Goal: Information Seeking & Learning: Learn about a topic

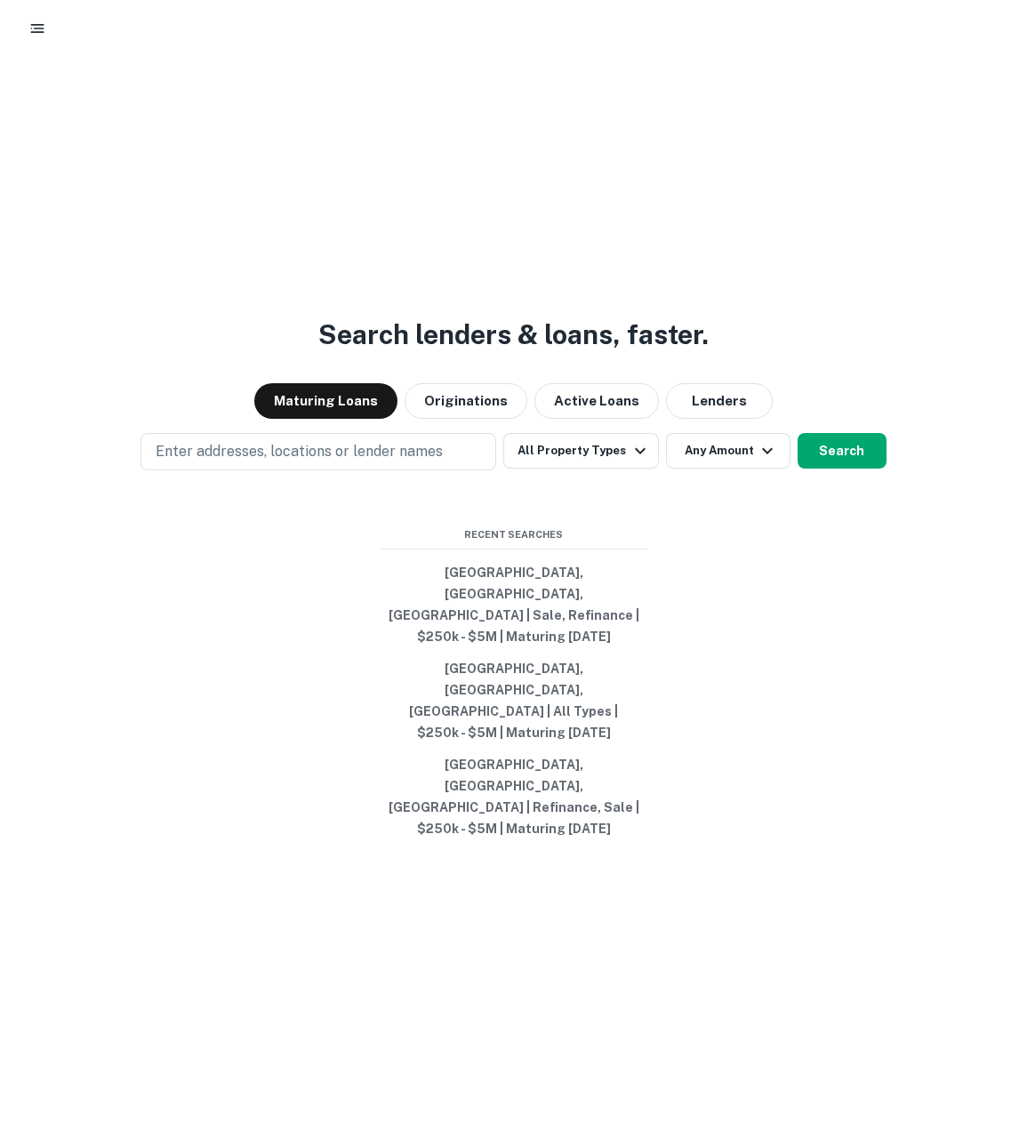
click at [610, 470] on div "Enter addresses, locations or lender names All Property Types Any Amount Search" at bounding box center [513, 451] width 1027 height 37
click at [611, 468] on button "All Property Types" at bounding box center [580, 451] width 155 height 36
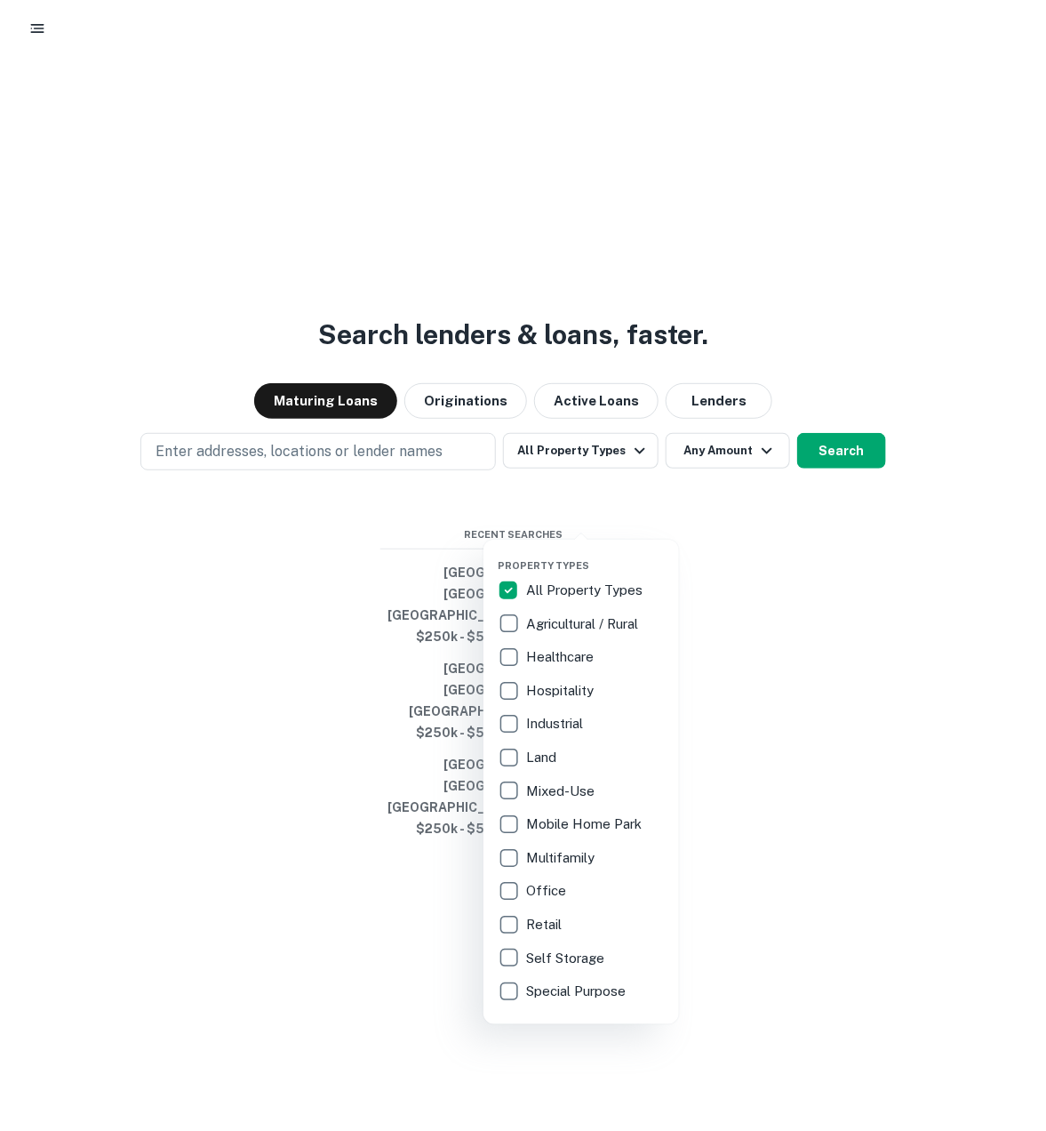
click at [708, 514] on div at bounding box center [523, 565] width 1046 height 1131
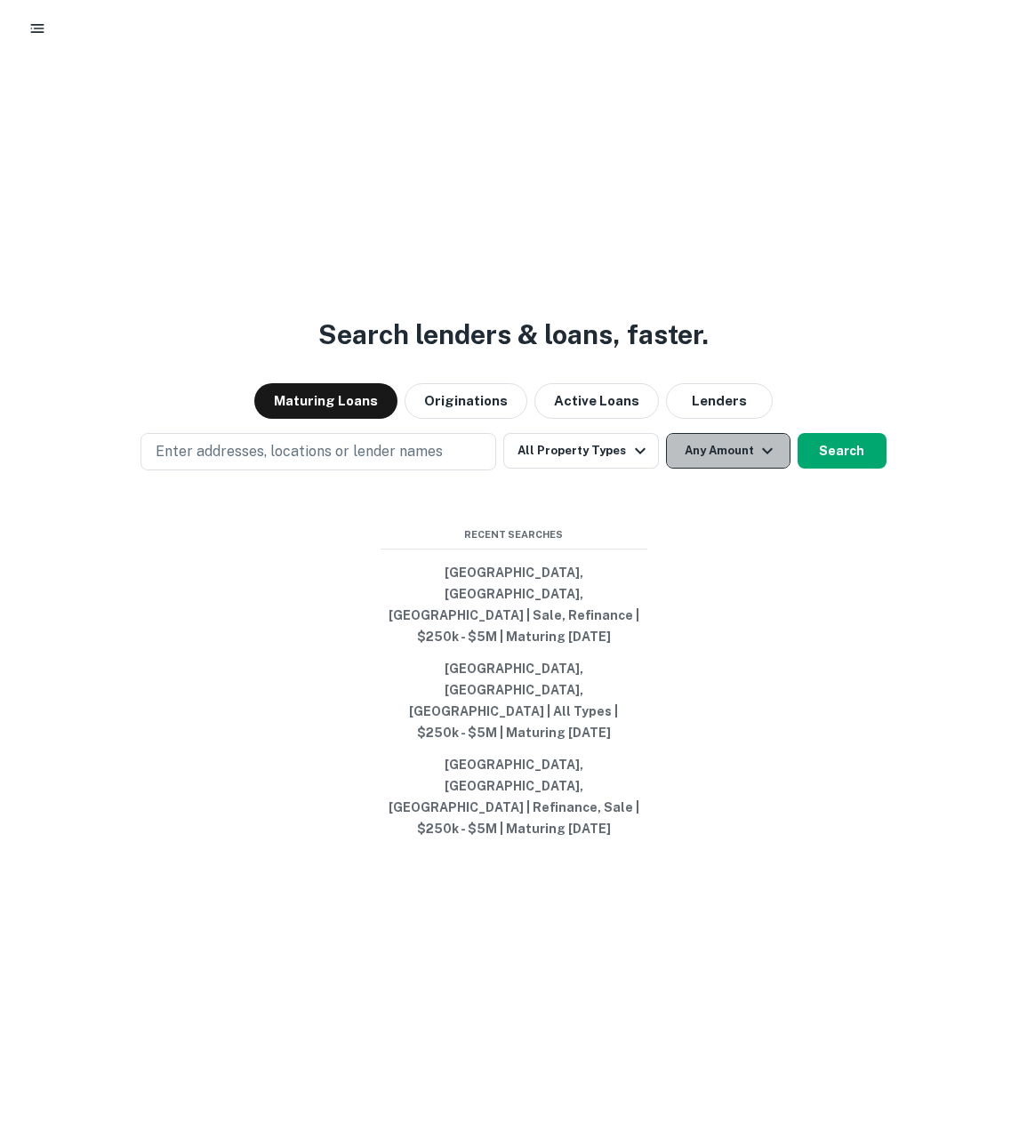
click at [703, 468] on button "Any Amount" at bounding box center [728, 451] width 124 height 36
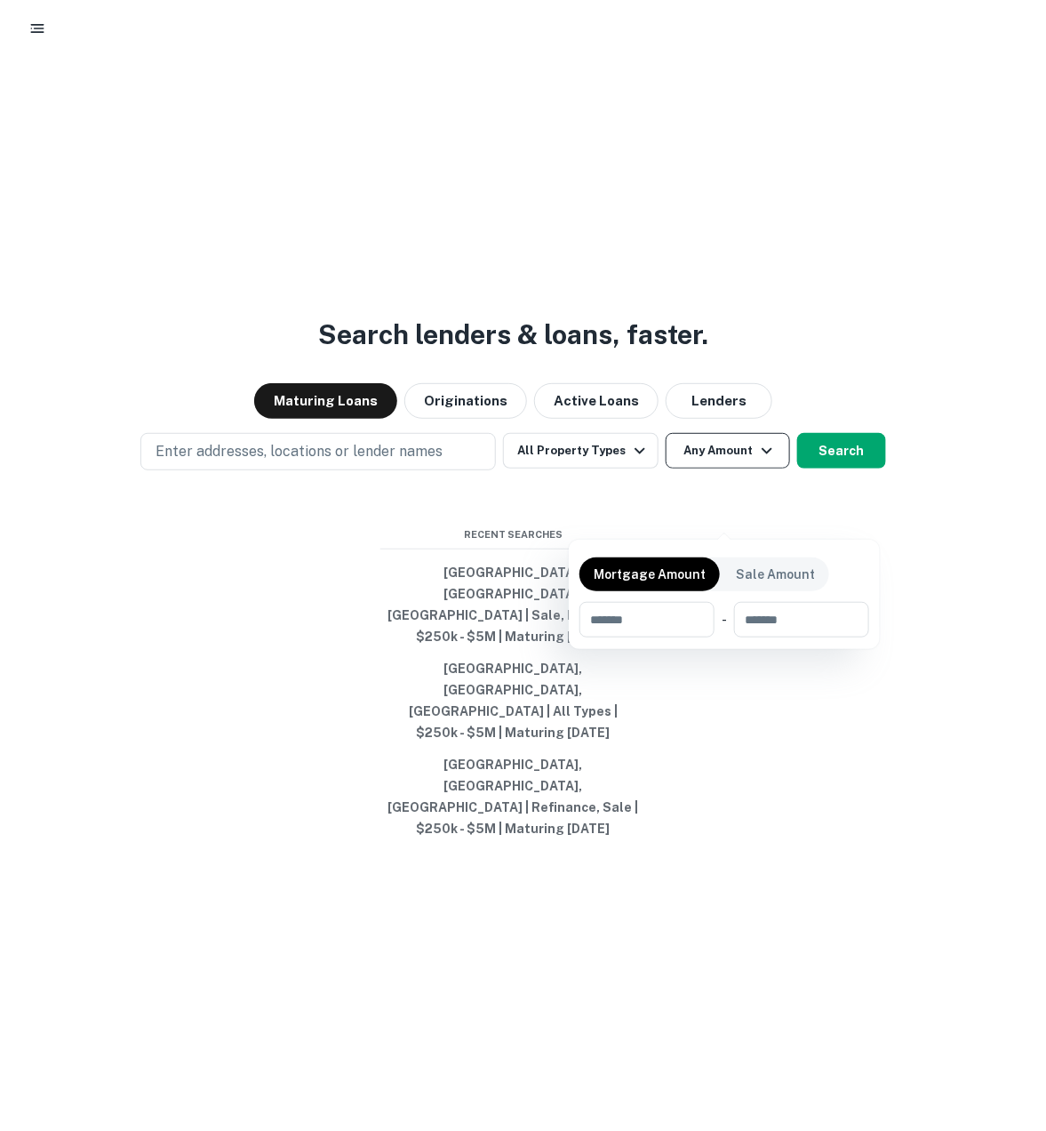
click at [703, 516] on div at bounding box center [523, 565] width 1046 height 1131
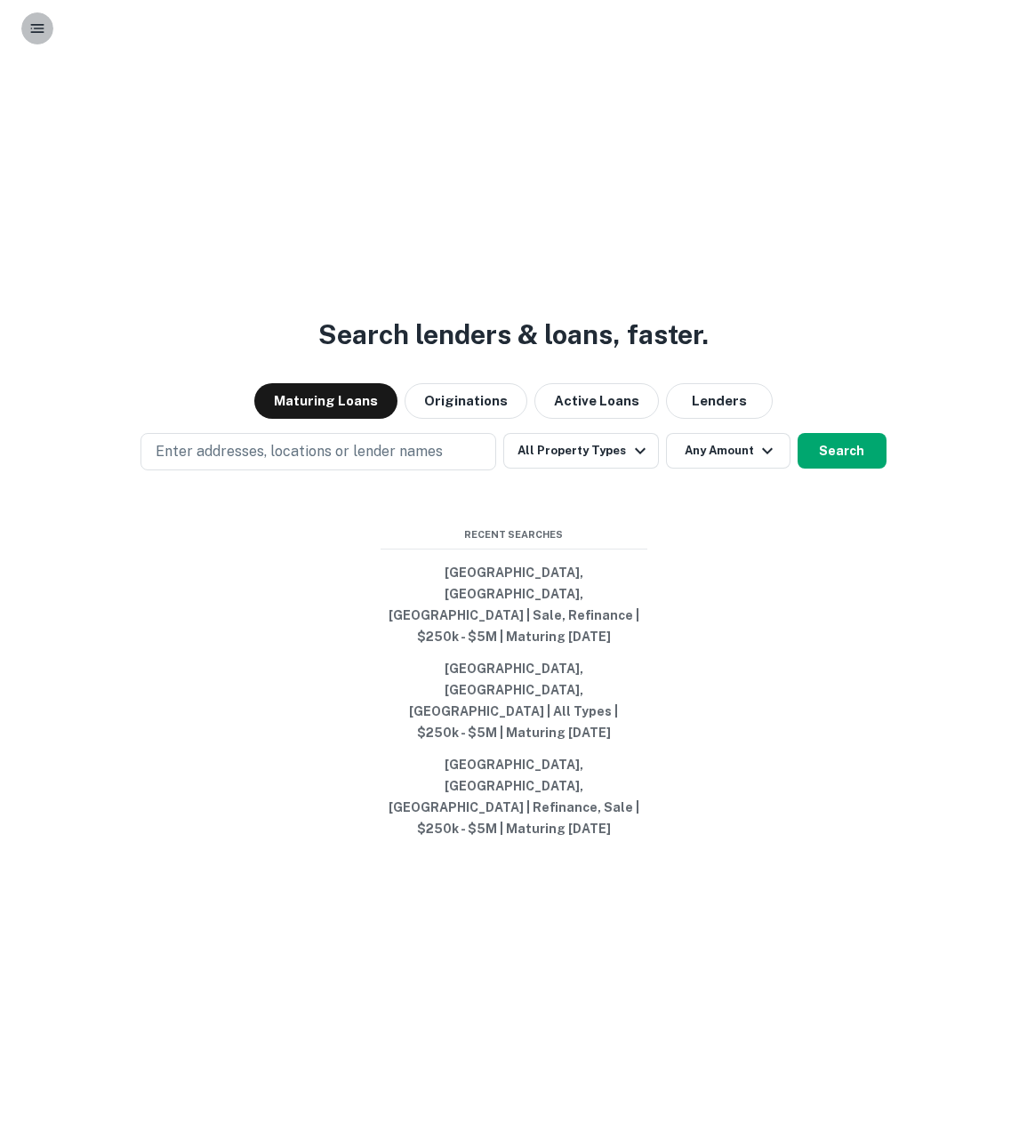
click at [46, 31] on button "button" at bounding box center [37, 28] width 32 height 32
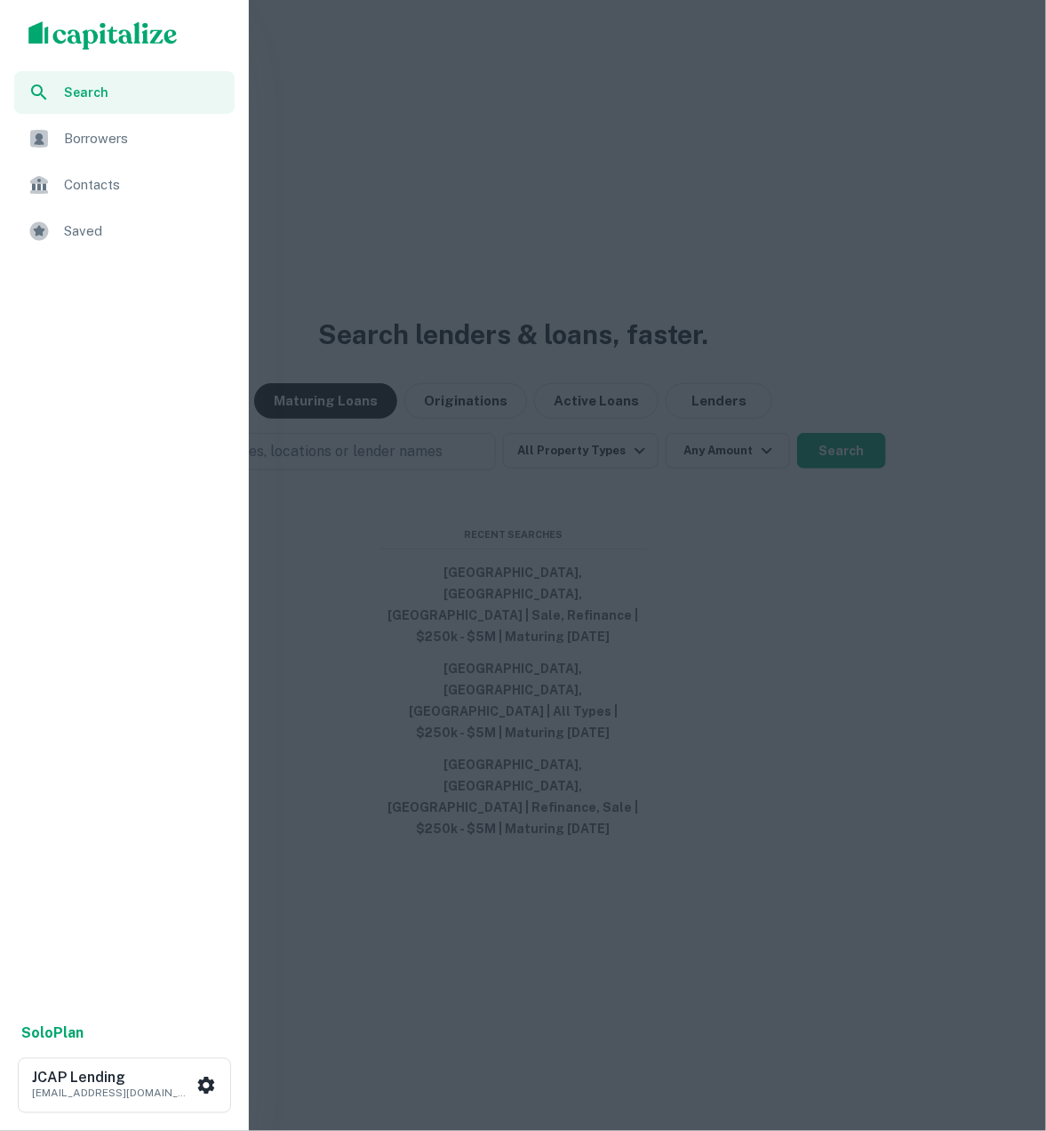
click at [269, 219] on div at bounding box center [523, 565] width 1046 height 1131
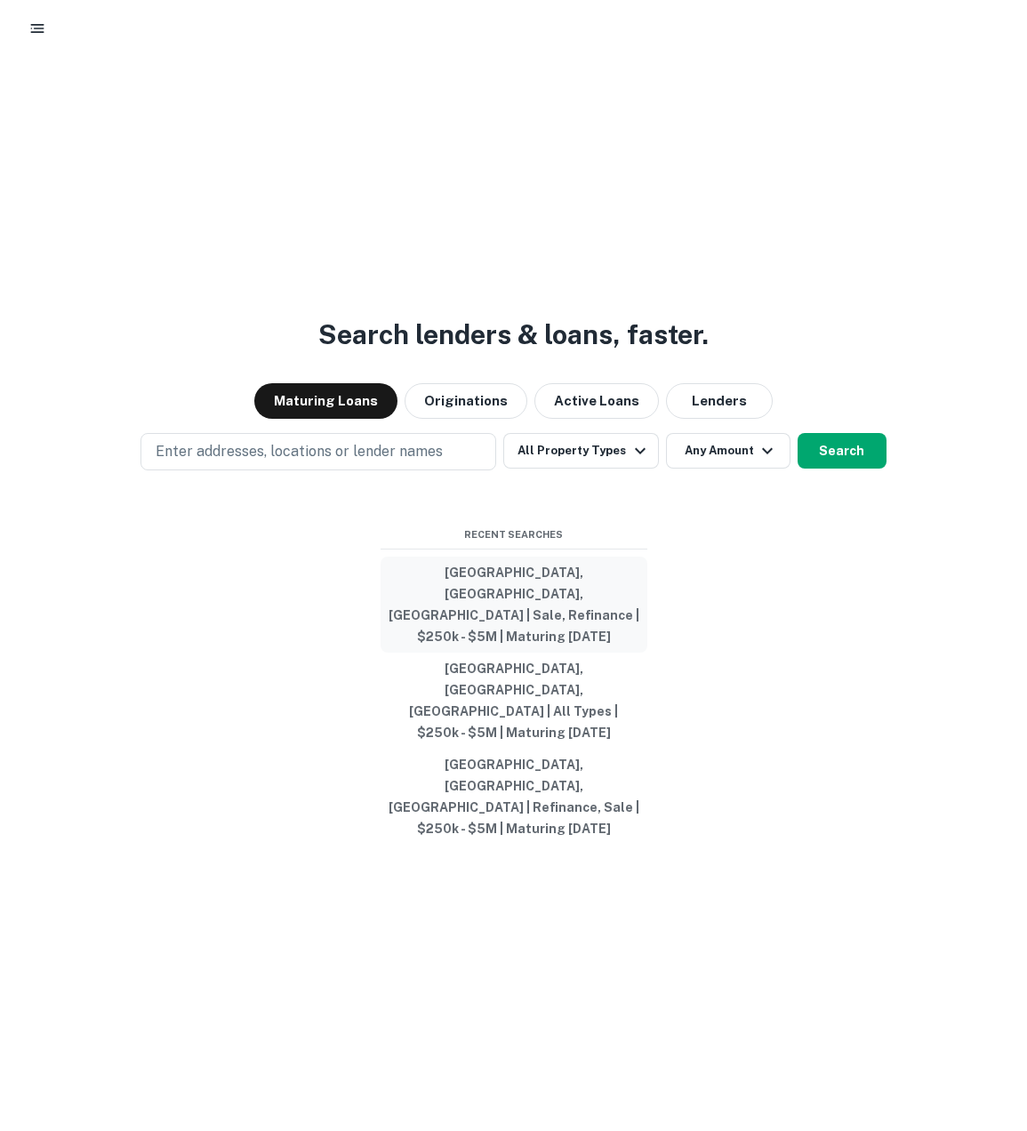
click at [607, 650] on button "Newport Beach, CA, USA | Sale, Refinance | $250k - $5M | Maturing In 1 Year" at bounding box center [513, 604] width 267 height 96
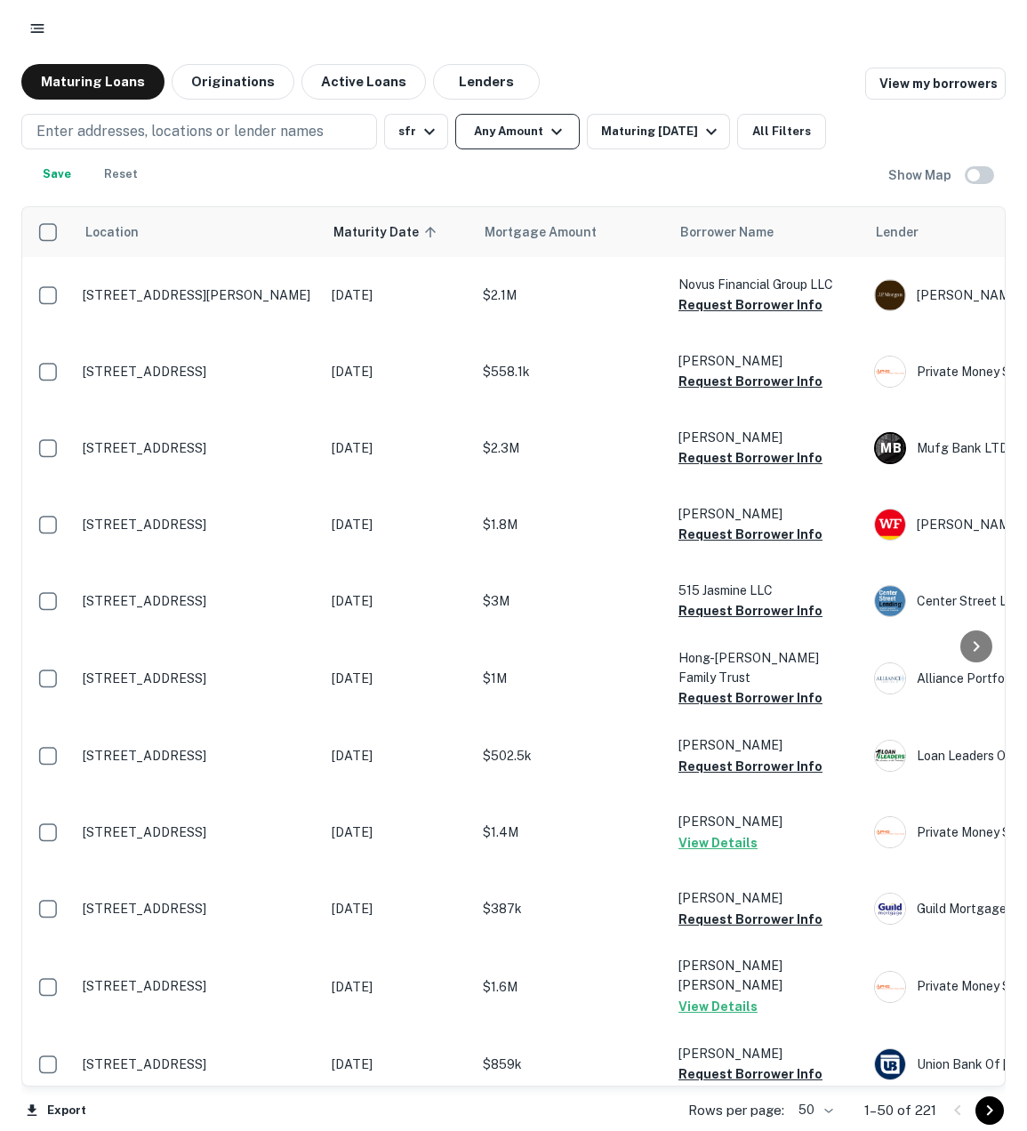
click at [537, 132] on button "Any Amount" at bounding box center [517, 132] width 124 height 36
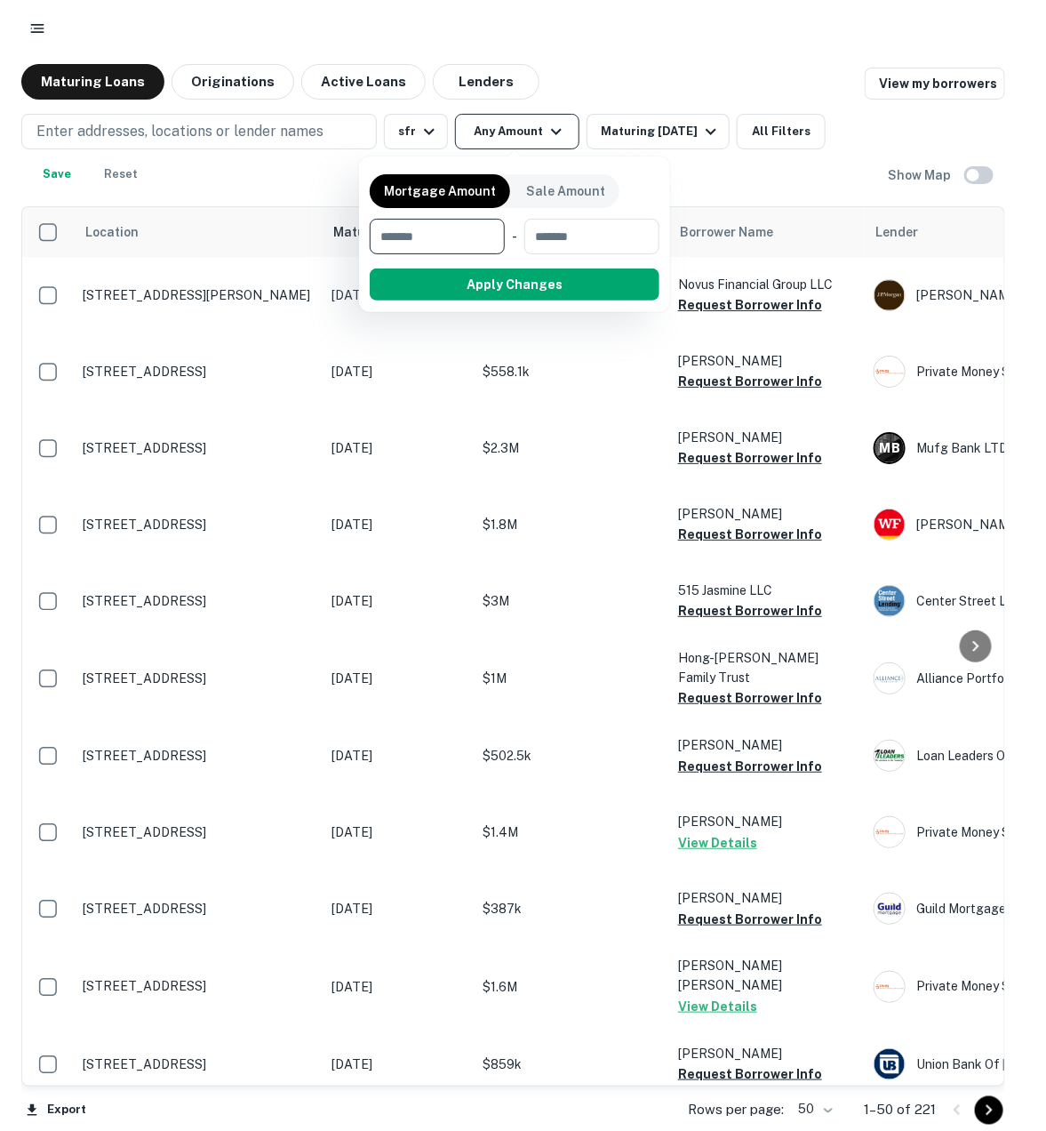
click at [537, 132] on div at bounding box center [523, 565] width 1046 height 1131
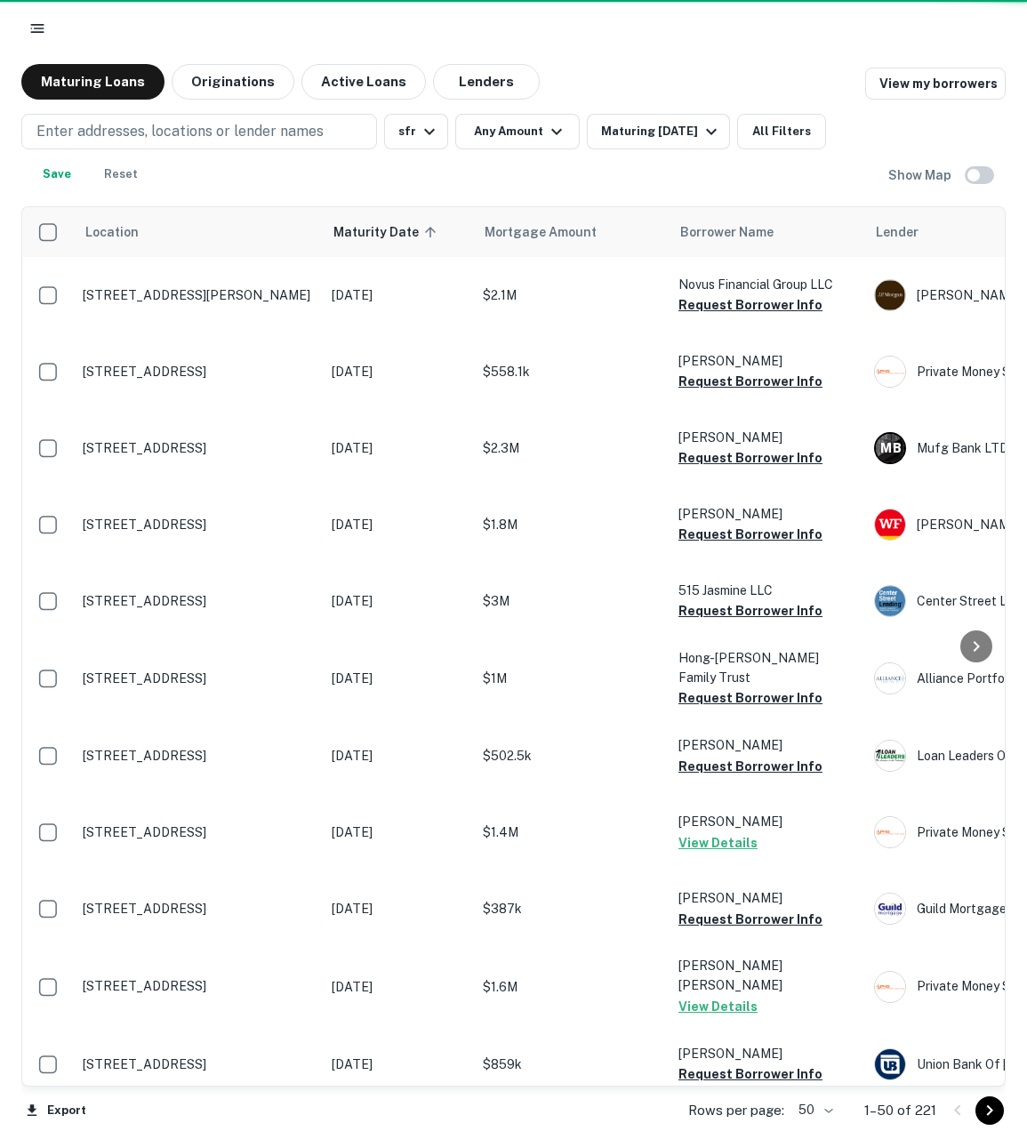
click at [402, 132] on button "sfr" at bounding box center [416, 132] width 64 height 36
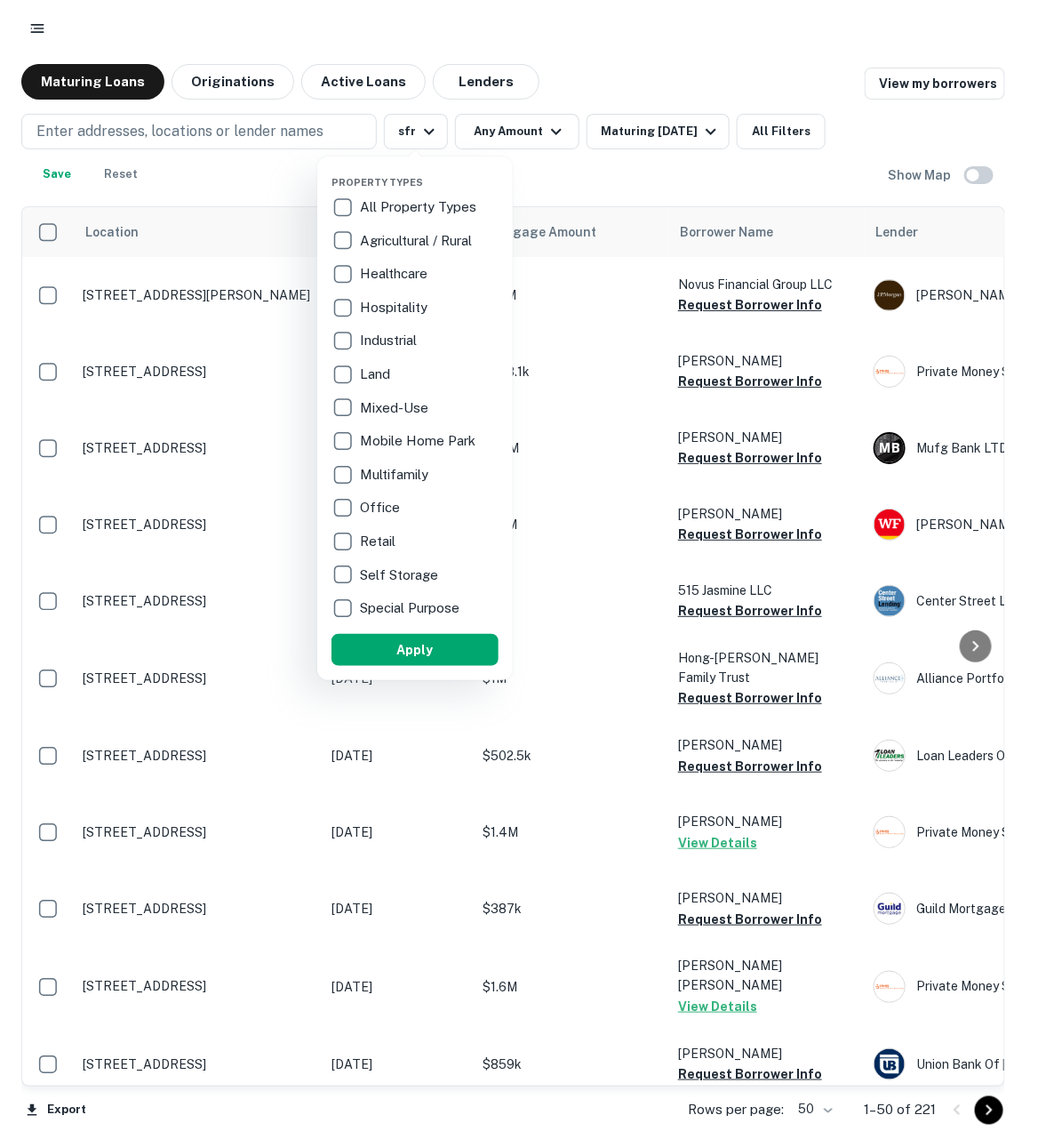
click at [416, 139] on div at bounding box center [523, 565] width 1046 height 1131
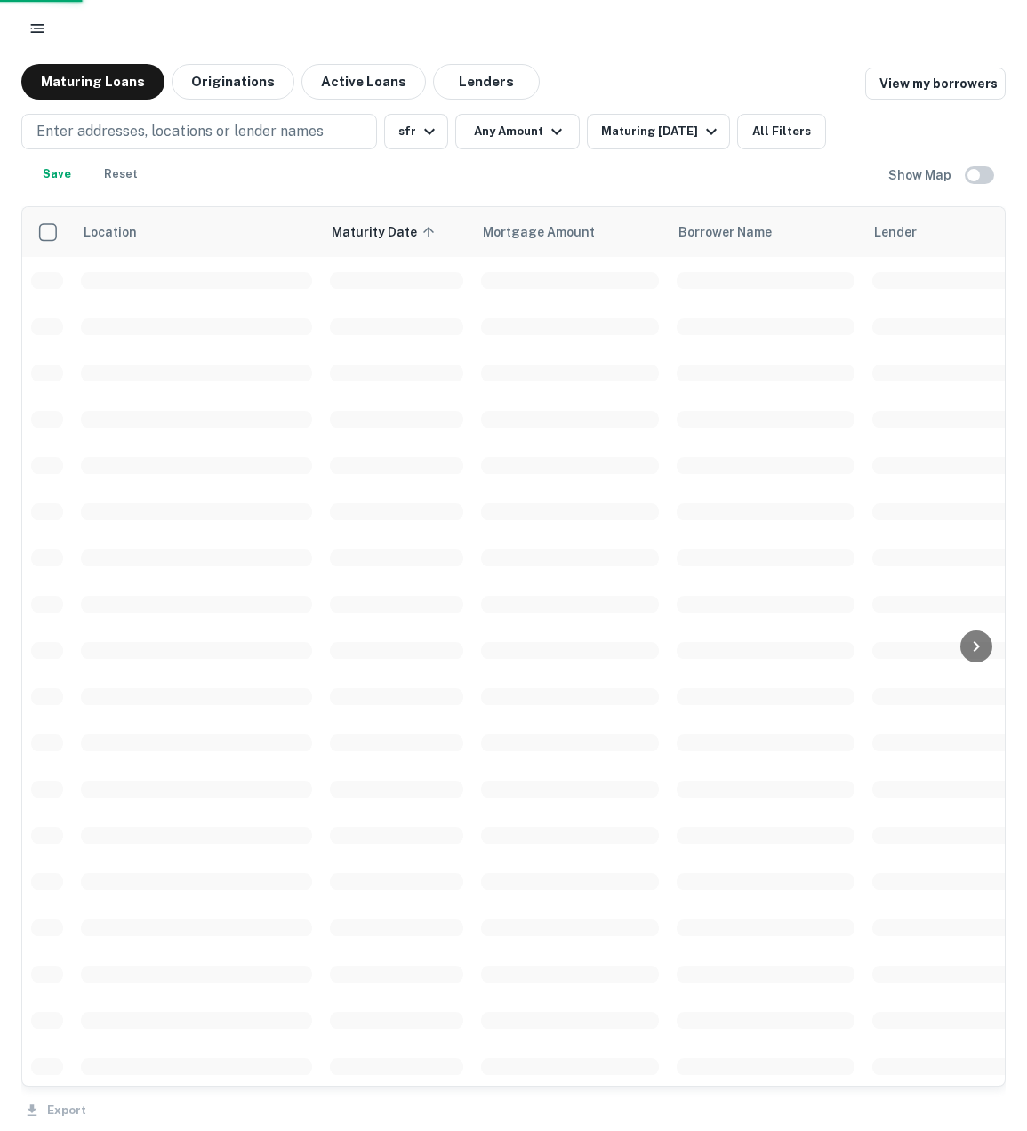
click at [431, 128] on div "Property Types All Property Types Agricultural / Rural Healthcare Hospitality I…" at bounding box center [513, 565] width 1027 height 1131
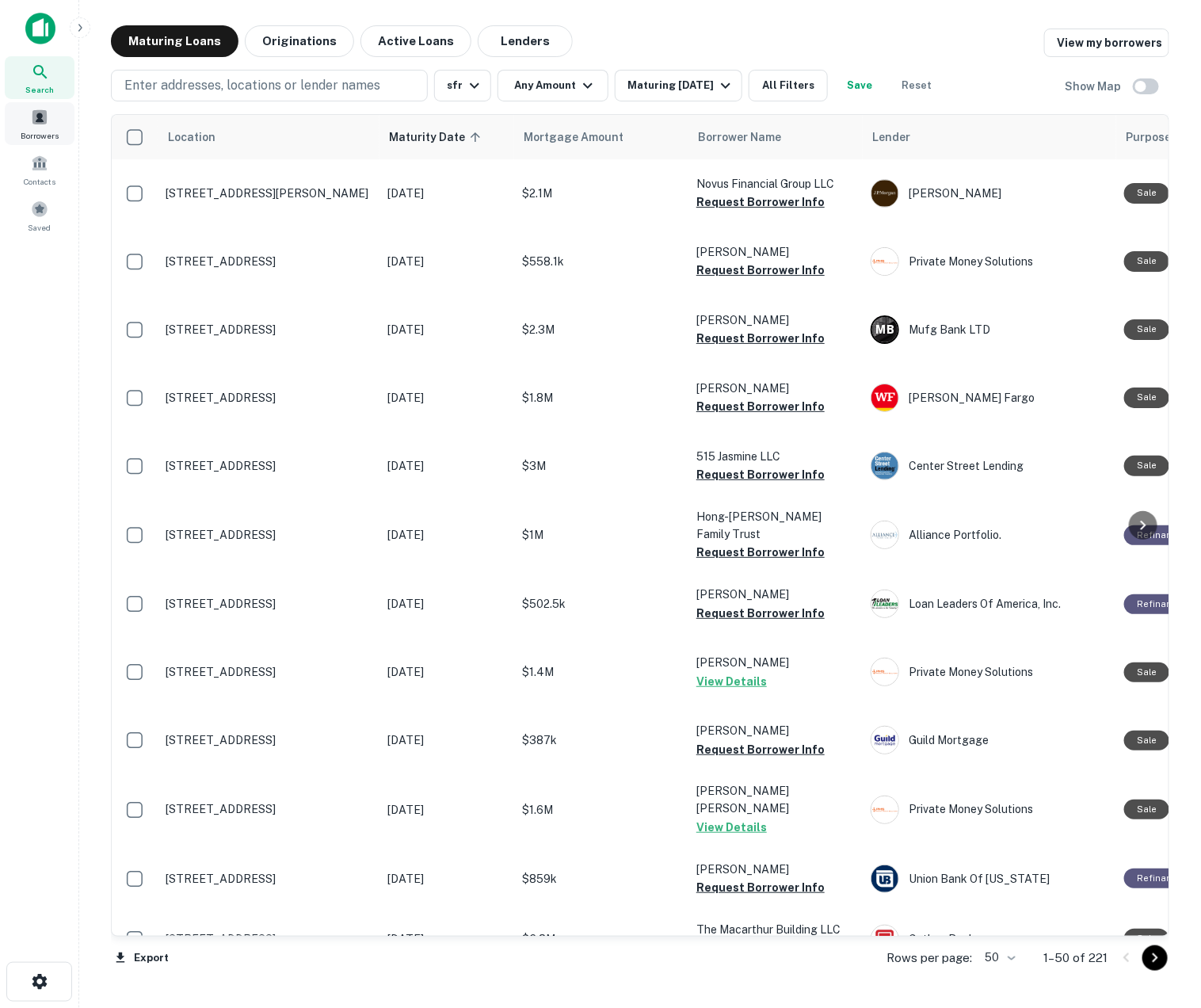
click at [41, 127] on div "Borrowers" at bounding box center [39, 124] width 70 height 43
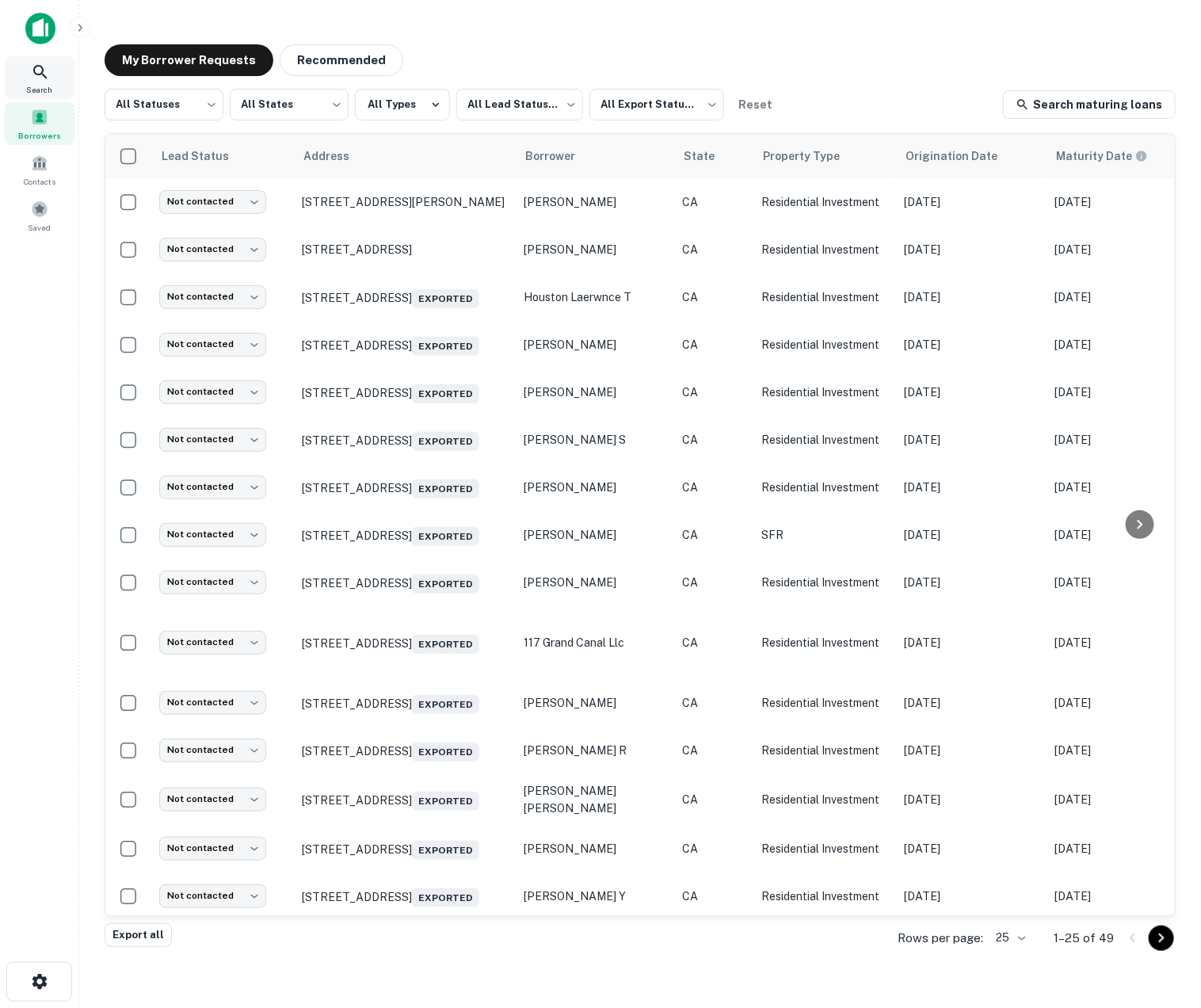
click at [39, 73] on icon at bounding box center [39, 71] width 13 height 13
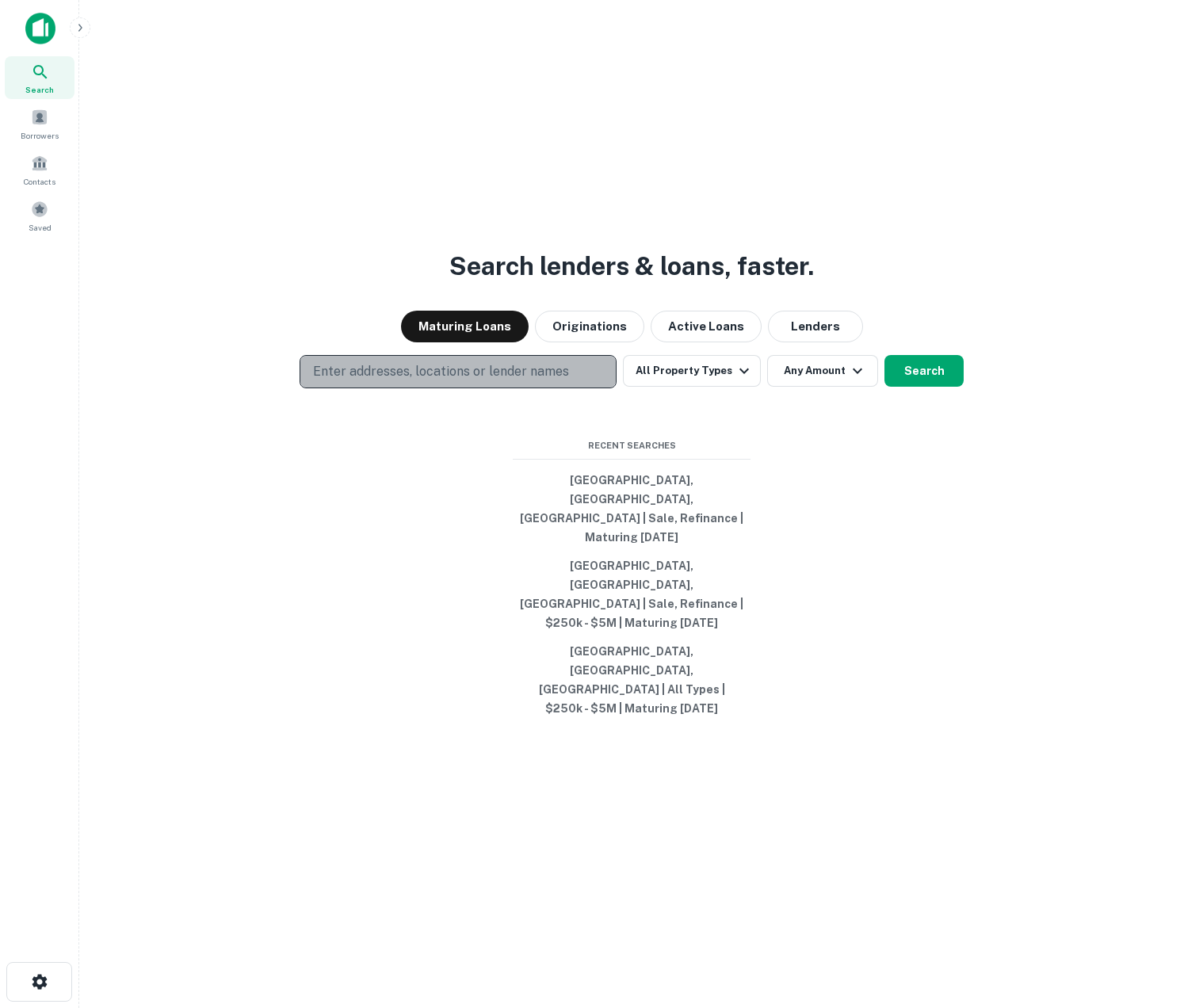
click at [502, 381] on p "Enter addresses, locations or lender names" at bounding box center [440, 371] width 256 height 19
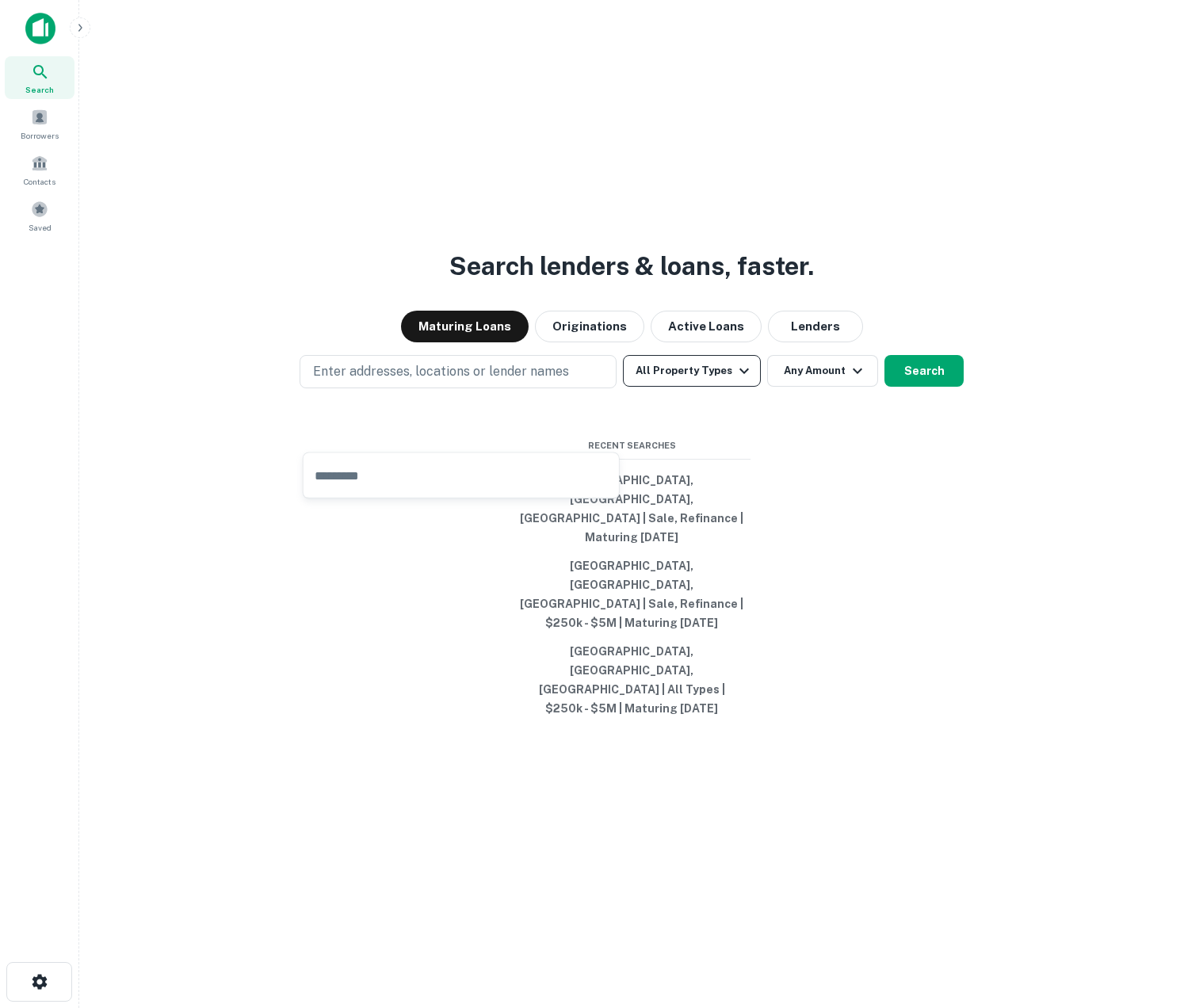
click at [722, 387] on button "All Property Types" at bounding box center [692, 371] width 138 height 32
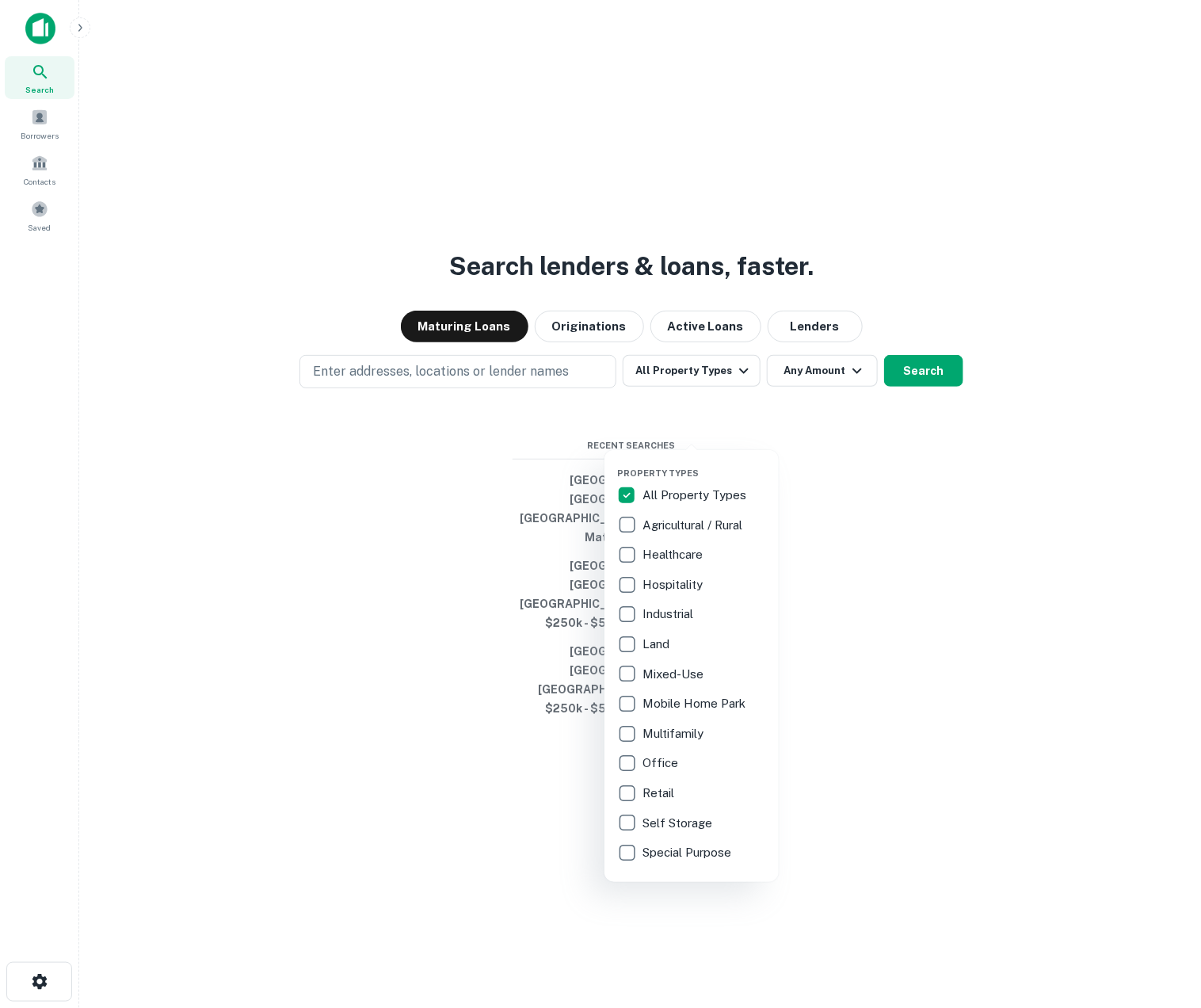
click at [718, 450] on div "Property Types All Property Types Agricultural / Rural Healthcare Hospitality I…" at bounding box center [692, 666] width 175 height 431
click at [846, 512] on div at bounding box center [600, 504] width 1201 height 1008
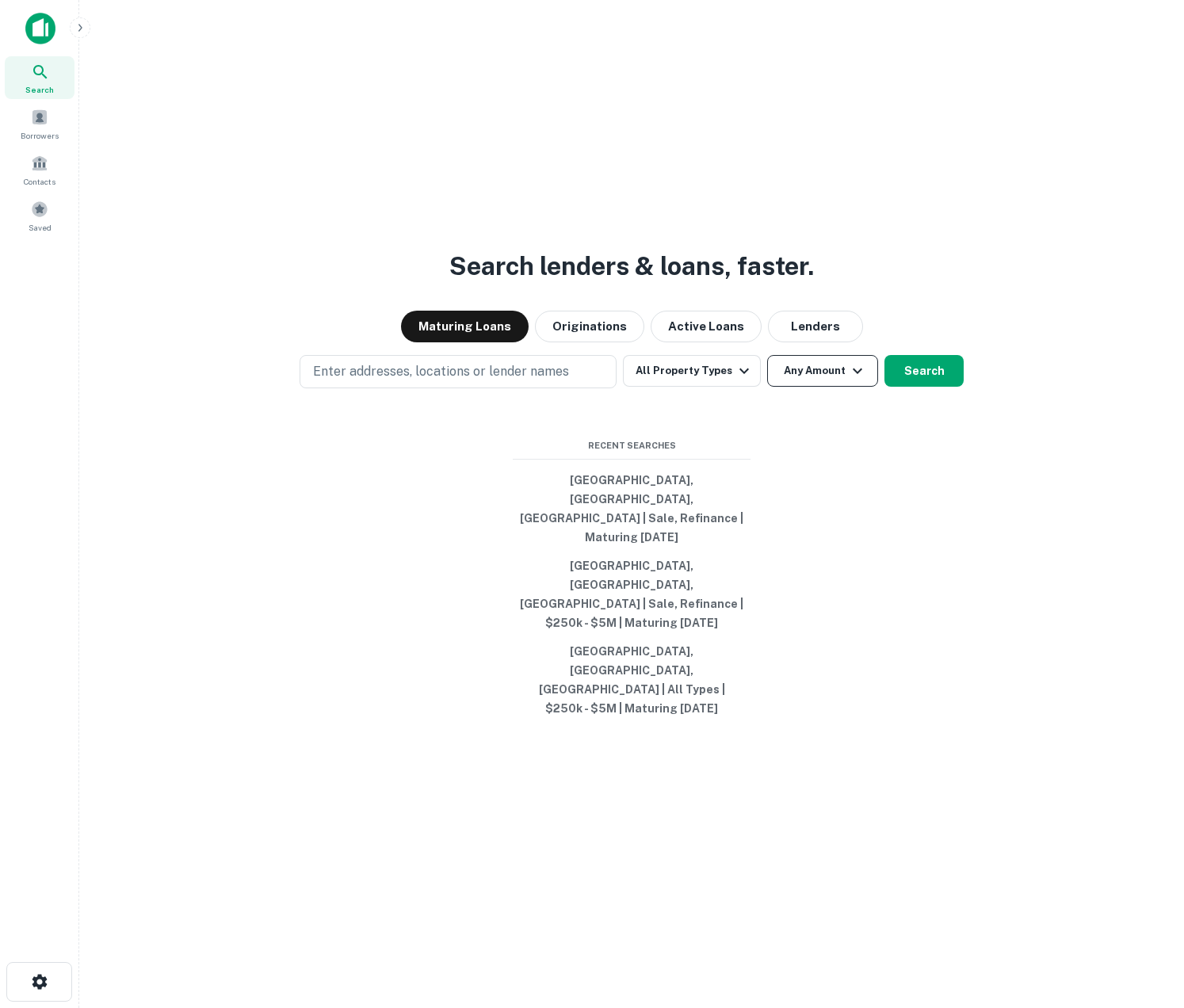
click at [817, 387] on button "Any Amount" at bounding box center [822, 371] width 111 height 32
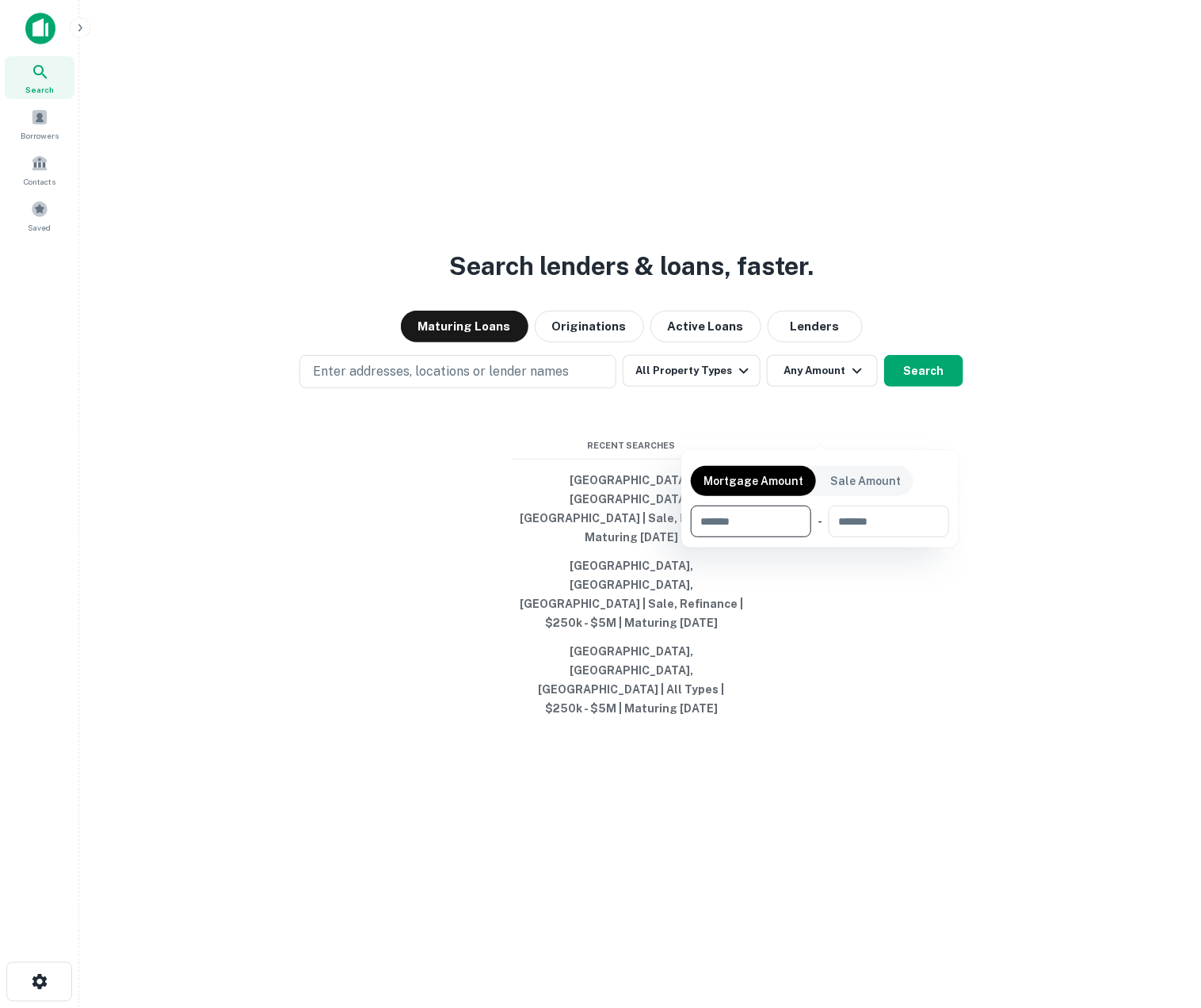
click at [815, 434] on div at bounding box center [600, 504] width 1201 height 1008
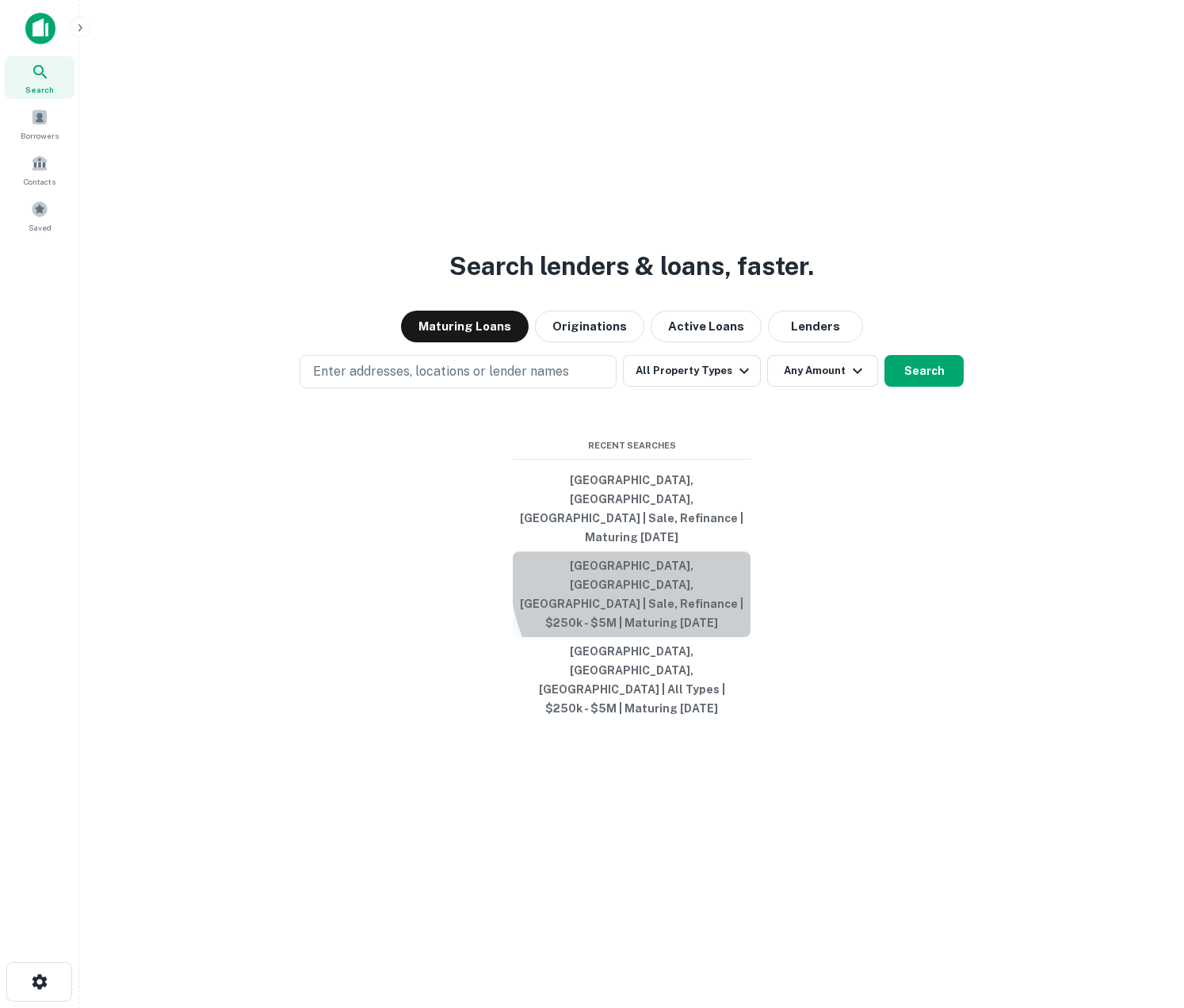
click at [677, 594] on button "Newport Beach, CA, USA | Sale, Refinance | $250k - $5M | Maturing In 1 Year" at bounding box center [631, 594] width 238 height 86
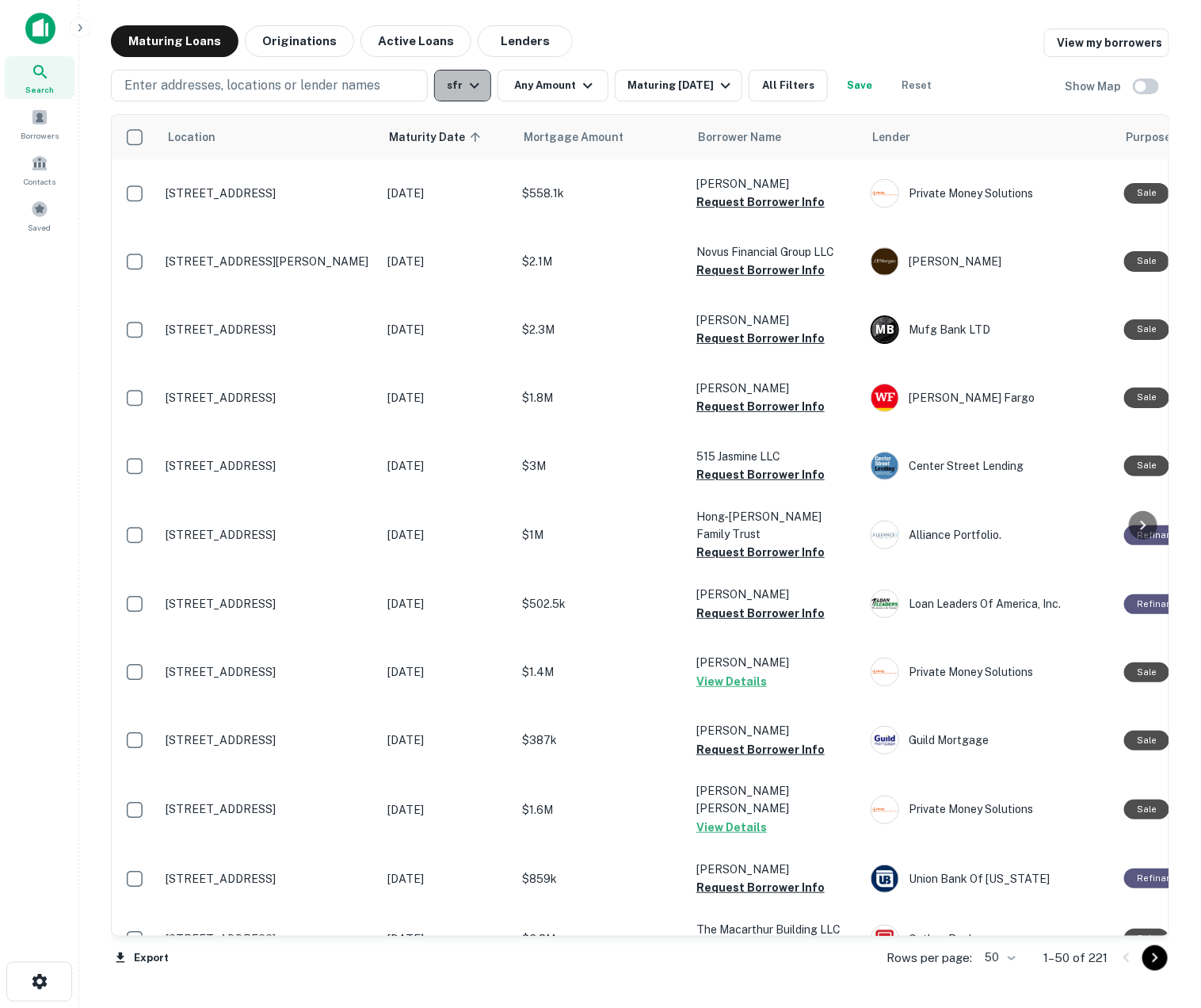
click at [488, 82] on button "sfr" at bounding box center [463, 86] width 57 height 32
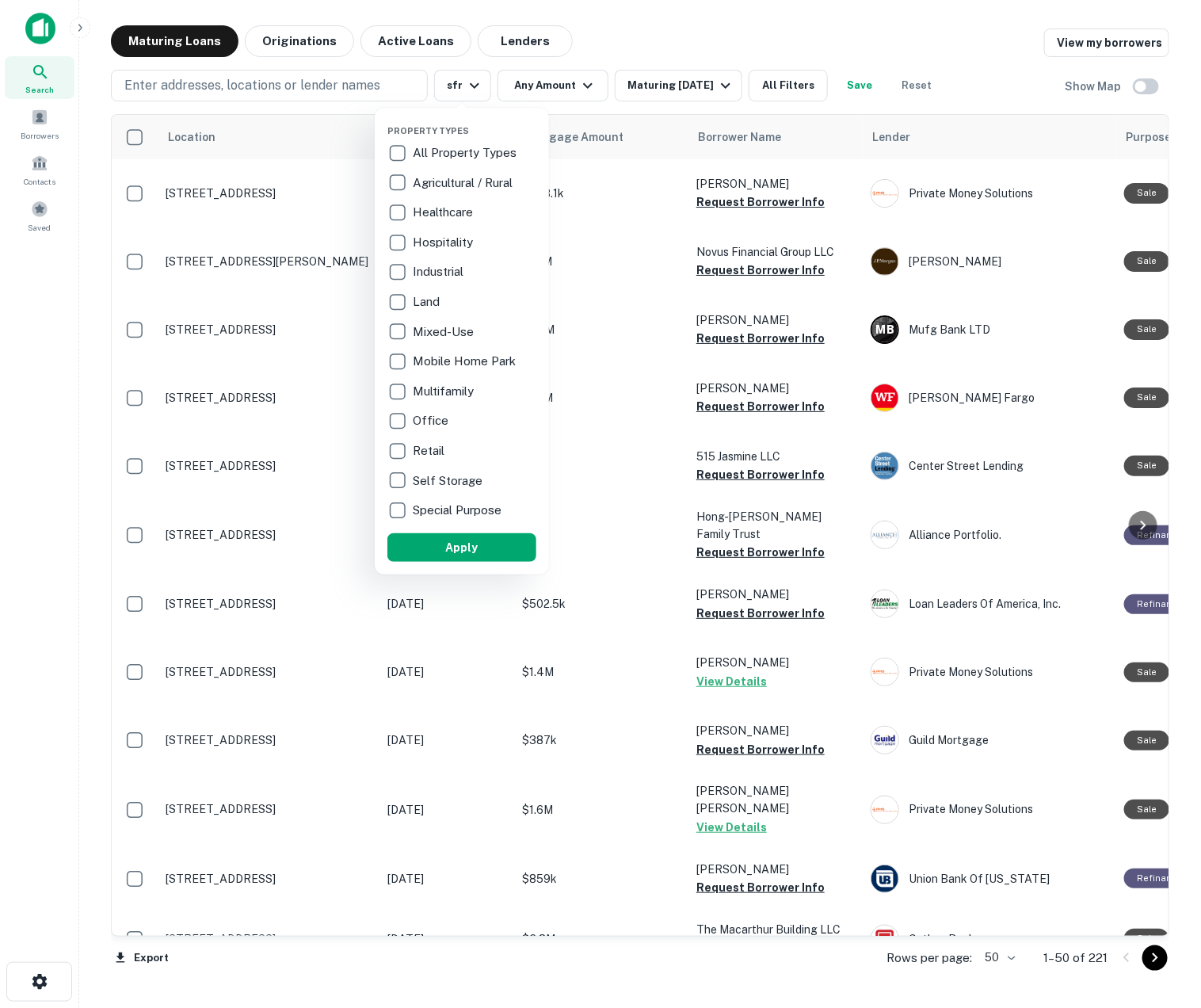
click at [466, 83] on div at bounding box center [600, 504] width 1201 height 1008
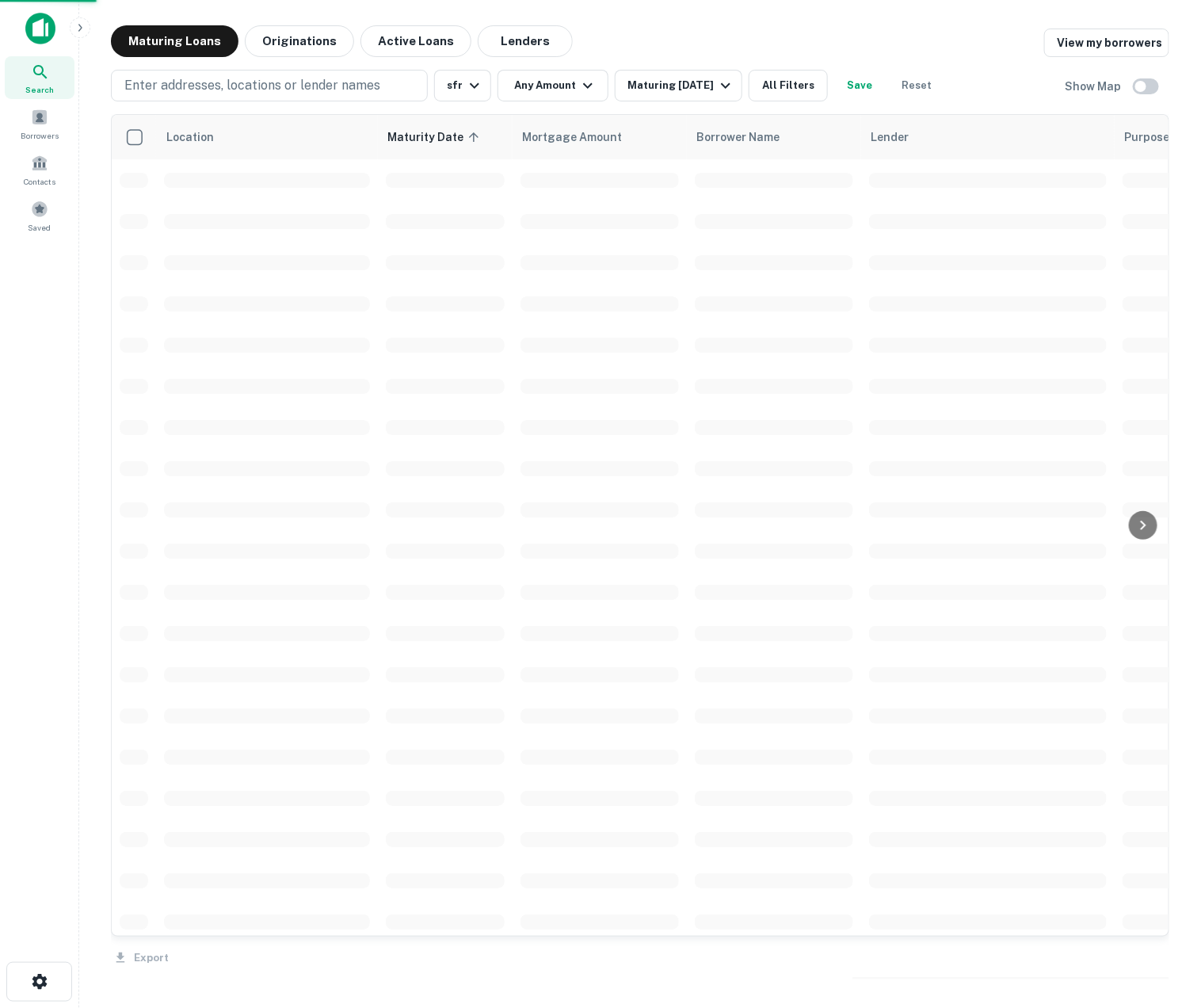
click at [473, 61] on div "Property Types All Property Types Agricultural / Rural Healthcare Hospitality I…" at bounding box center [600, 504] width 1201 height 1008
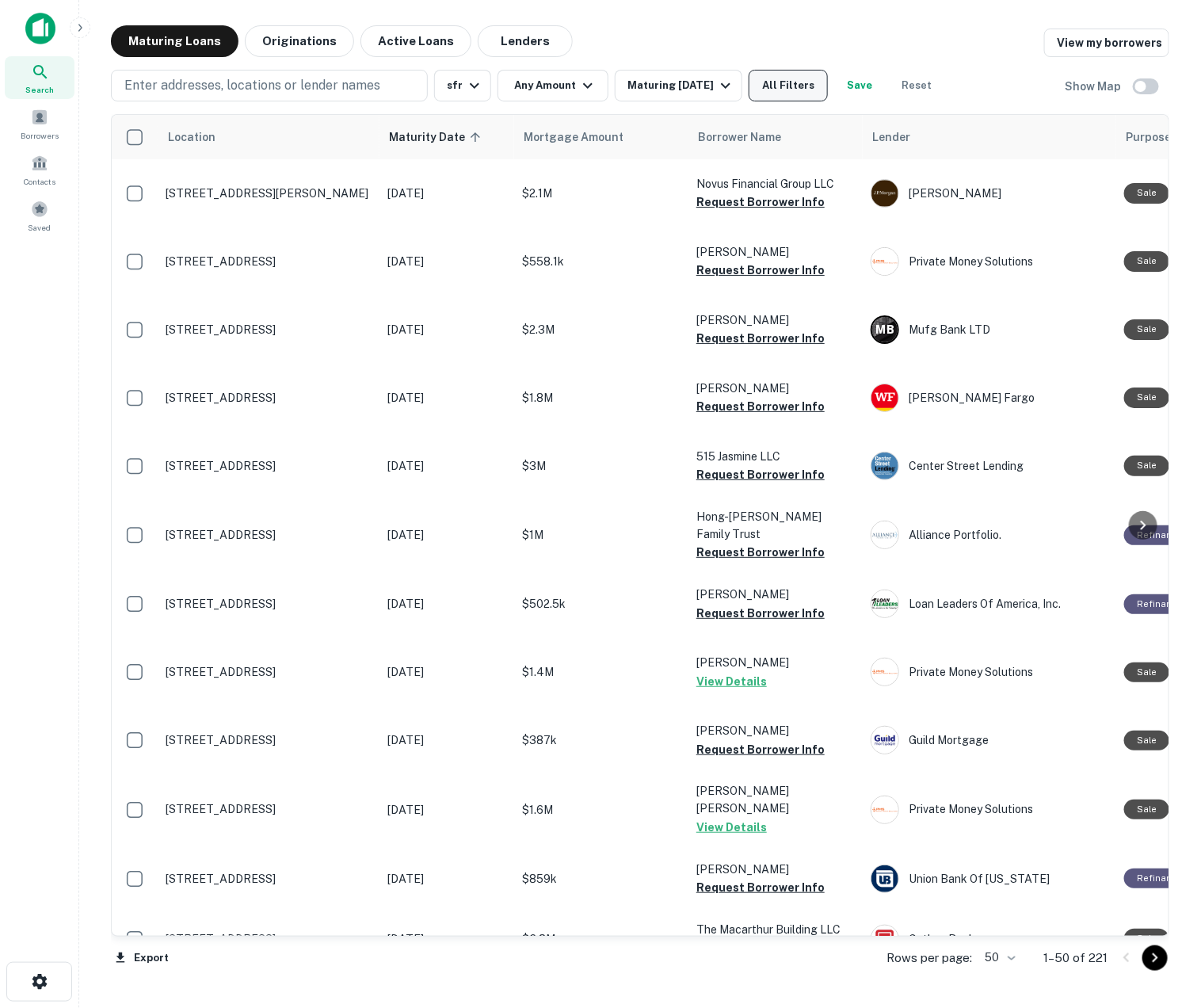
click at [777, 86] on button "All Filters" at bounding box center [788, 86] width 79 height 32
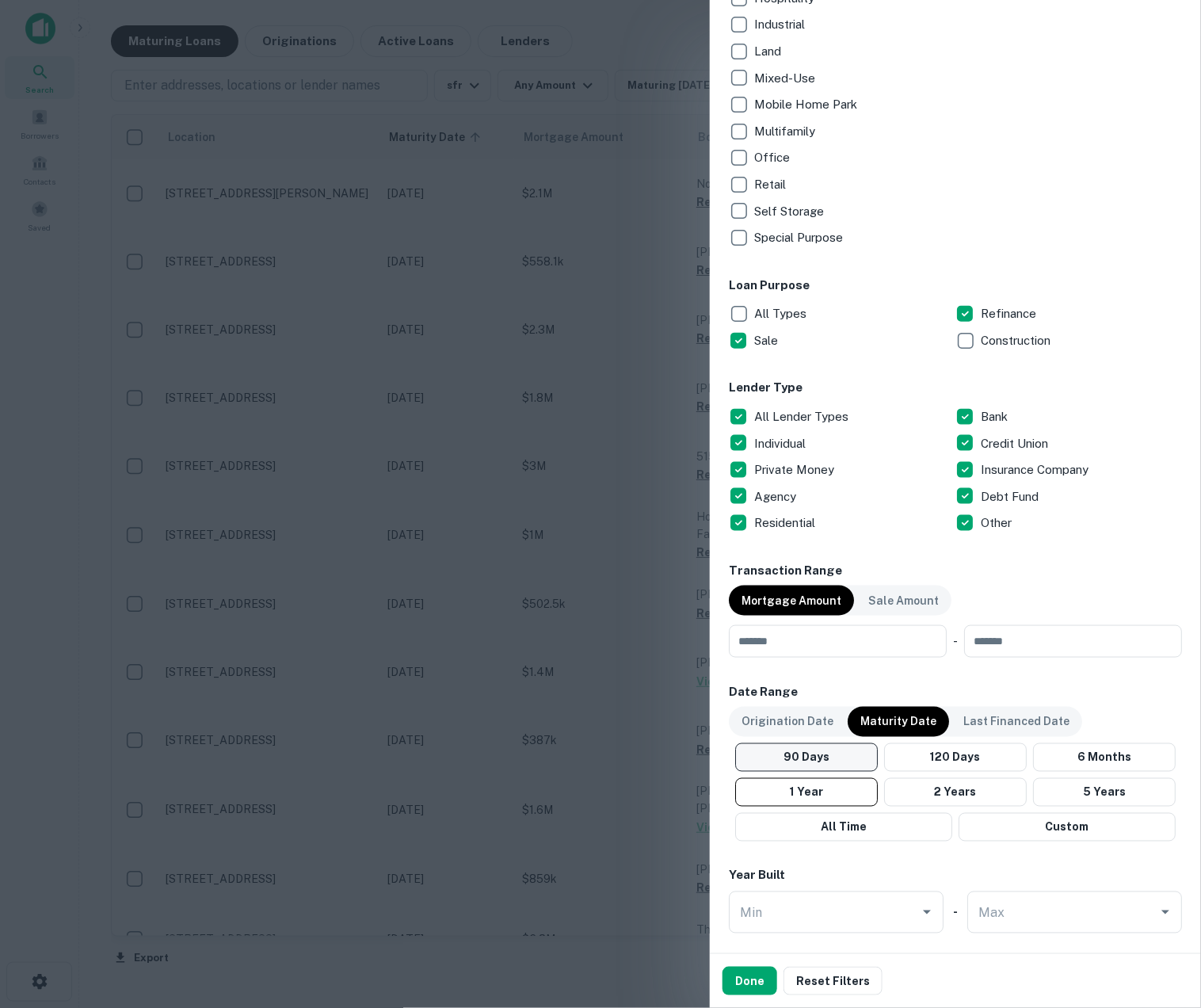
scroll to position [485, 0]
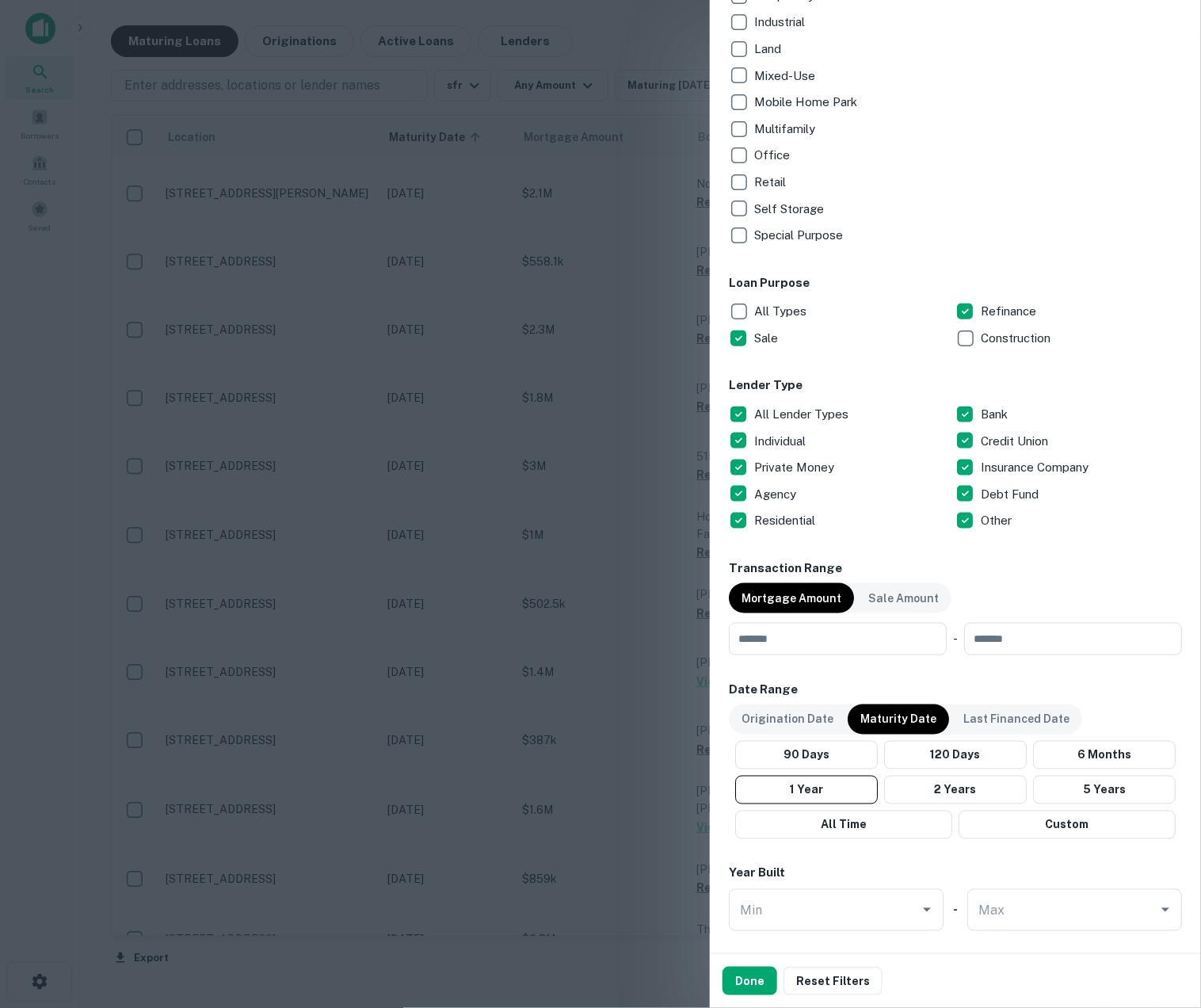
drag, startPoint x: 777, startPoint y: 399, endPoint x: 789, endPoint y: 433, distance: 36.1
click at [777, 401] on div "All Lender Types" at bounding box center [843, 414] width 226 height 27
click at [791, 469] on p "Private Money" at bounding box center [795, 467] width 83 height 19
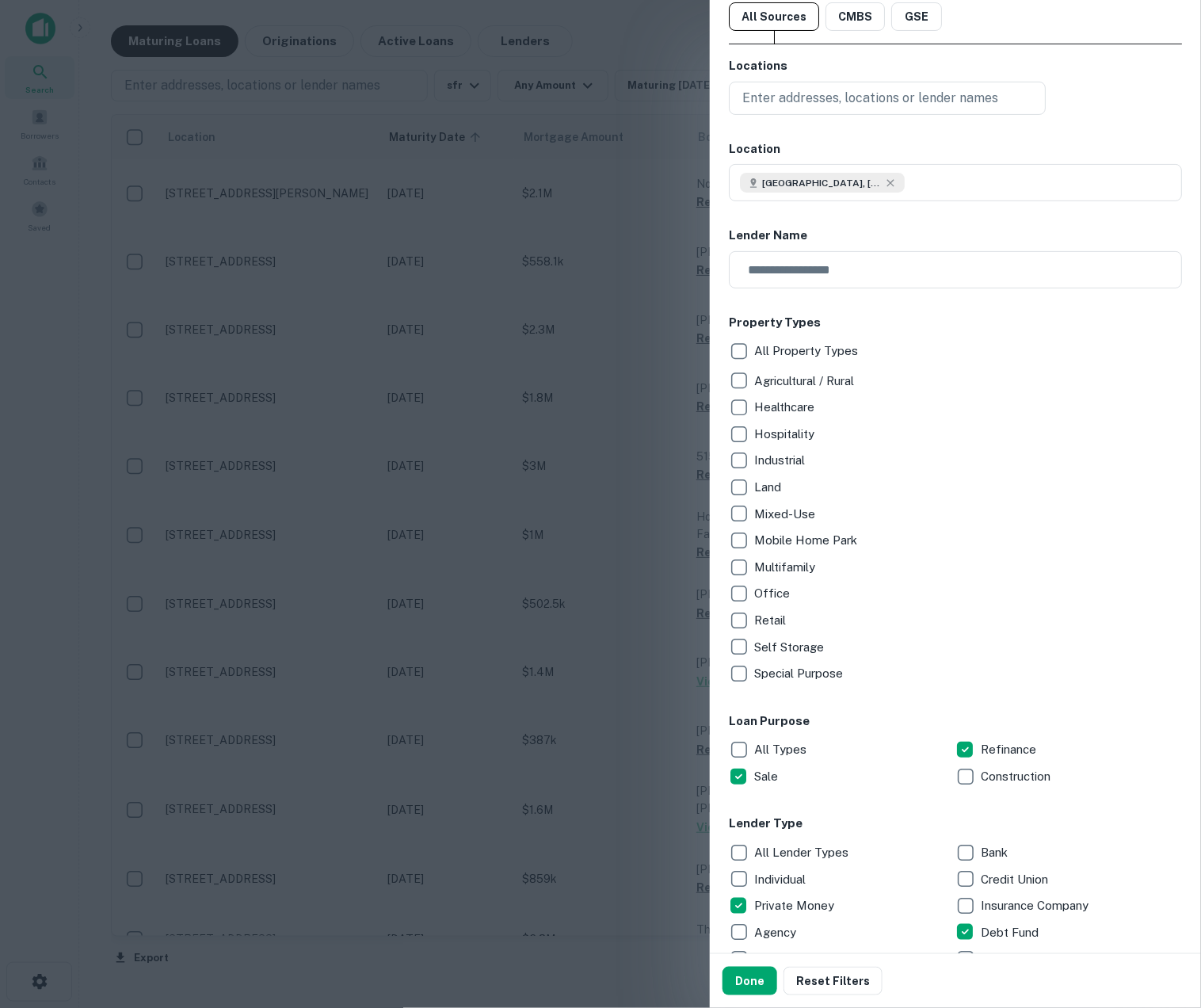
scroll to position [0, 0]
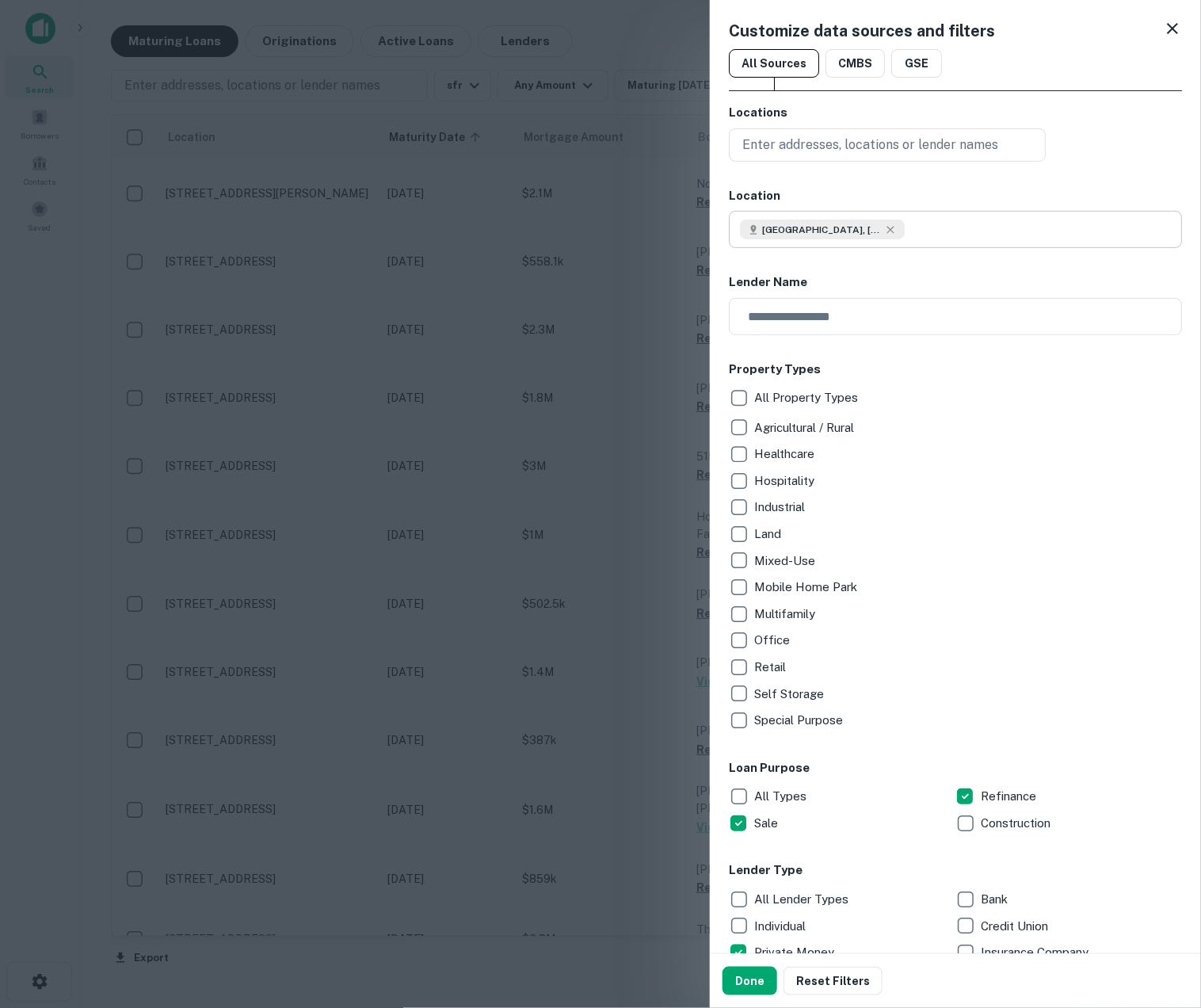
type input "**********"
click at [982, 246] on body "Search Borrowers Contacts Saved Maturing Loans Originations Active Loans Lender…" at bounding box center [600, 504] width 1201 height 1008
type input "*"
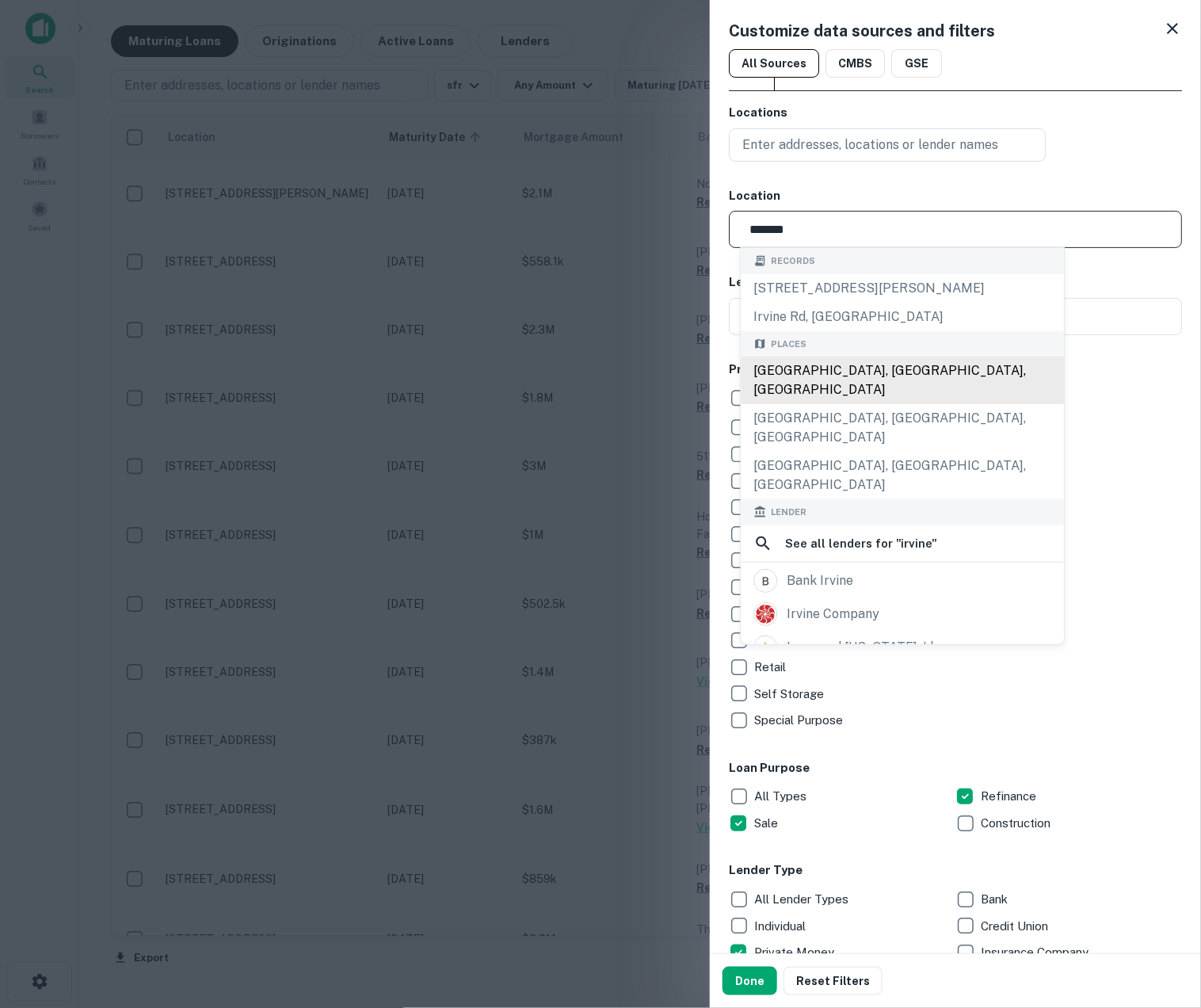
click at [863, 358] on div "Irvine, CA, USA" at bounding box center [903, 380] width 324 height 47
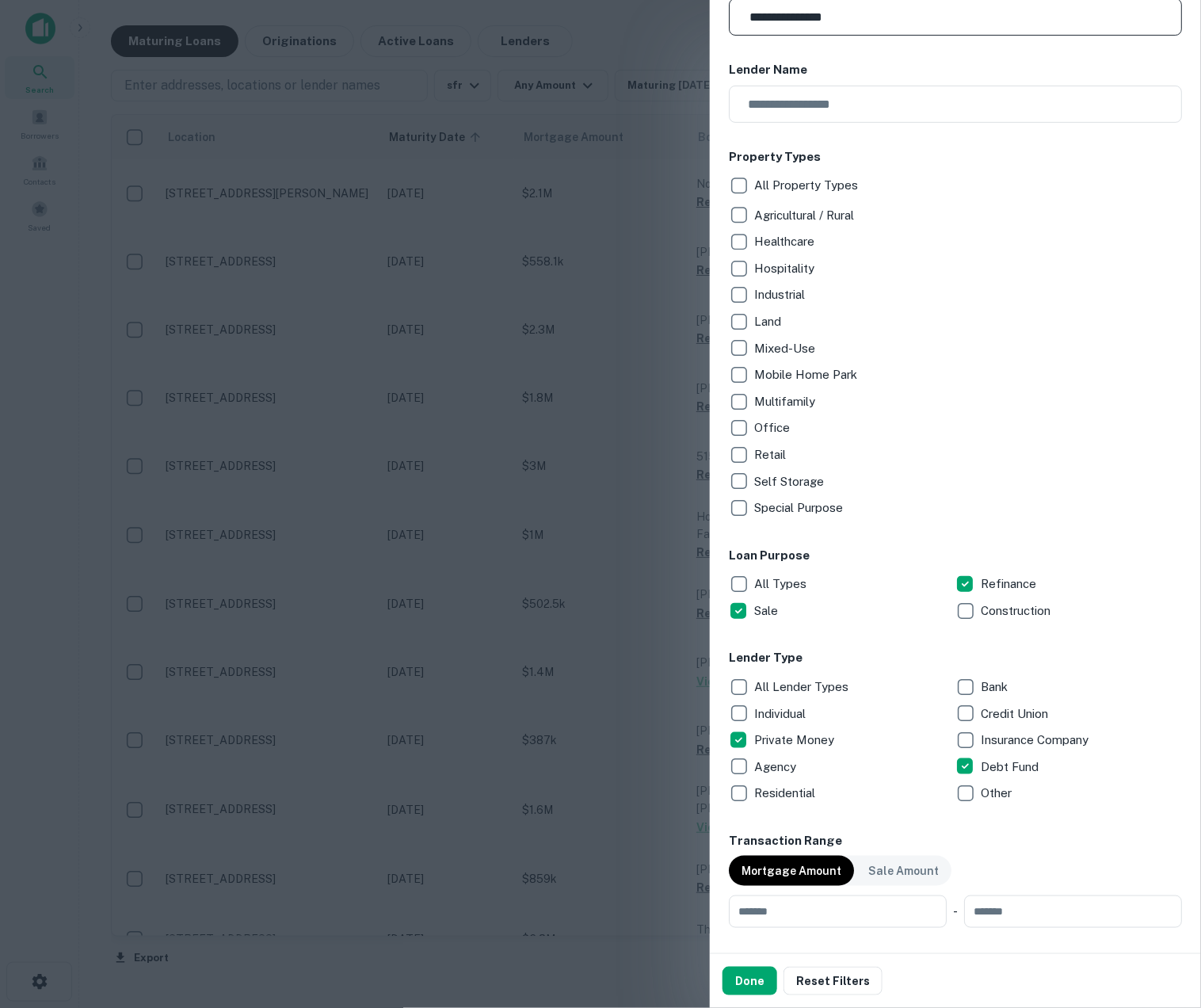
scroll to position [214, 0]
type input "**********"
click at [803, 396] on p "Multifamily" at bounding box center [786, 399] width 64 height 19
click at [780, 395] on p "Multifamily" at bounding box center [786, 399] width 64 height 19
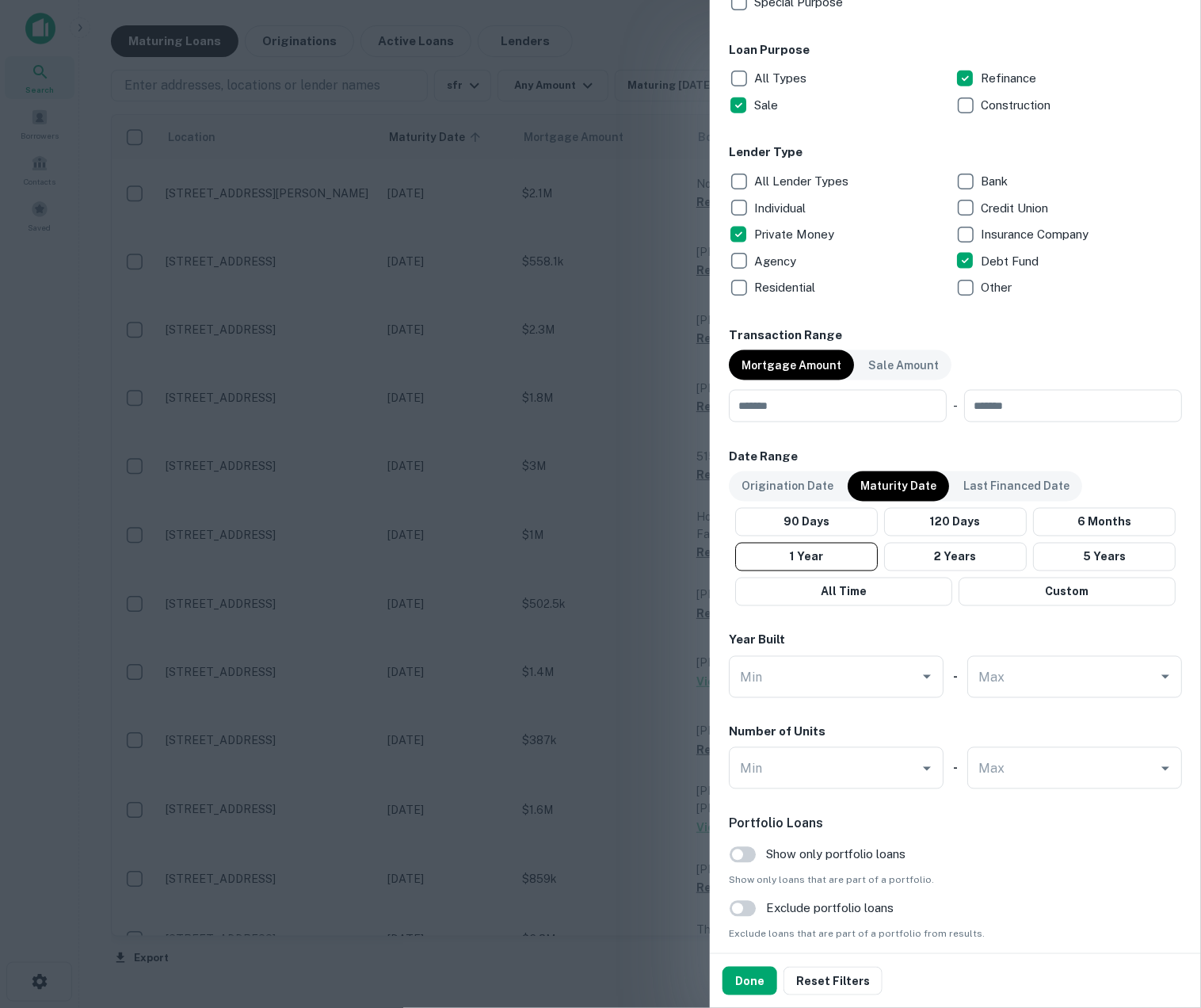
scroll to position [730, 0]
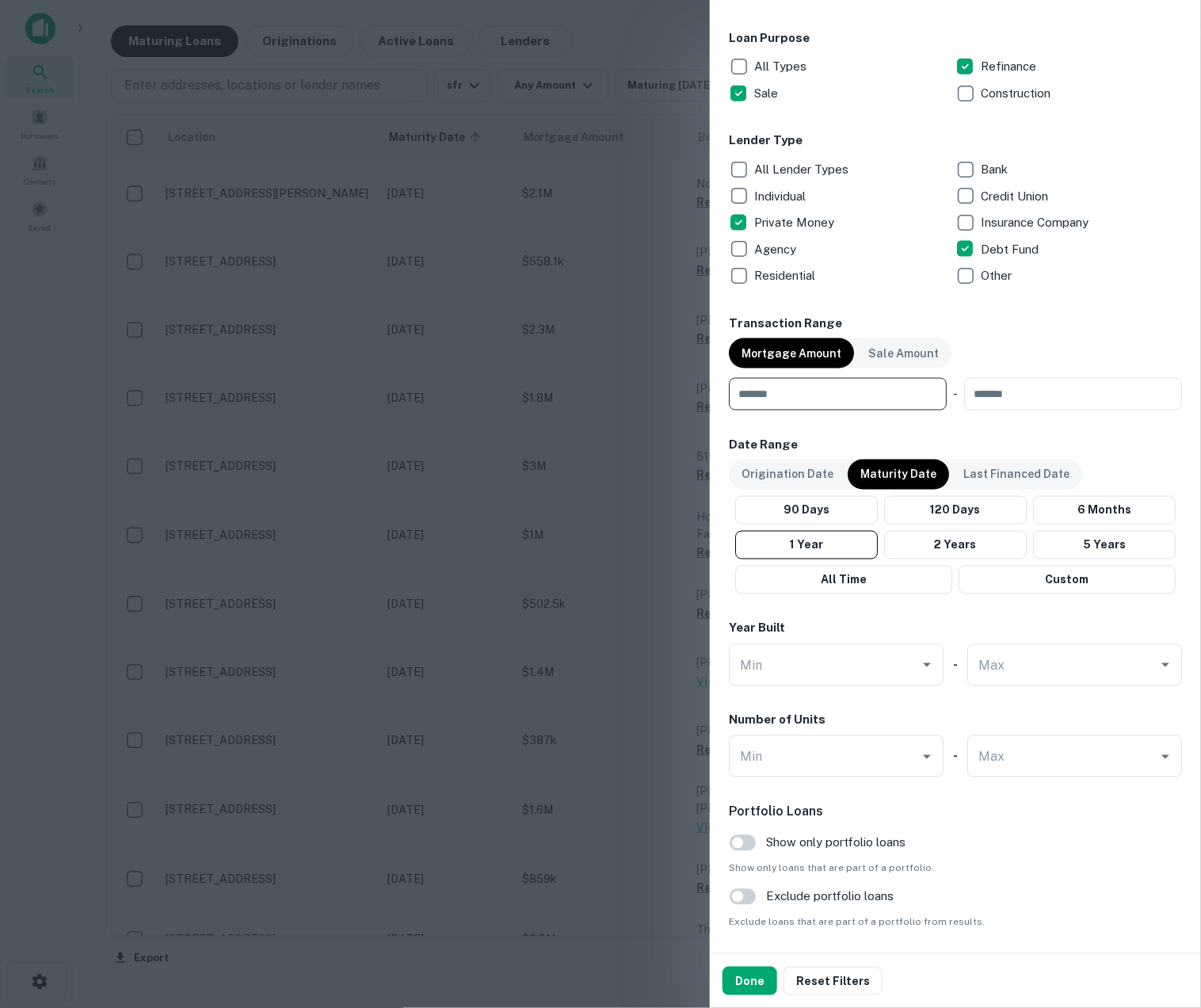
click at [825, 400] on input "number" at bounding box center [833, 394] width 207 height 32
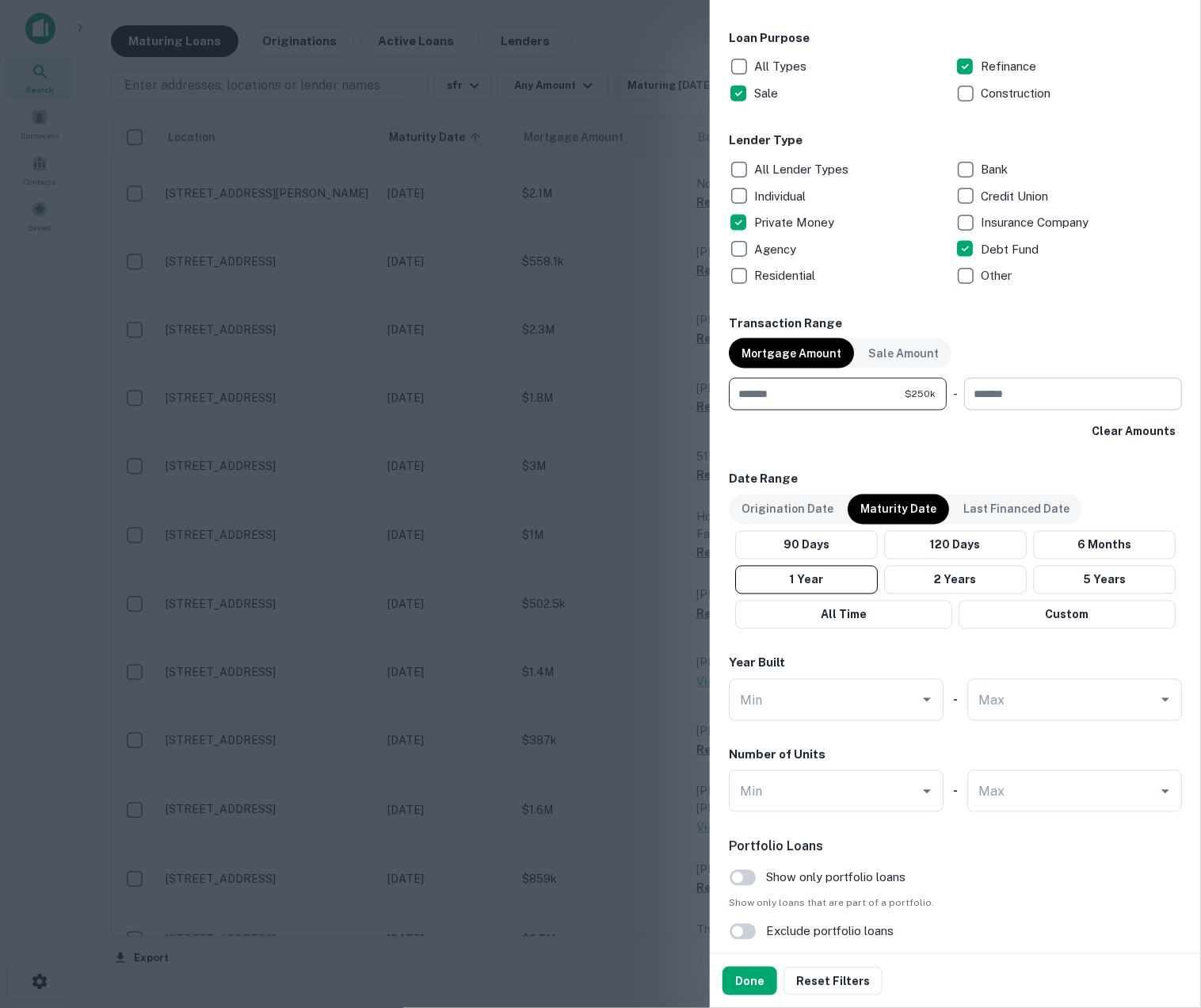
type input "******"
click at [965, 389] on input "number" at bounding box center [1068, 394] width 207 height 32
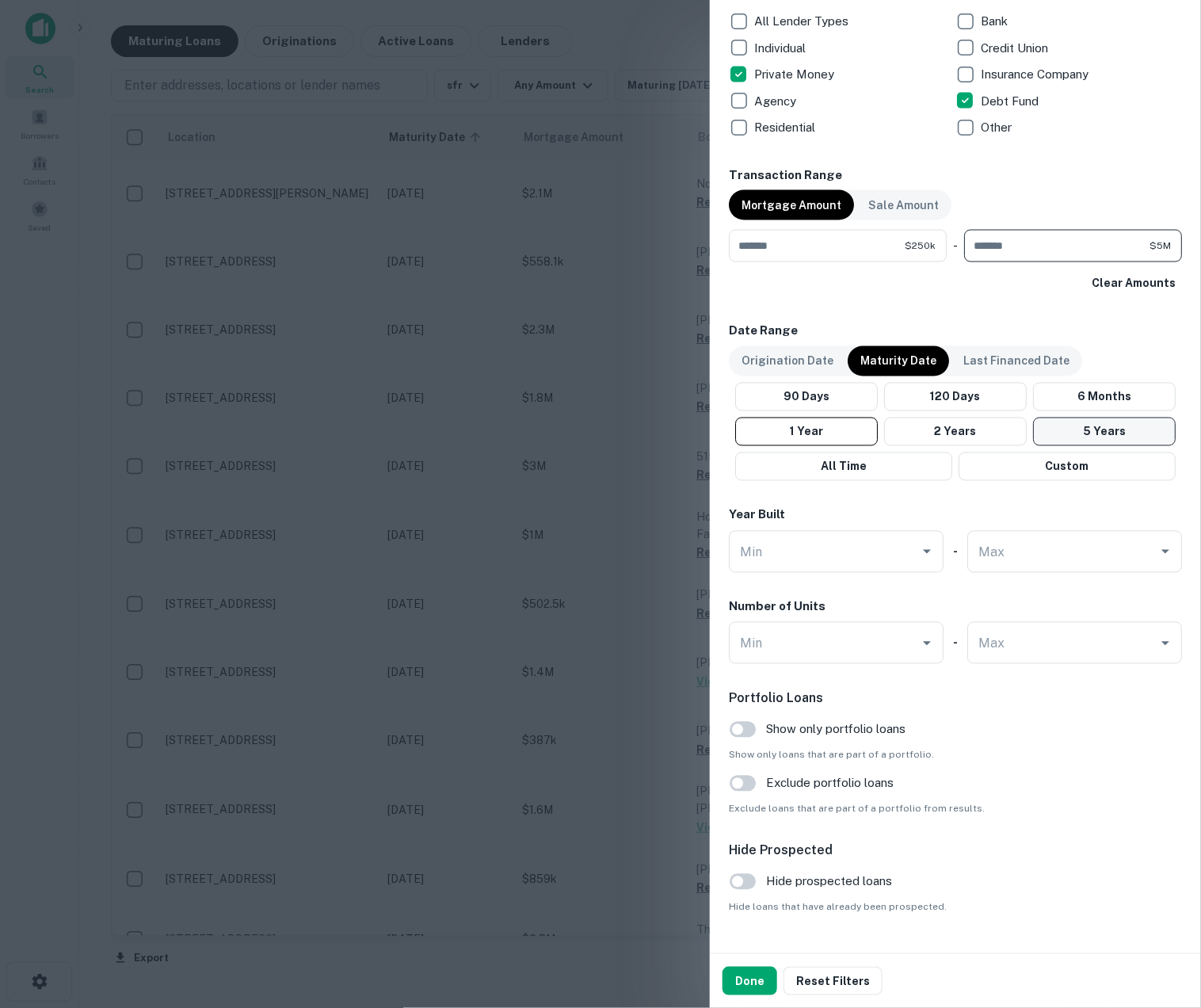
scroll to position [913, 0]
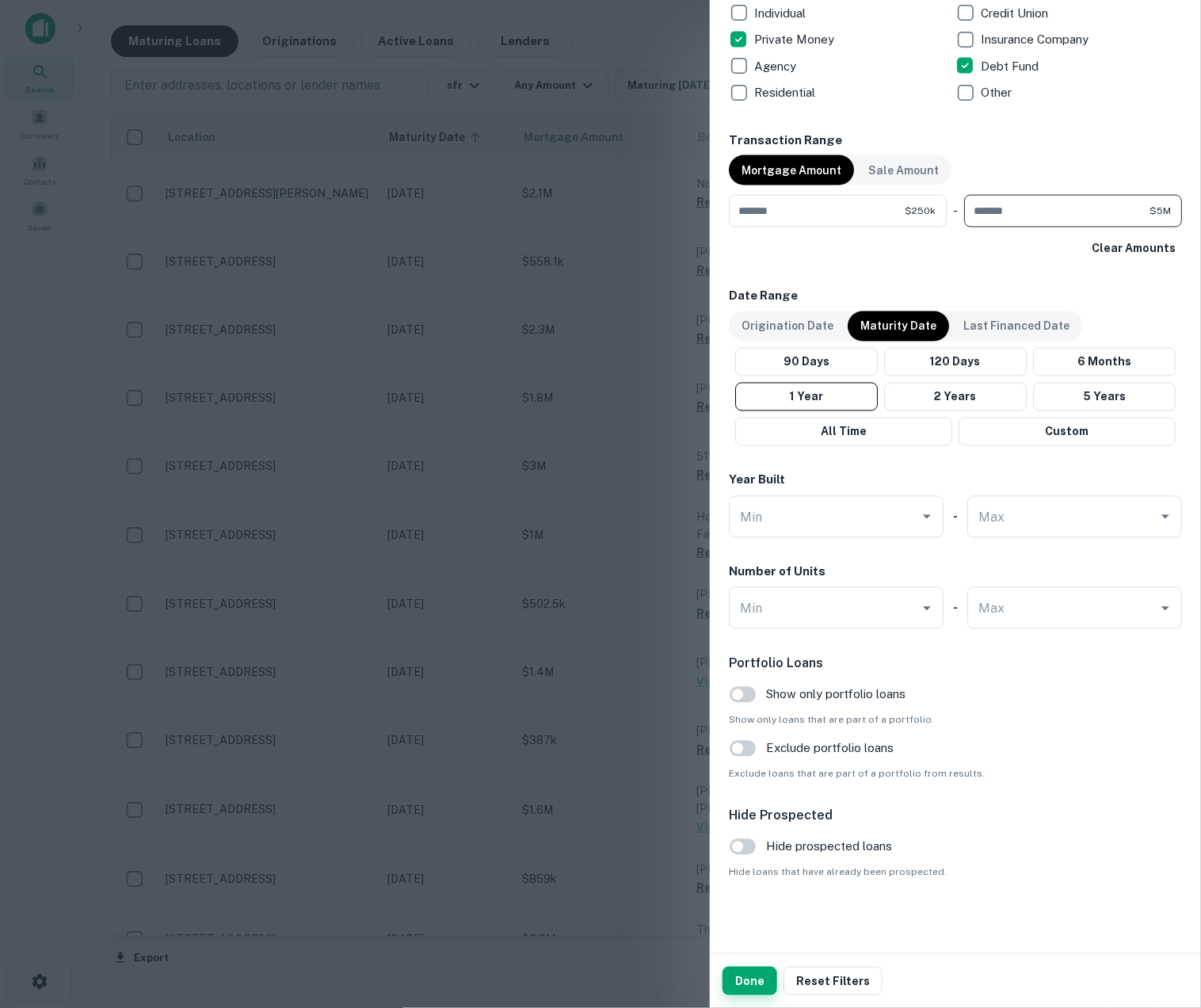
type input "*******"
click at [746, 982] on button "Done" at bounding box center [750, 980] width 54 height 29
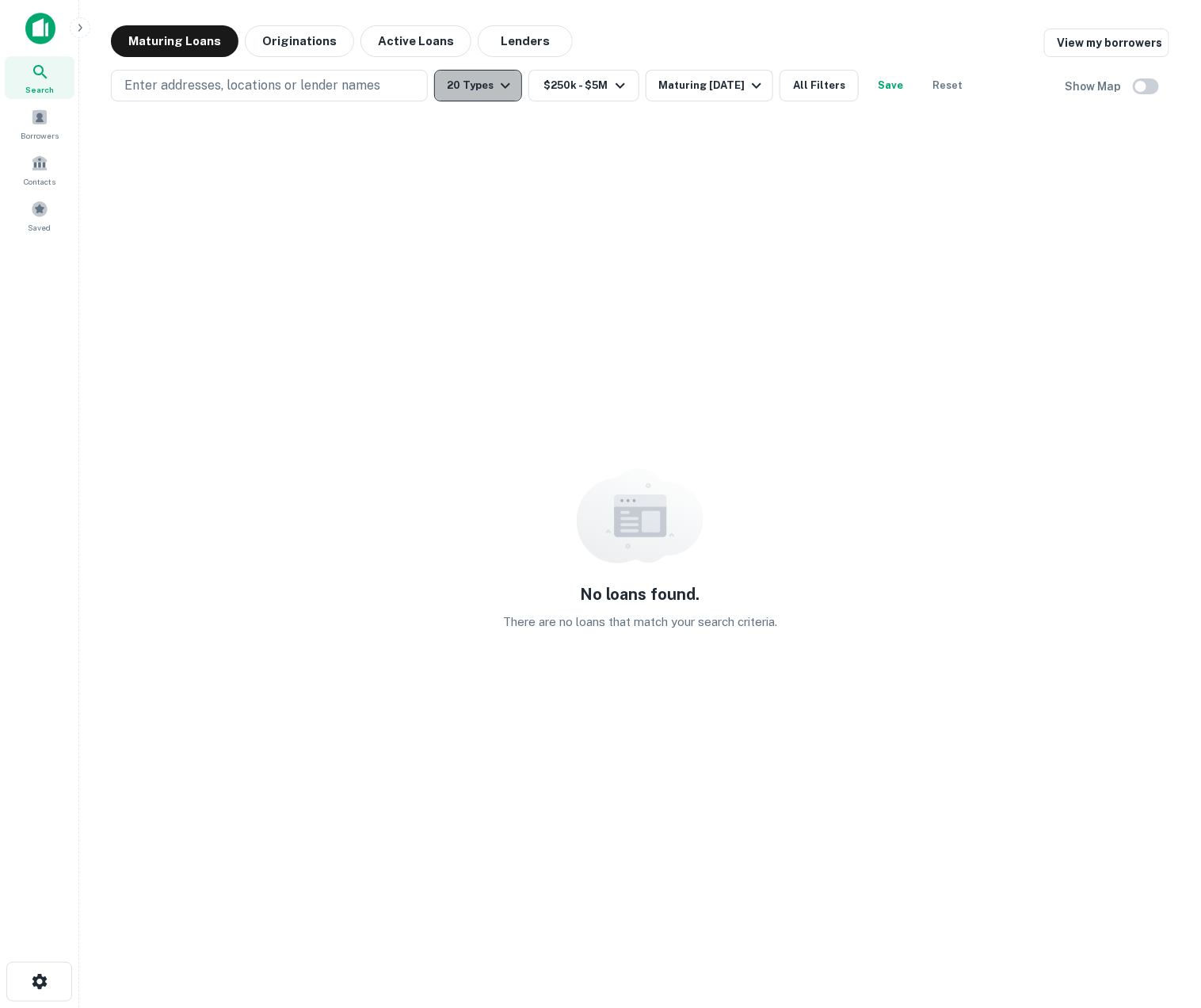
click at [481, 84] on button "20 Types" at bounding box center [478, 86] width 88 height 32
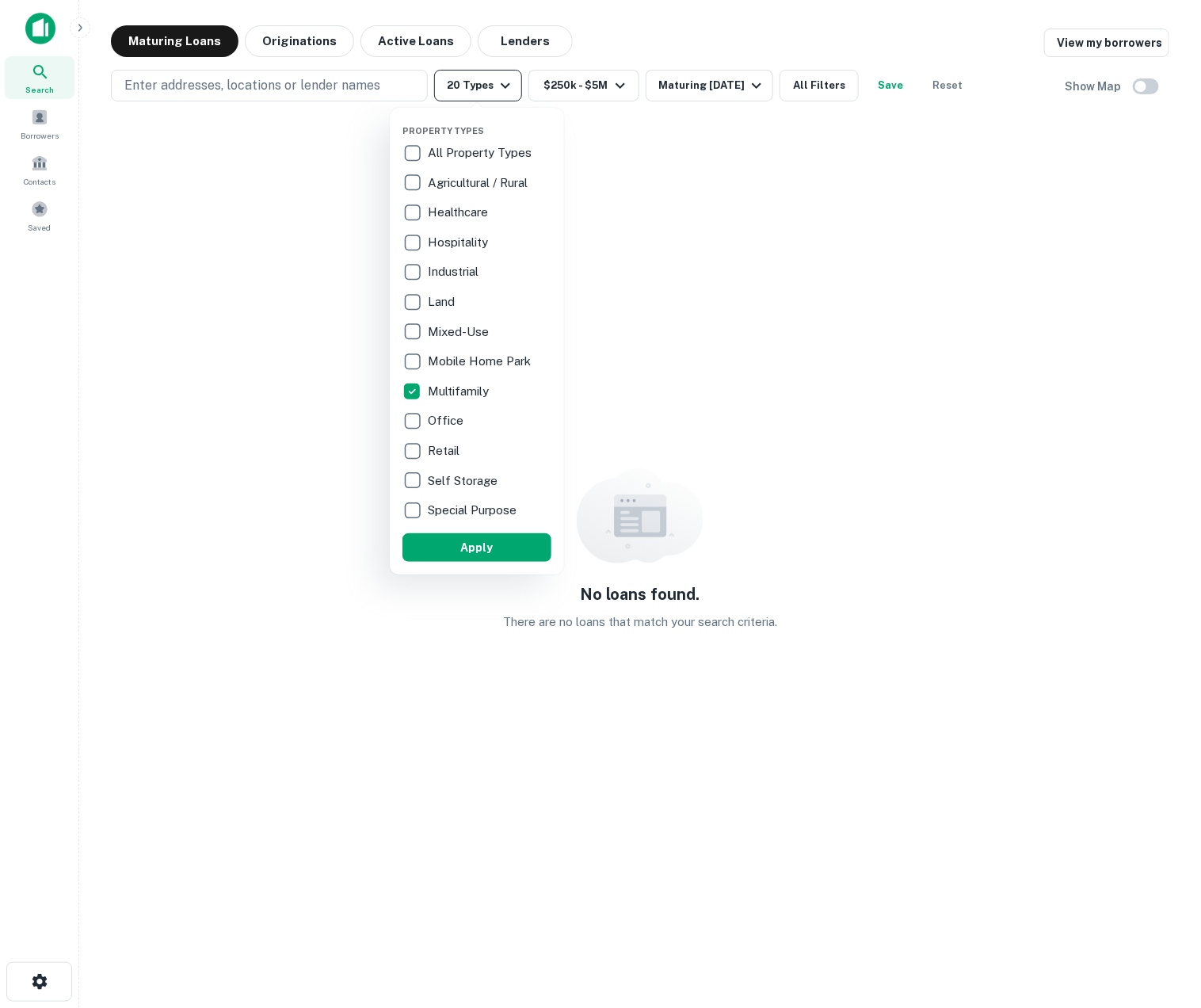
click at [481, 84] on div at bounding box center [600, 504] width 1201 height 1008
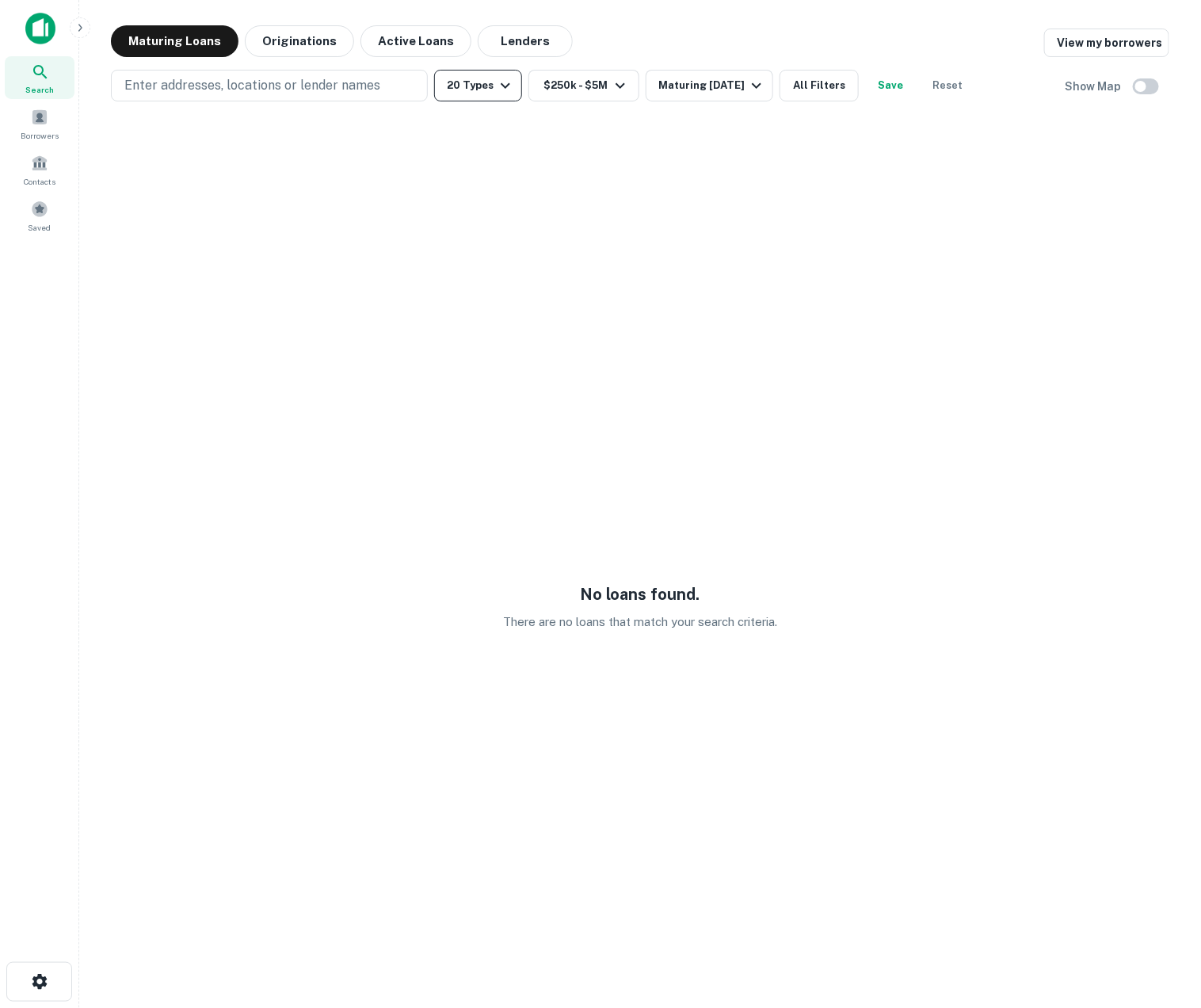
click at [467, 94] on button "20 Types" at bounding box center [478, 86] width 88 height 32
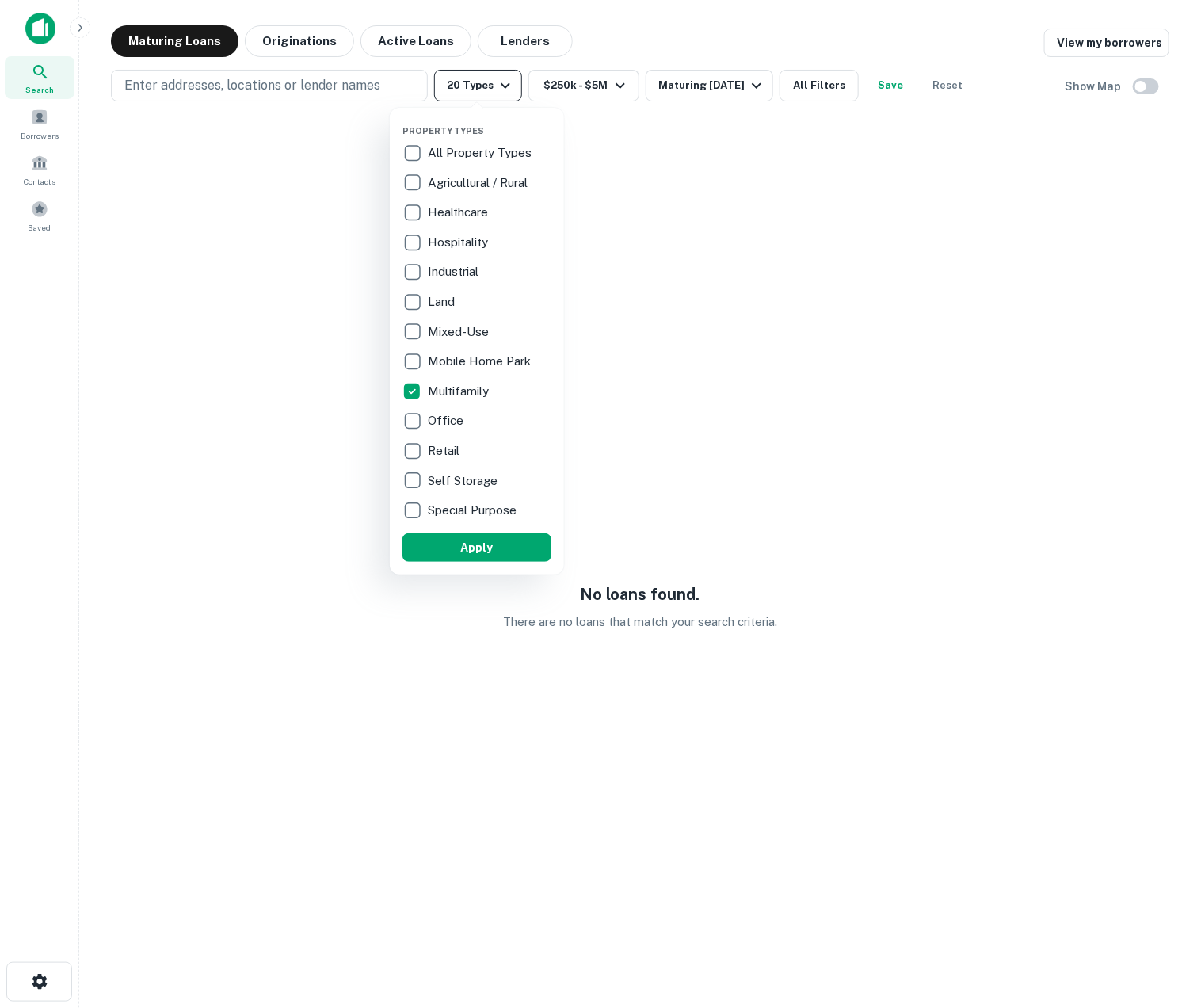
click at [467, 94] on div at bounding box center [600, 504] width 1201 height 1008
click at [338, 73] on div at bounding box center [600, 504] width 1201 height 1008
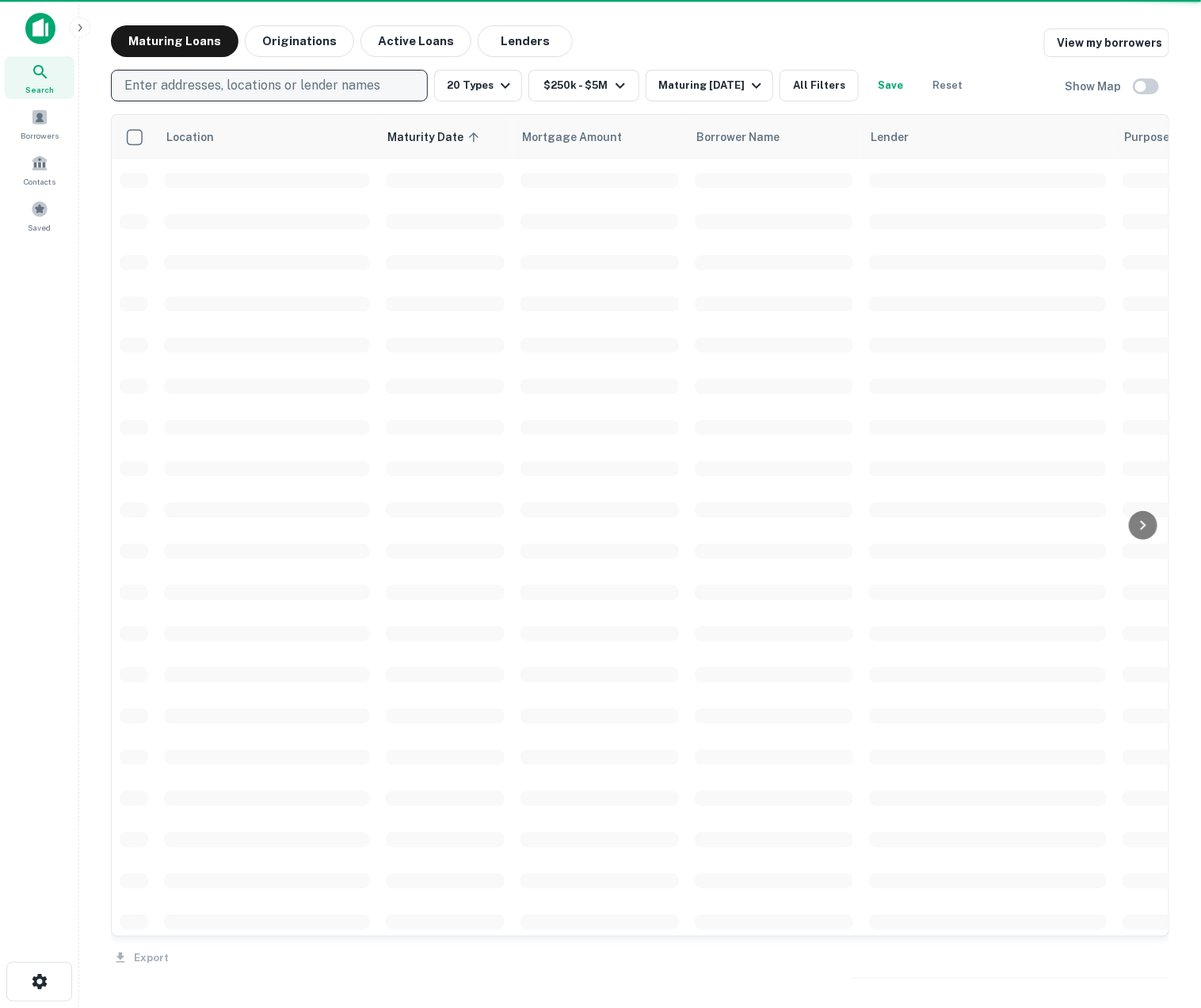
click at [336, 78] on p "Enter addresses, locations or lender names" at bounding box center [252, 85] width 256 height 19
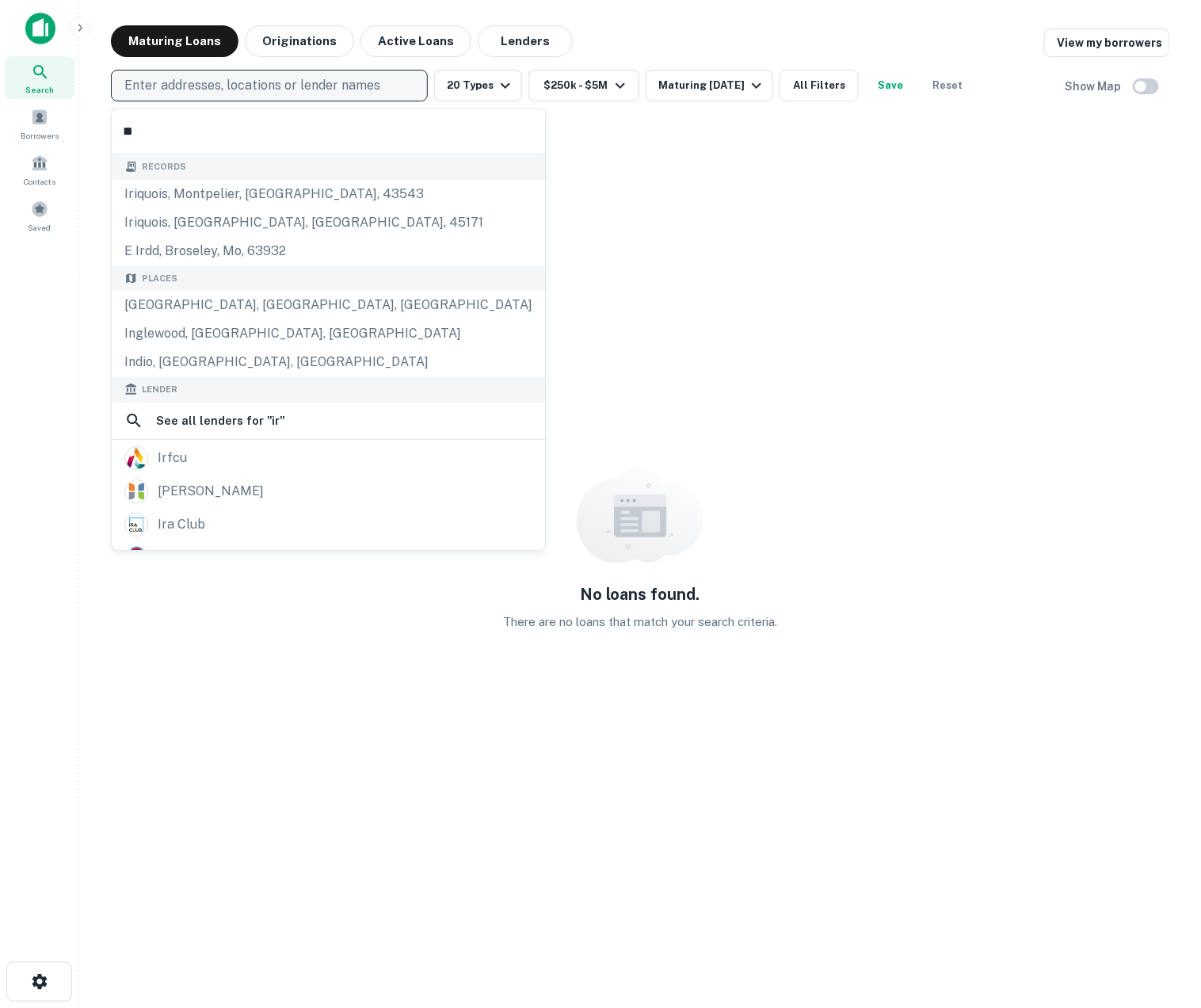
type input "***"
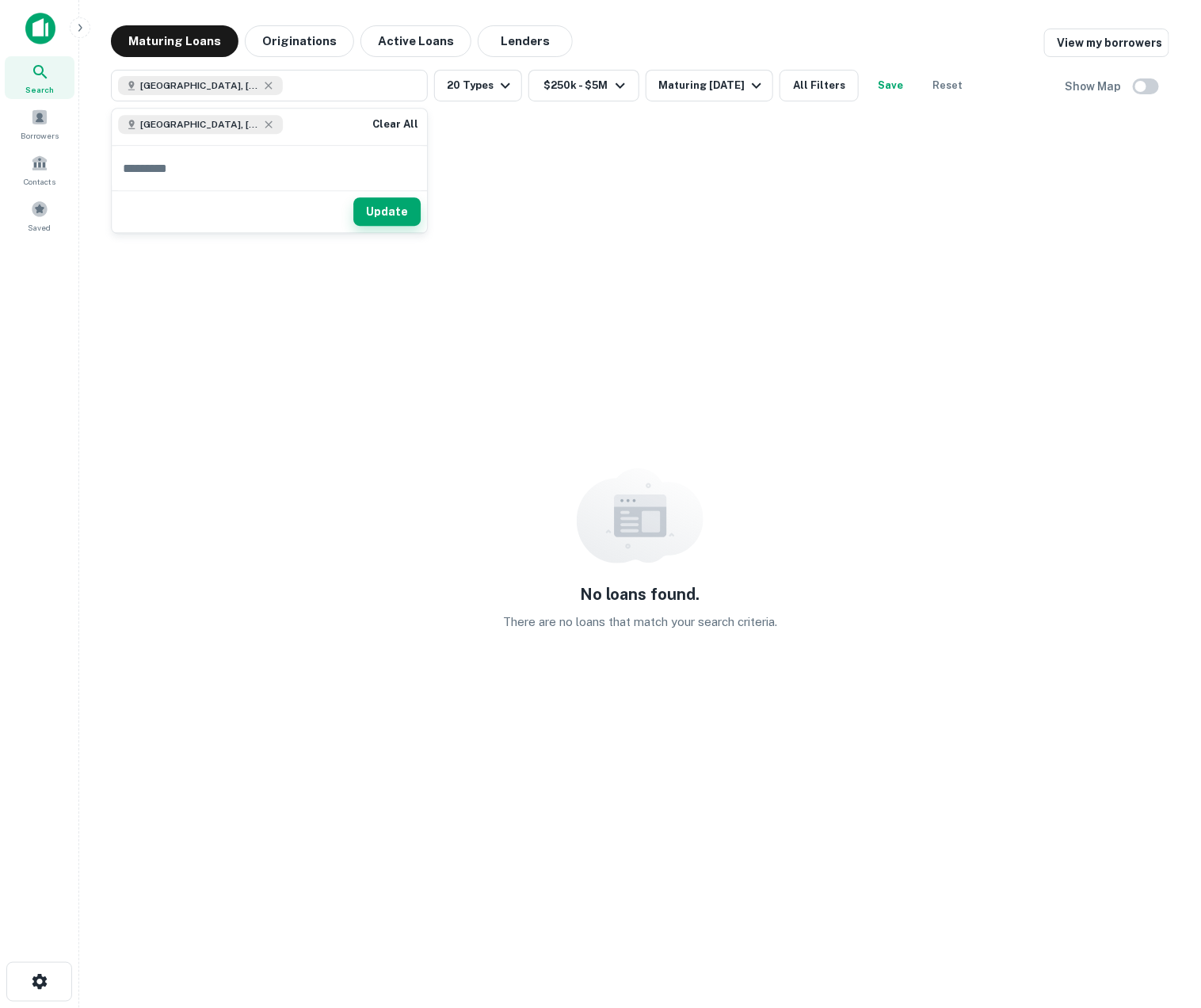
click at [367, 217] on button "Update" at bounding box center [387, 212] width 68 height 29
click at [805, 88] on button "All Filters" at bounding box center [819, 86] width 79 height 32
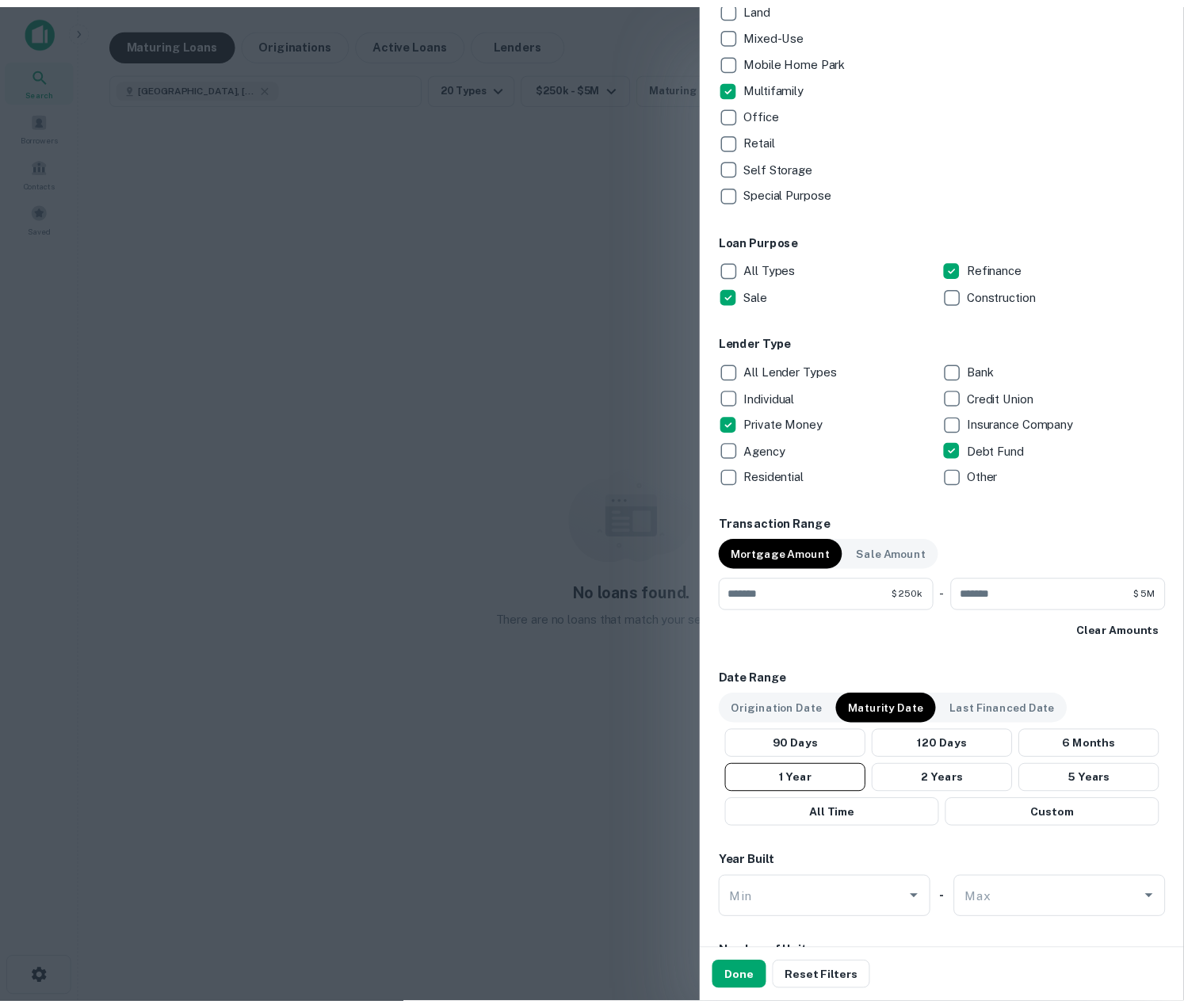
scroll to position [647, 0]
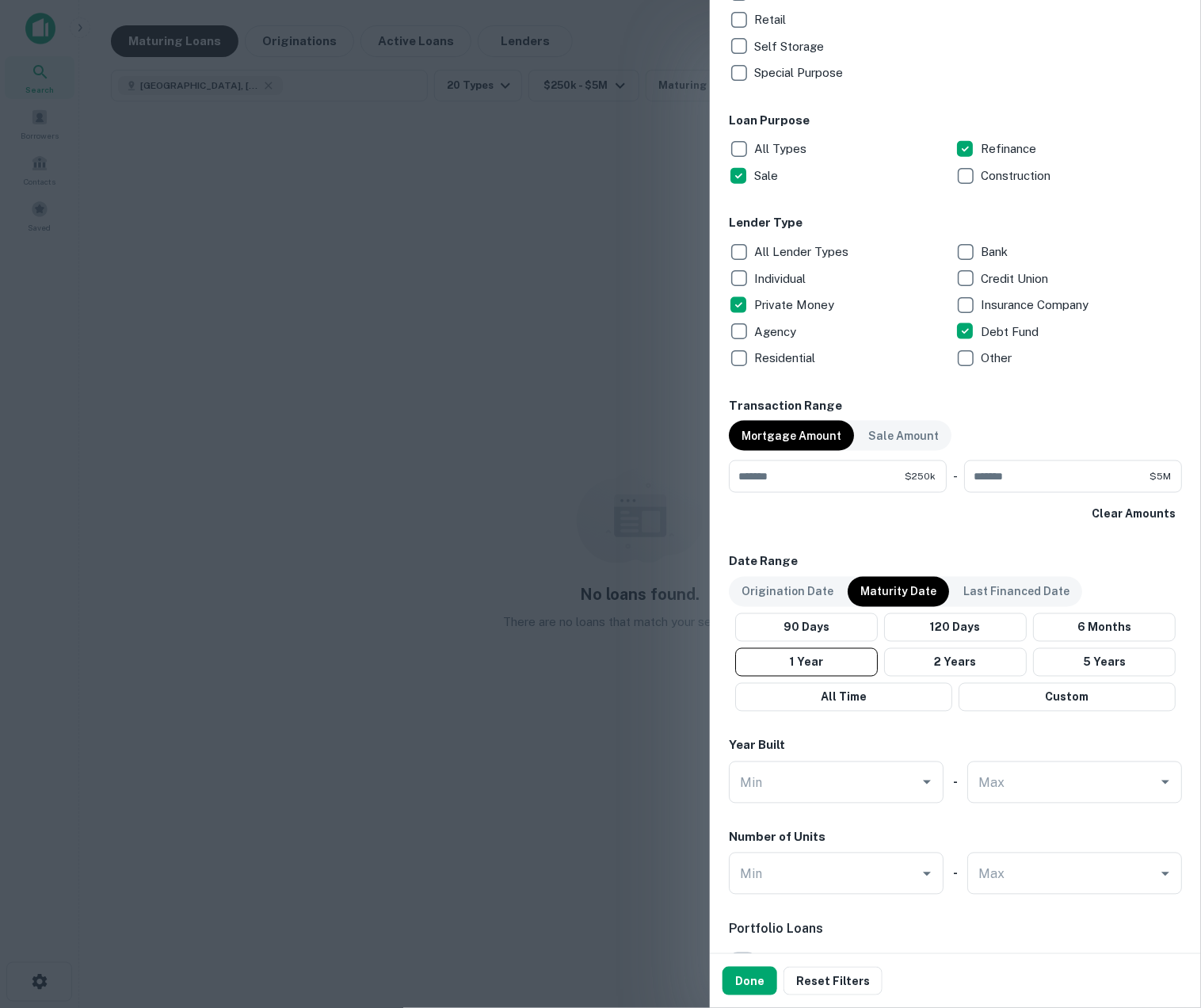
click at [788, 246] on p "All Lender Types" at bounding box center [802, 251] width 97 height 19
click at [759, 975] on button "Done" at bounding box center [750, 980] width 54 height 29
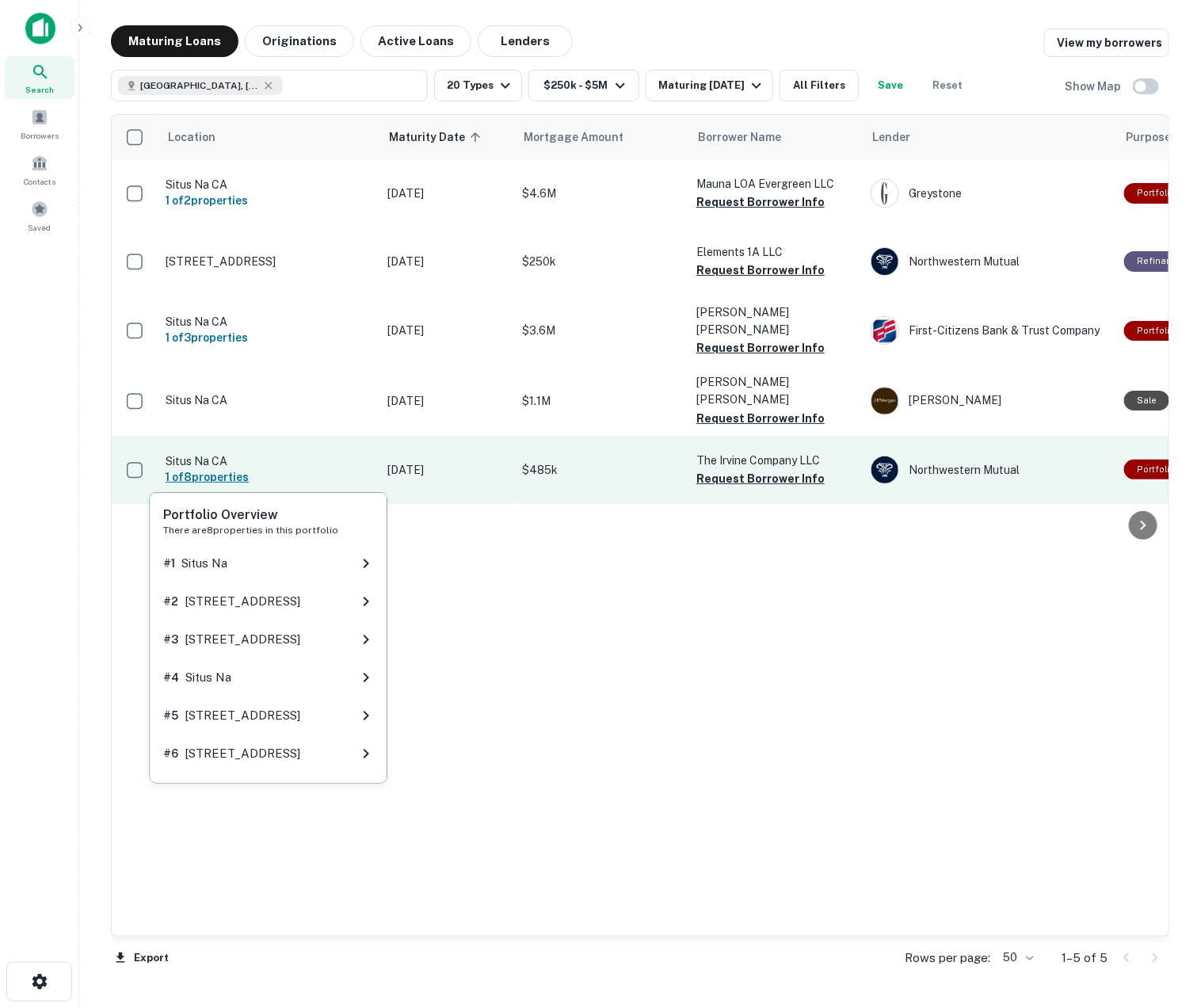
click at [238, 481] on div "Portfolio Overview There are 8 properties in this portfolio # 1 Situs Na # 2 13…" at bounding box center [268, 633] width 241 height 303
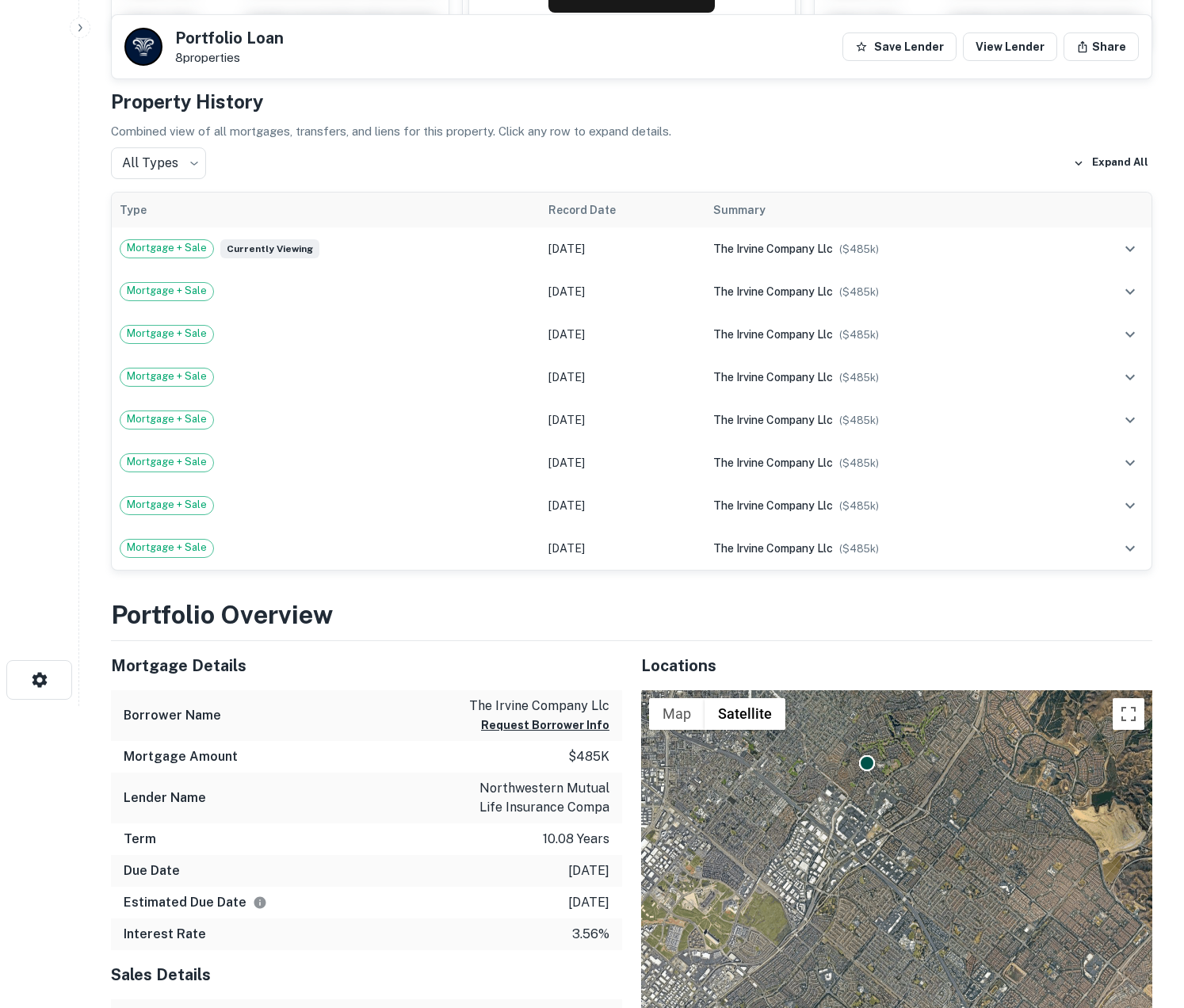
scroll to position [140, 0]
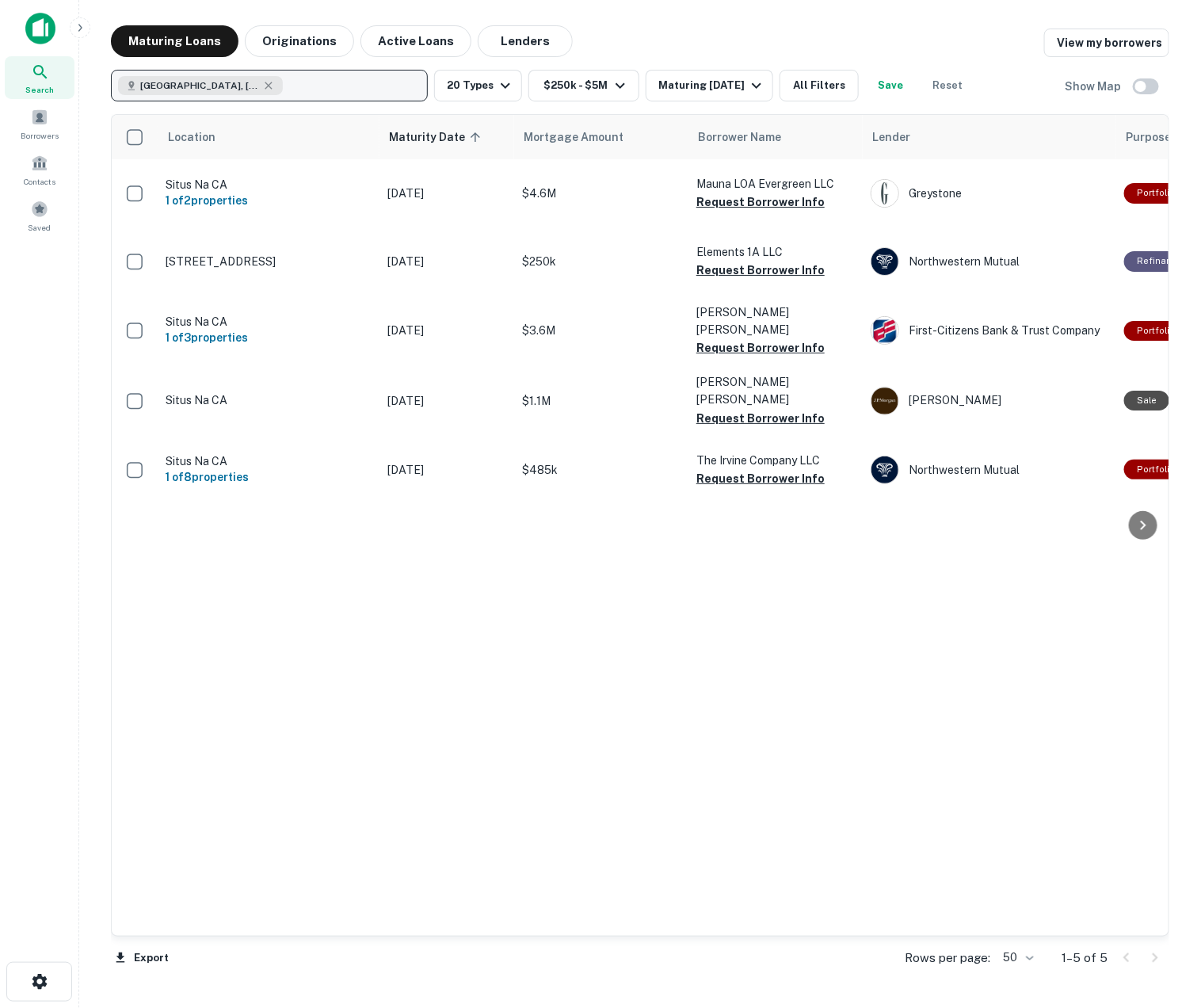
click at [224, 84] on div "Irvine, CA, USA" at bounding box center [200, 85] width 165 height 19
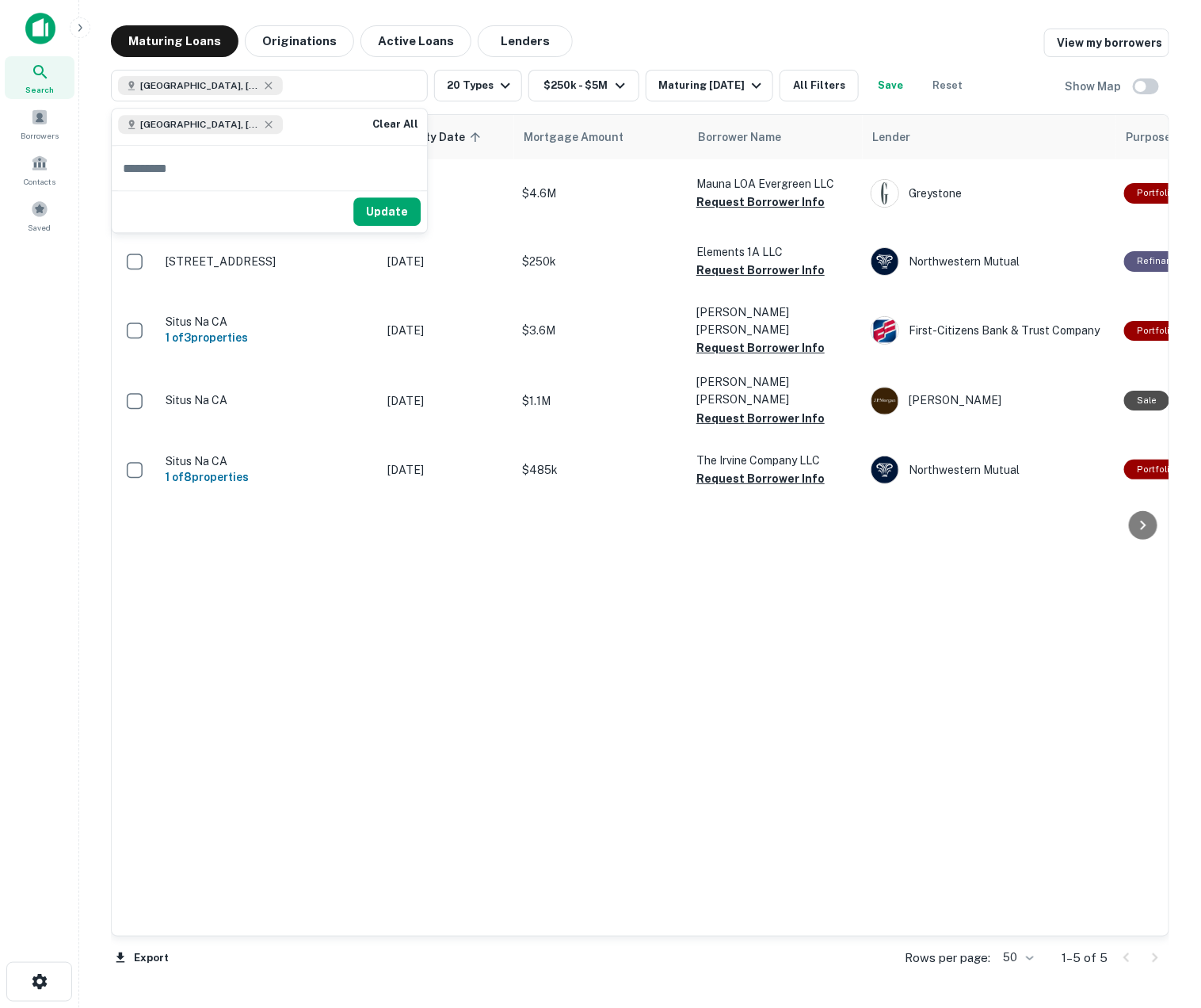
click at [219, 132] on div "Irvine, CA, USA" at bounding box center [200, 124] width 165 height 19
click at [266, 122] on icon at bounding box center [269, 125] width 7 height 7
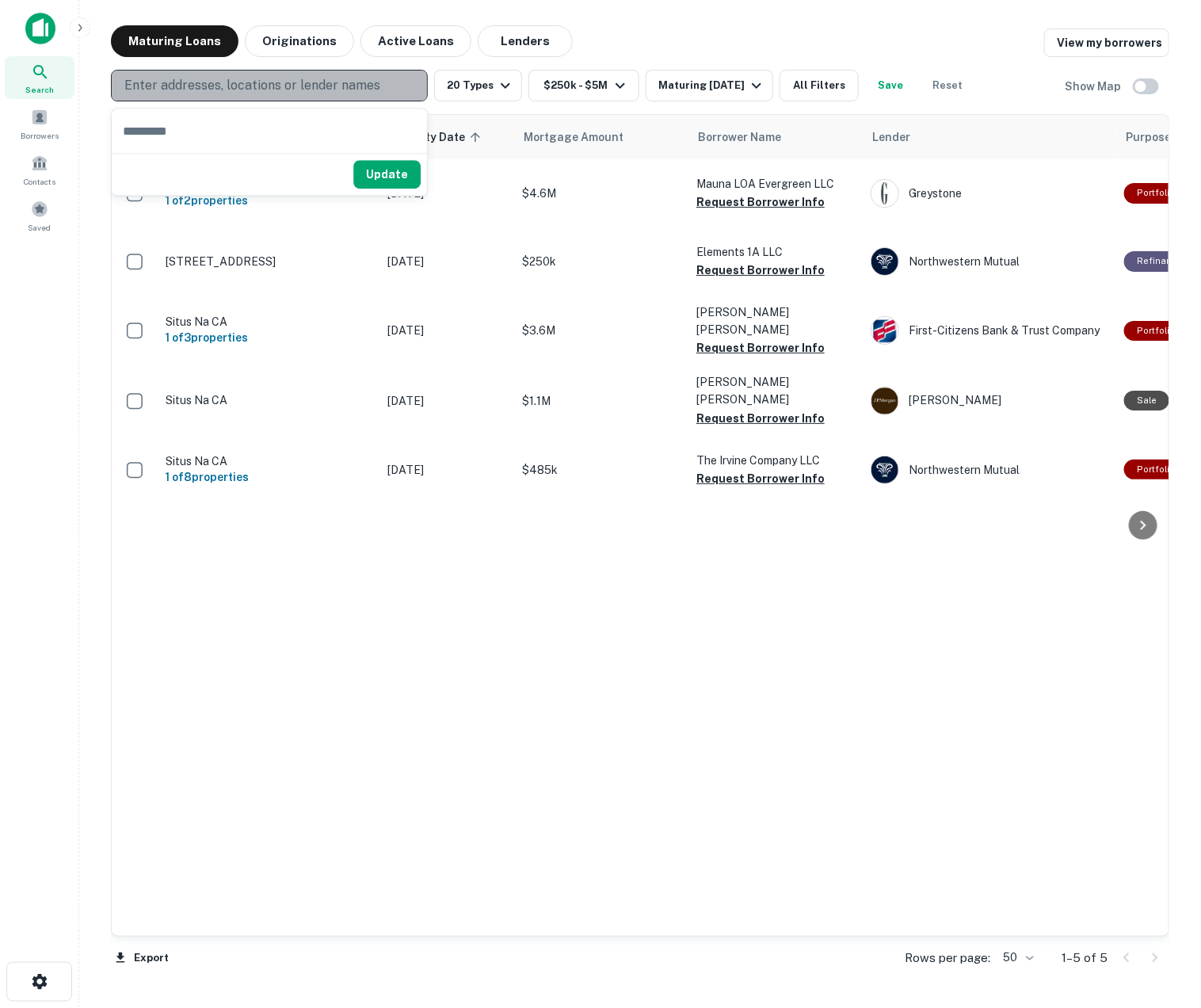
click at [218, 93] on p "Enter addresses, locations or lender names" at bounding box center [252, 85] width 256 height 19
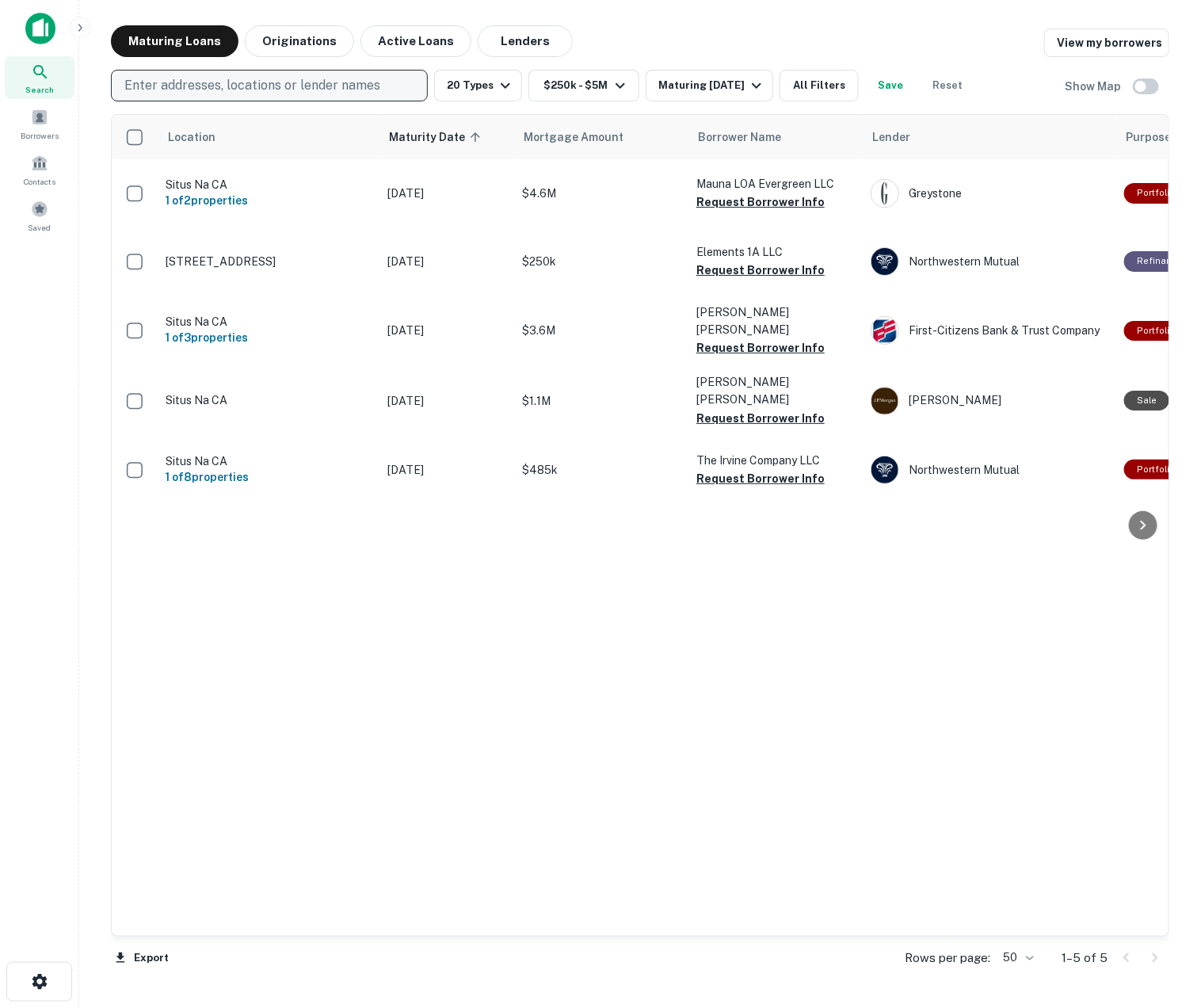
click at [218, 93] on p "Enter addresses, locations or lender names" at bounding box center [252, 85] width 256 height 19
type input "**********"
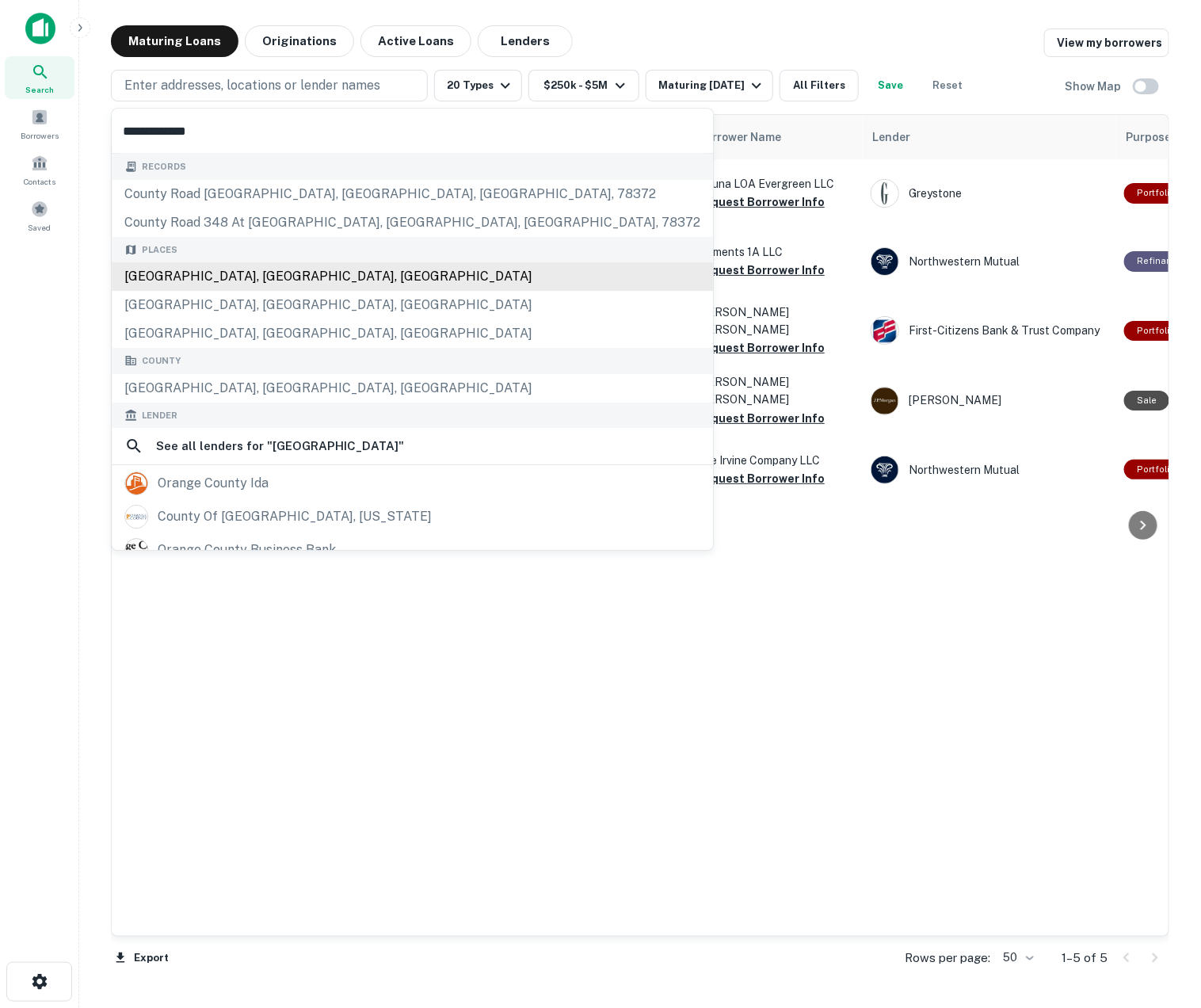
click at [276, 272] on div "Orange County, CA, USA" at bounding box center [412, 276] width 602 height 29
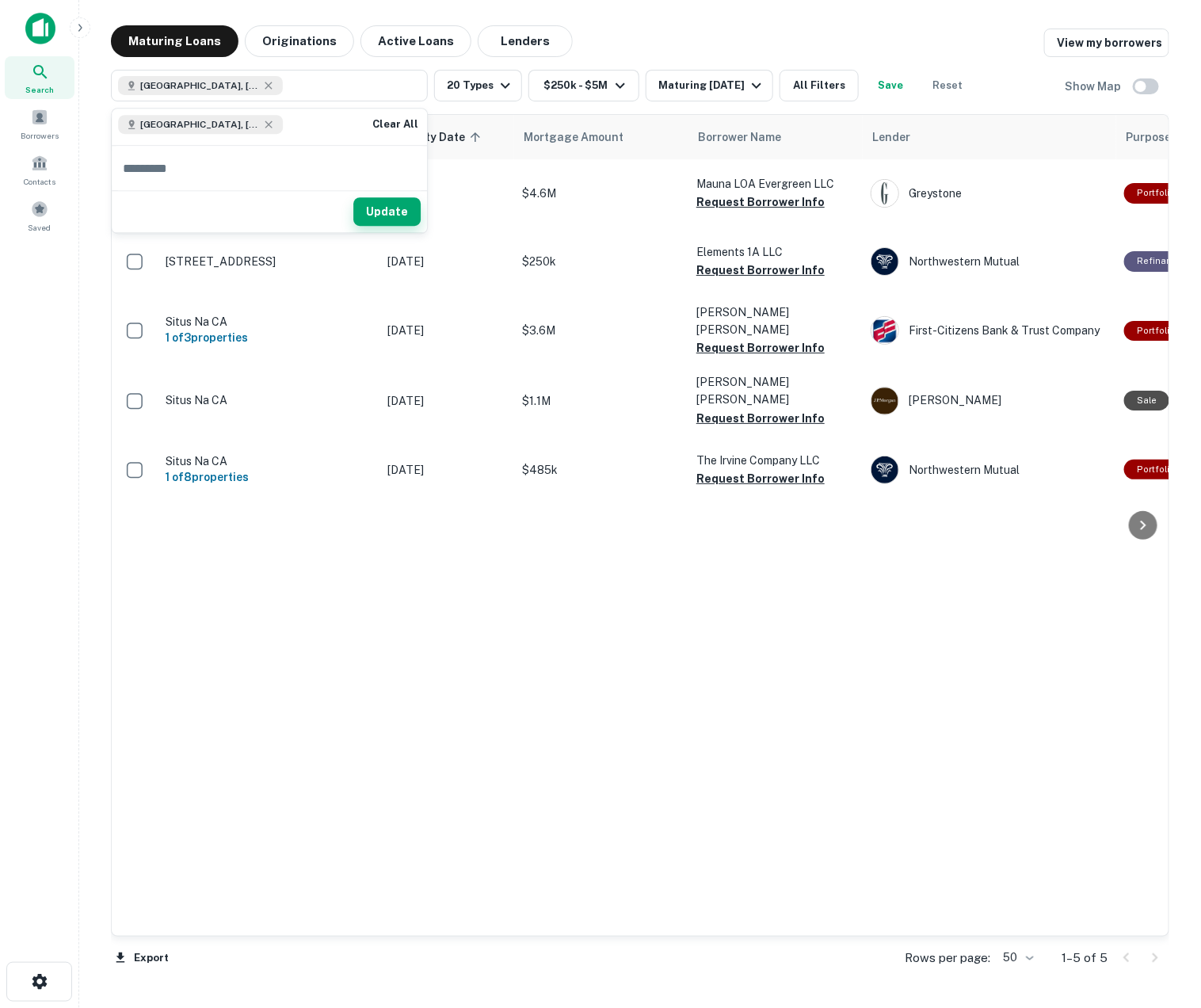
click at [382, 216] on button "Update" at bounding box center [387, 212] width 68 height 29
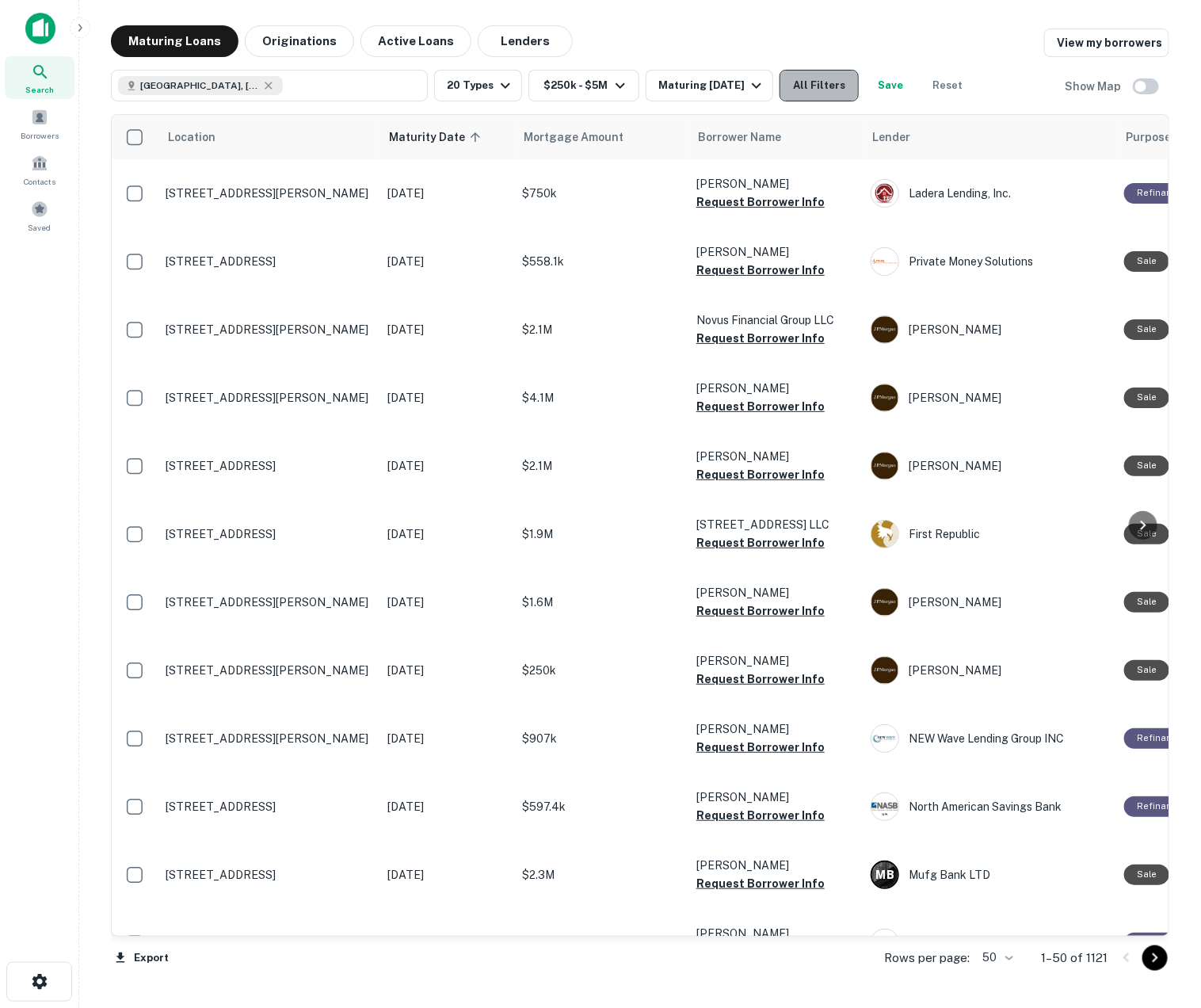
click at [794, 91] on button "All Filters" at bounding box center [819, 86] width 79 height 32
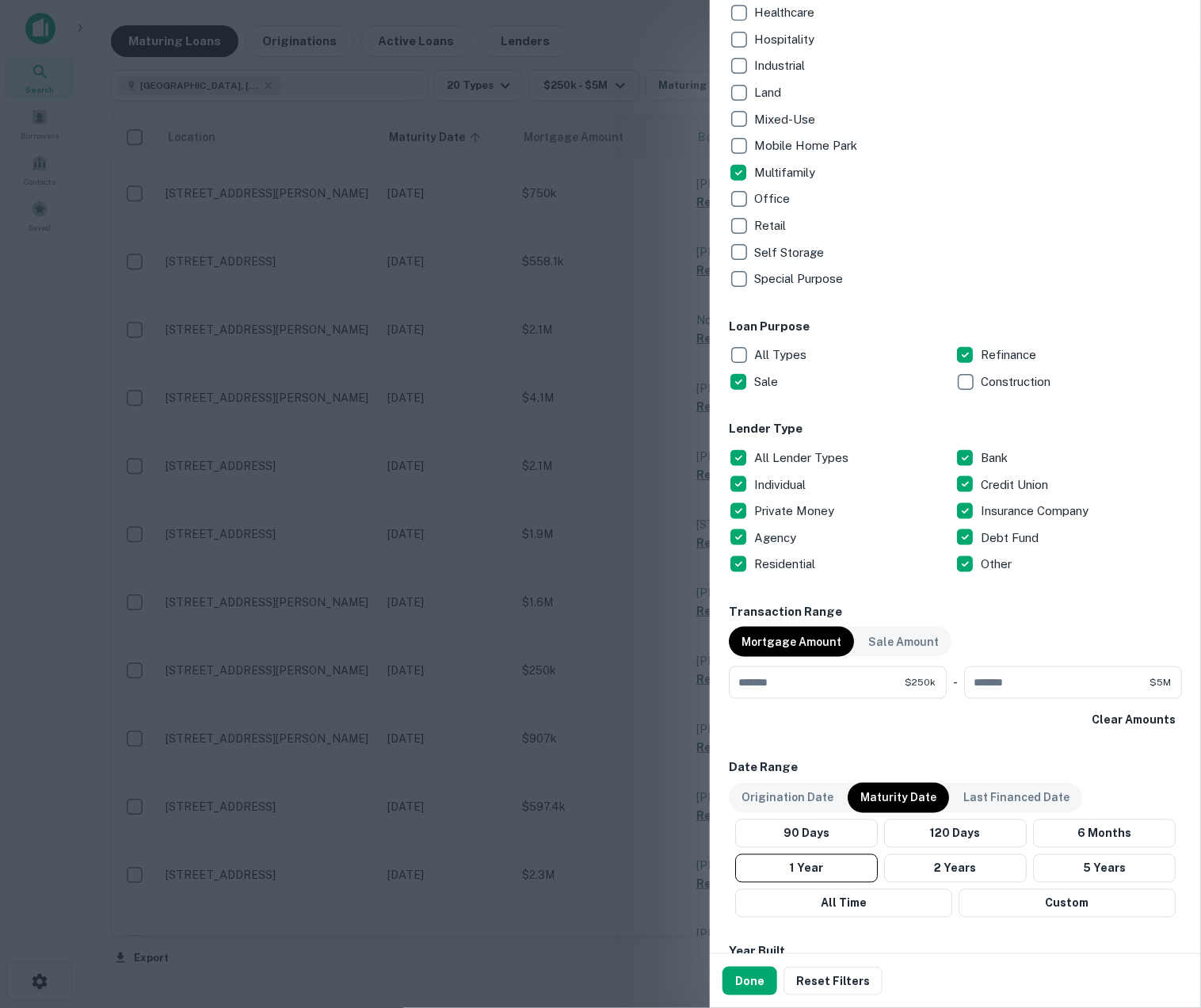
scroll to position [445, 0]
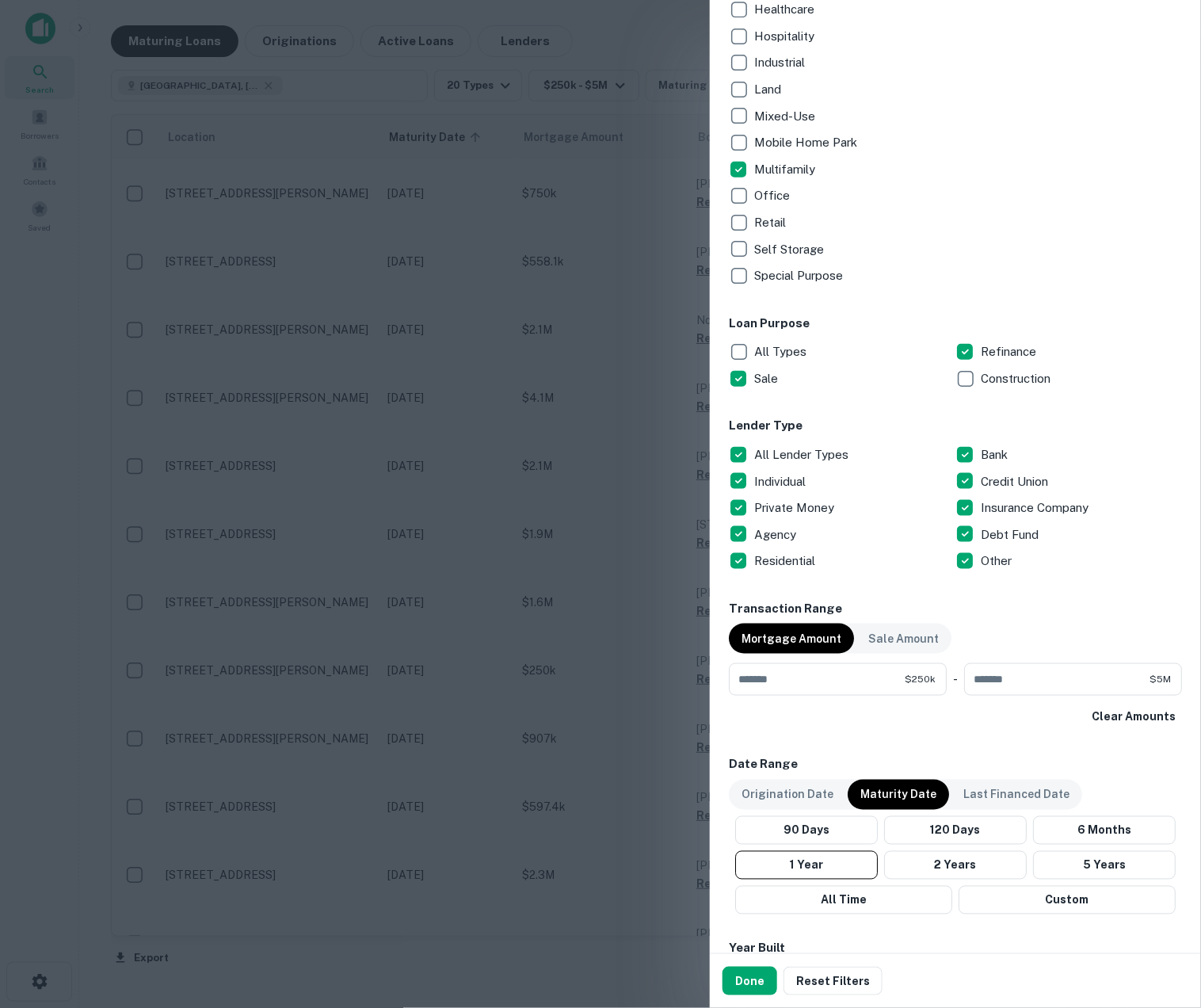
click at [785, 456] on p "All Lender Types" at bounding box center [802, 455] width 97 height 19
click at [795, 509] on p "Private Money" at bounding box center [795, 507] width 83 height 19
click at [759, 984] on button "Done" at bounding box center [750, 980] width 54 height 29
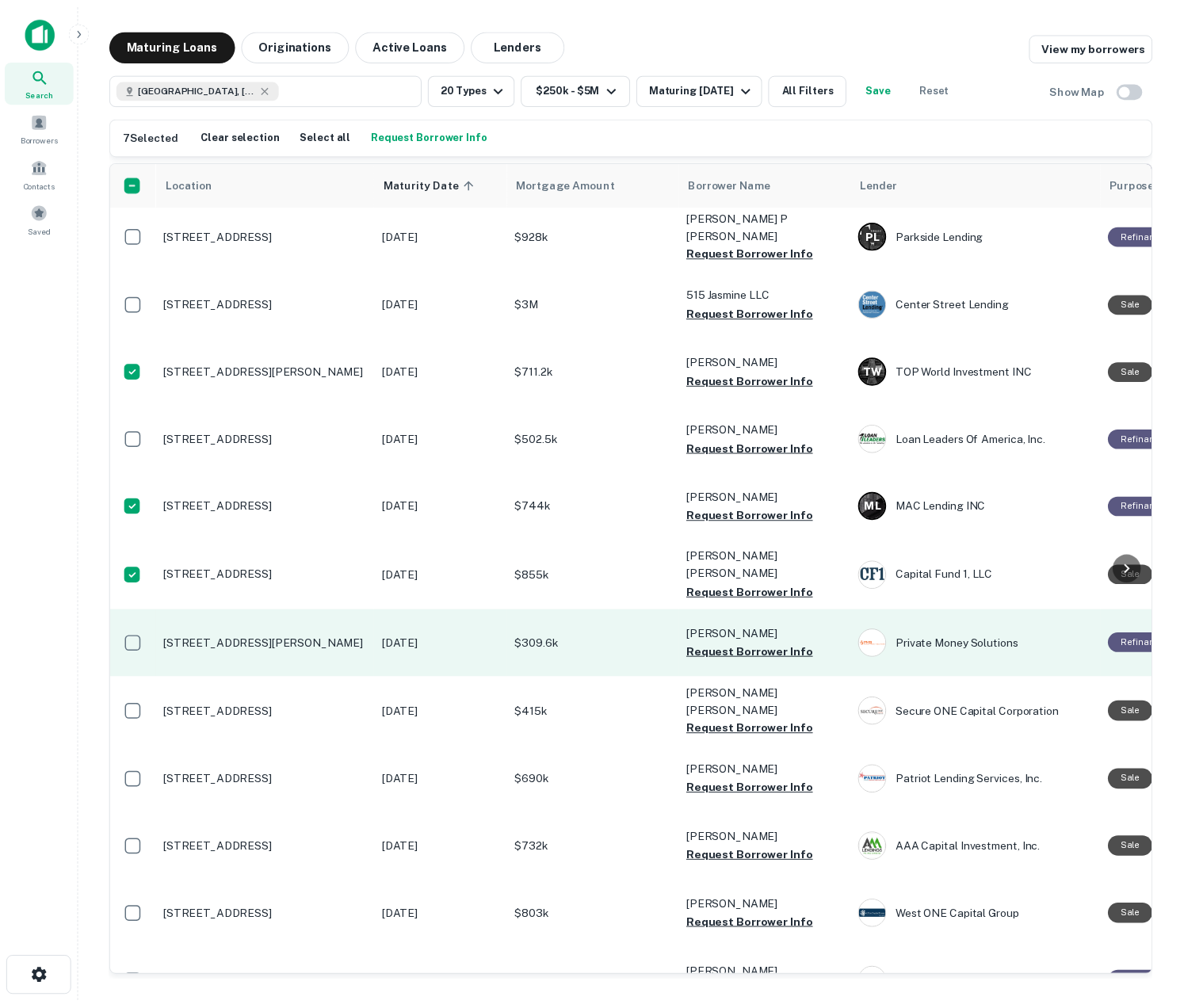
scroll to position [285, 0]
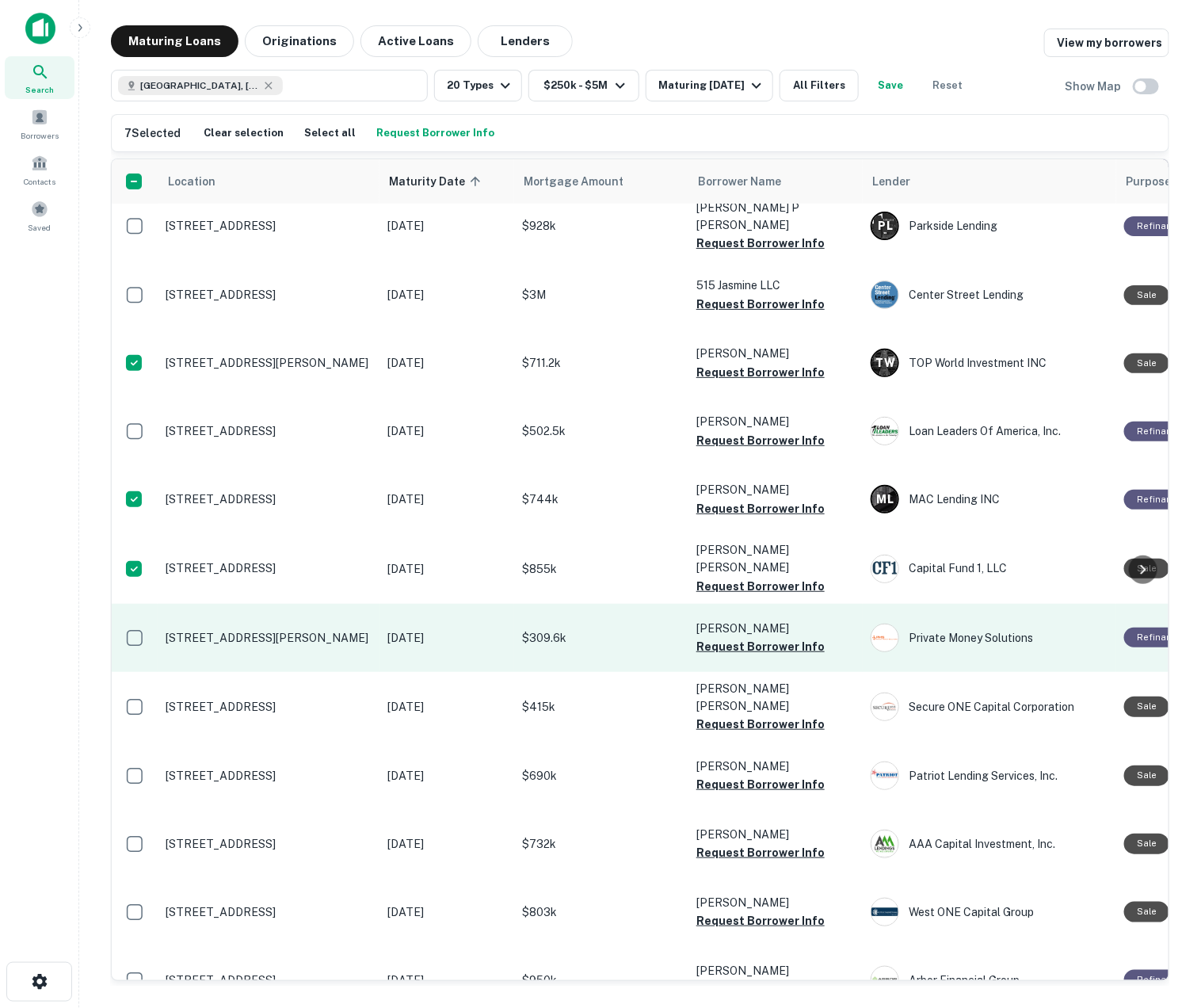
click at [130, 617] on td at bounding box center [135, 637] width 46 height 68
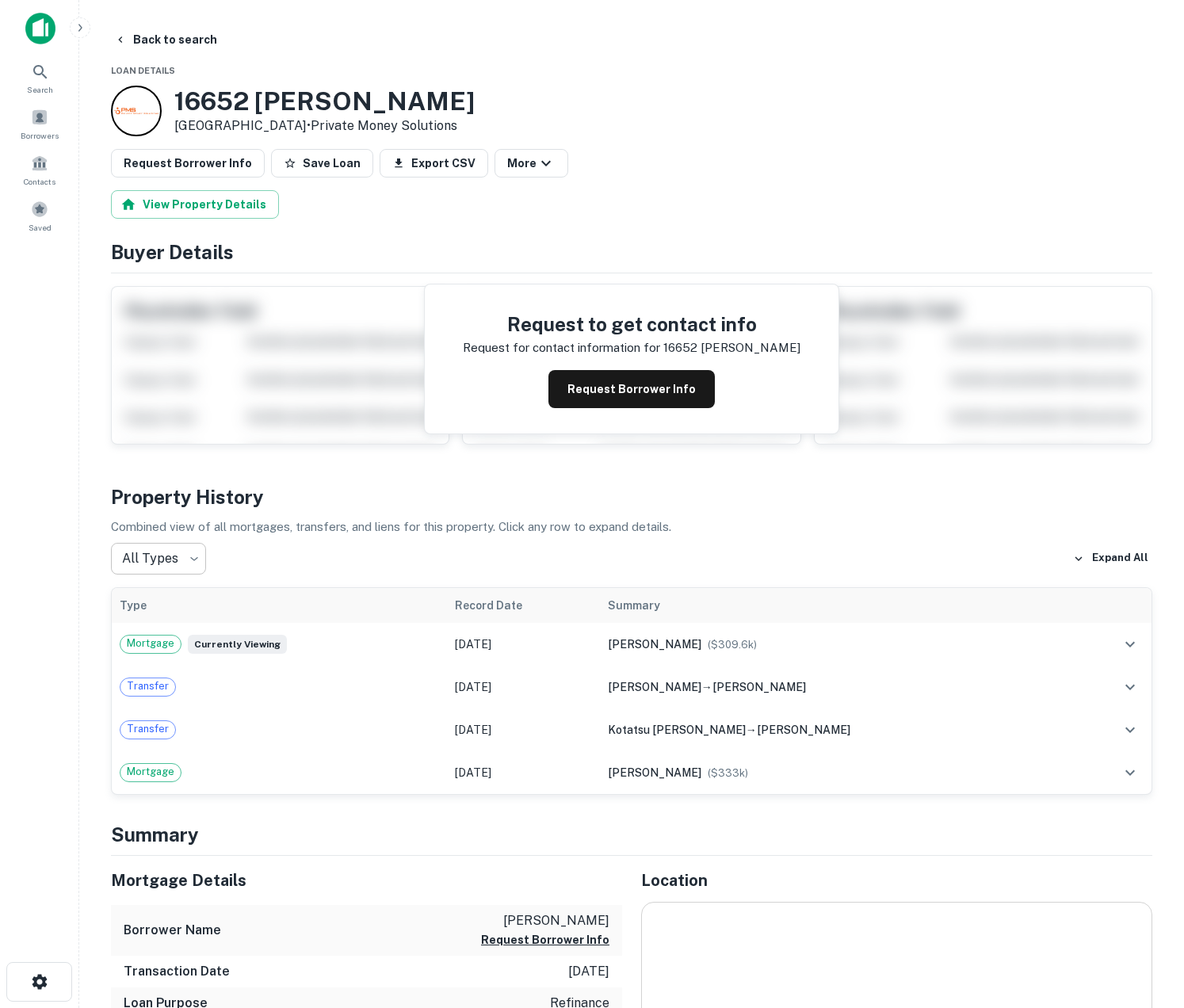
scroll to position [4, 0]
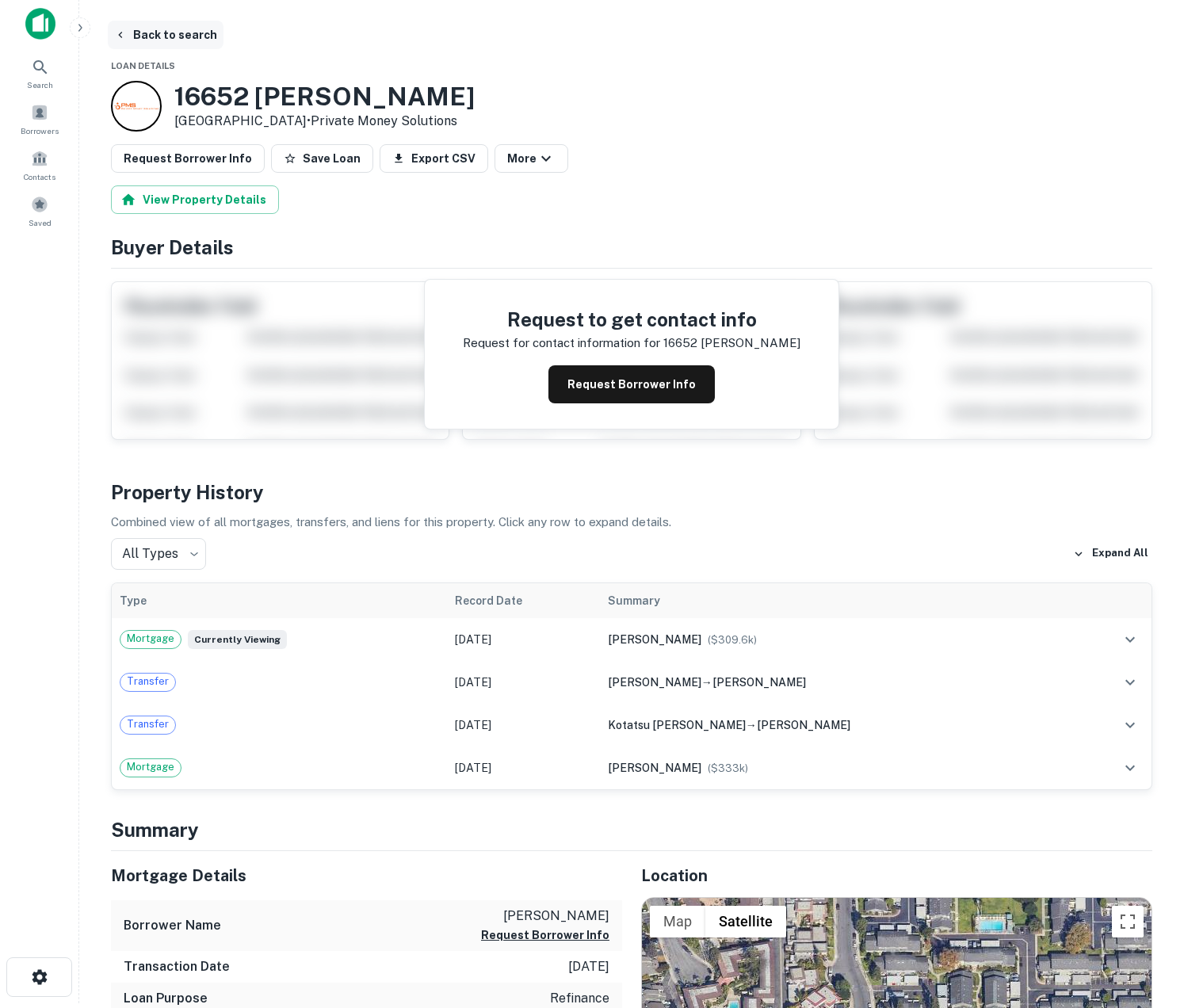
click at [126, 34] on icon "button" at bounding box center [120, 35] width 12 height 12
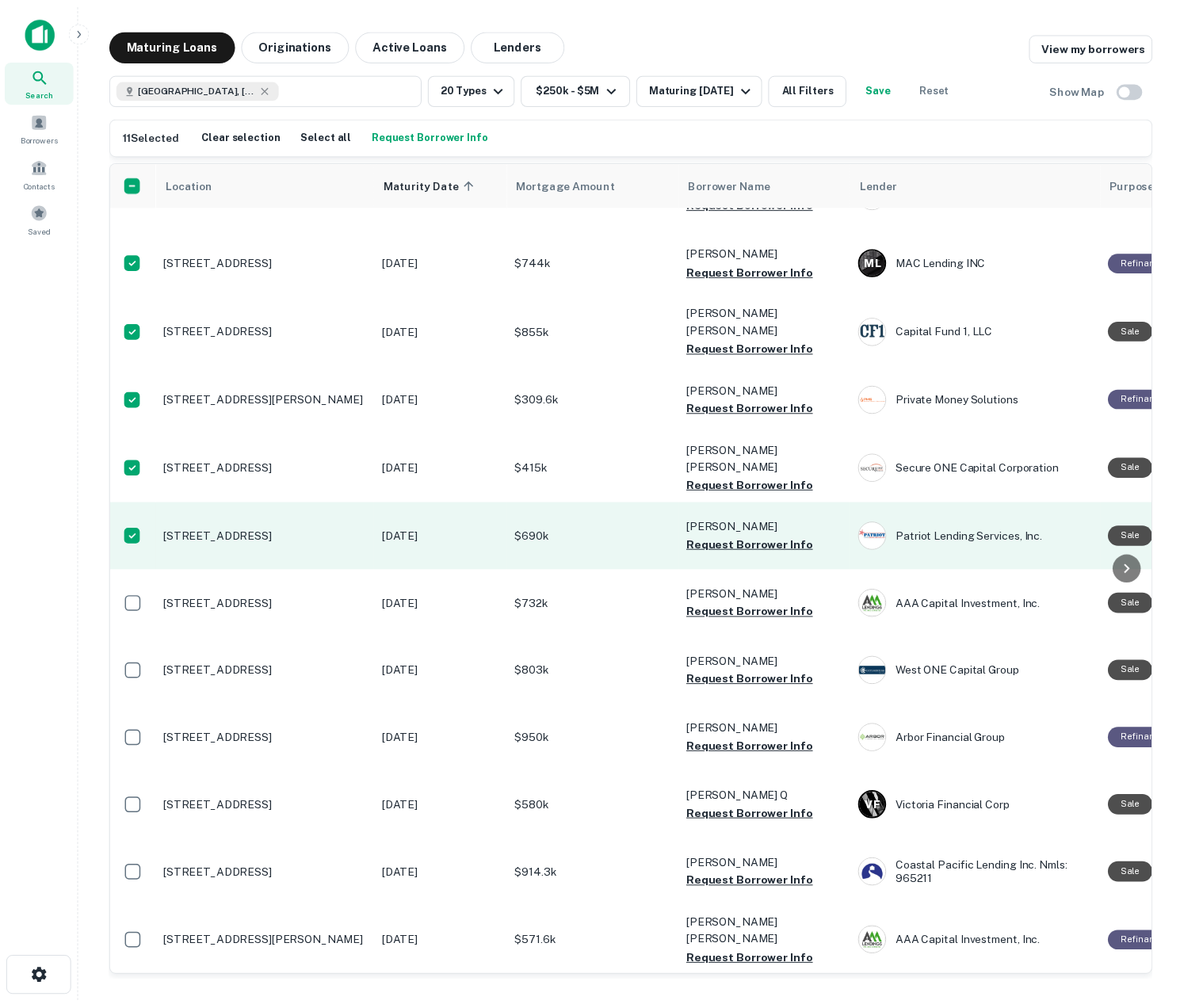
scroll to position [525, 0]
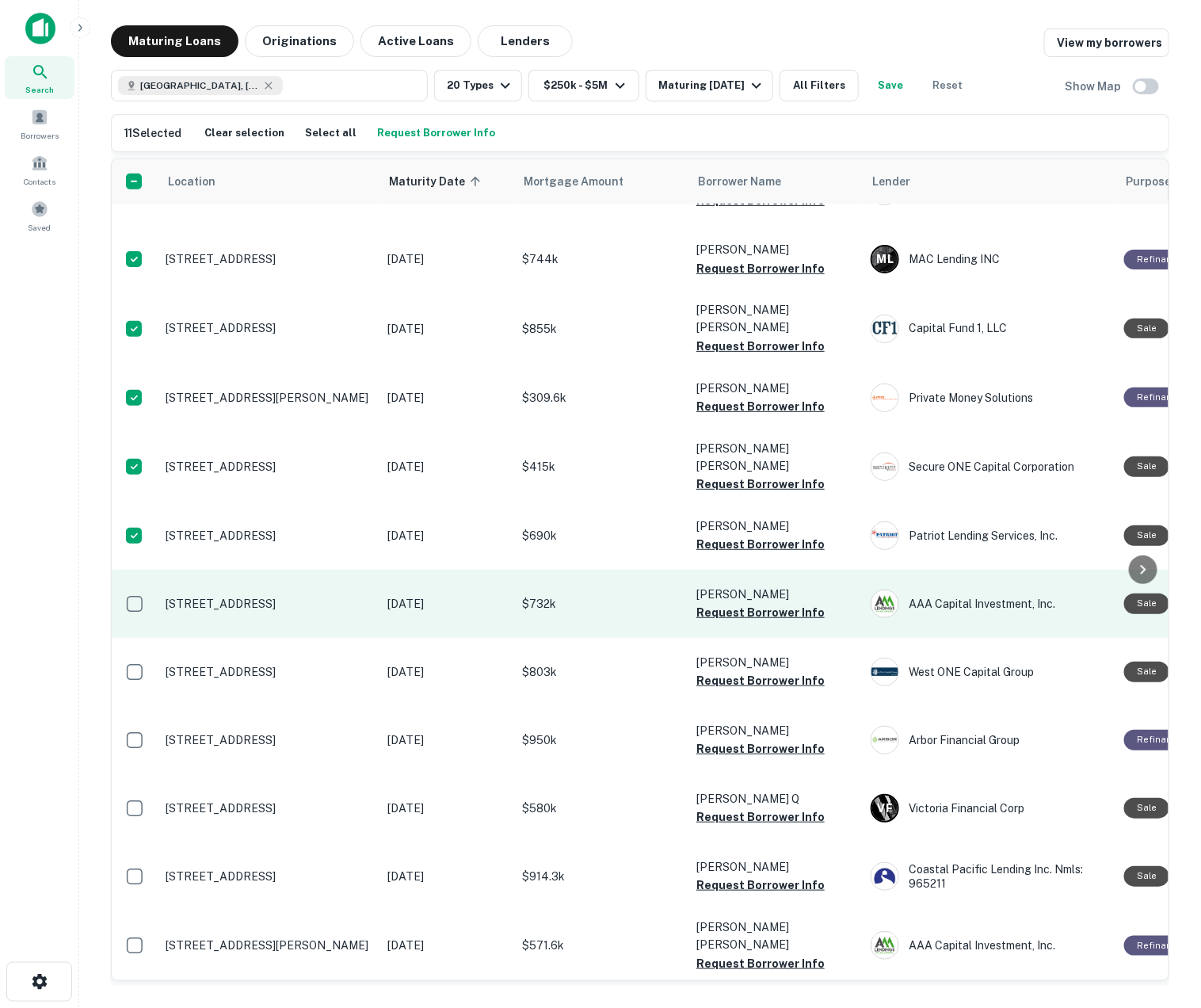
click at [135, 619] on td at bounding box center [135, 603] width 46 height 68
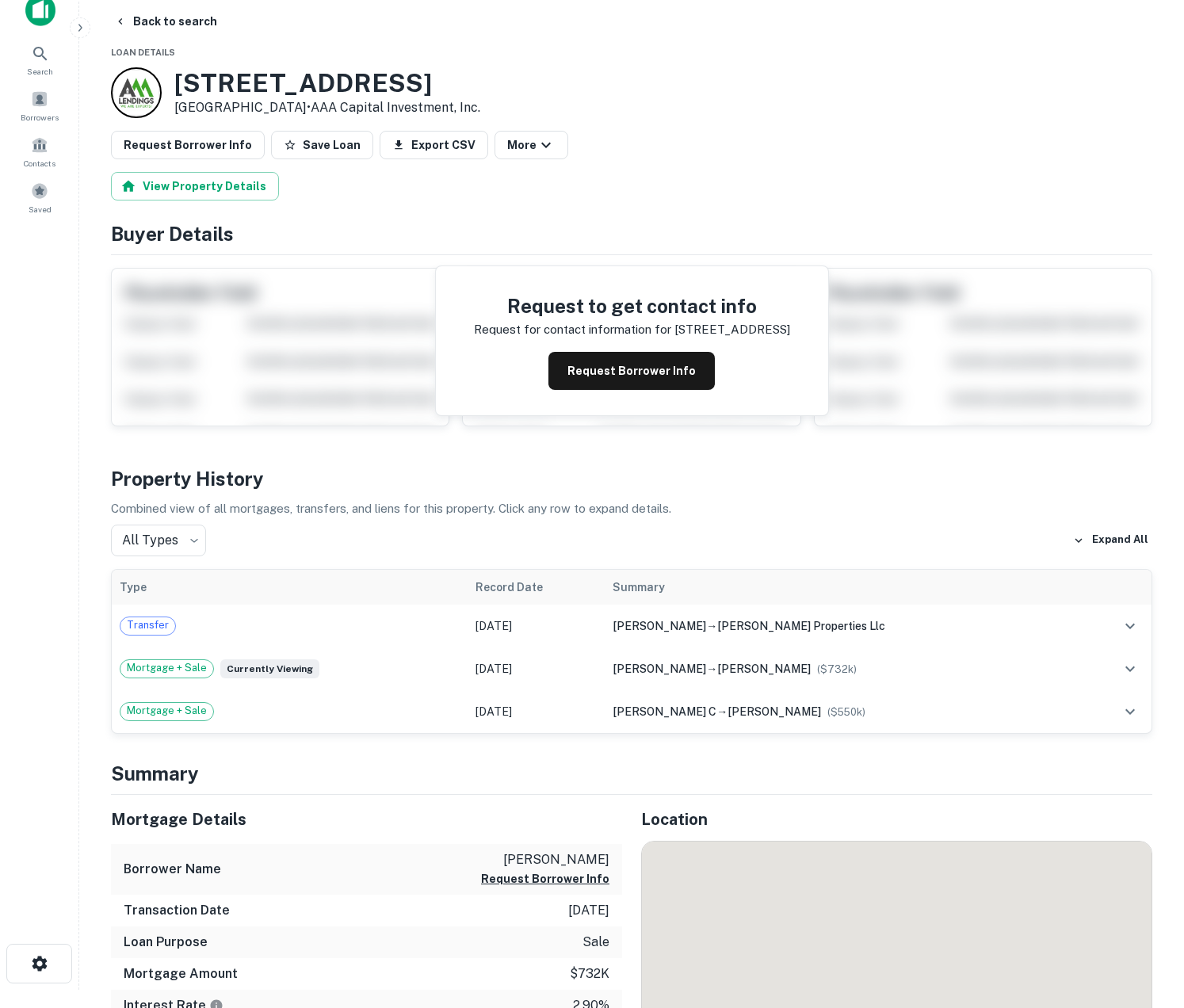
scroll to position [25, 0]
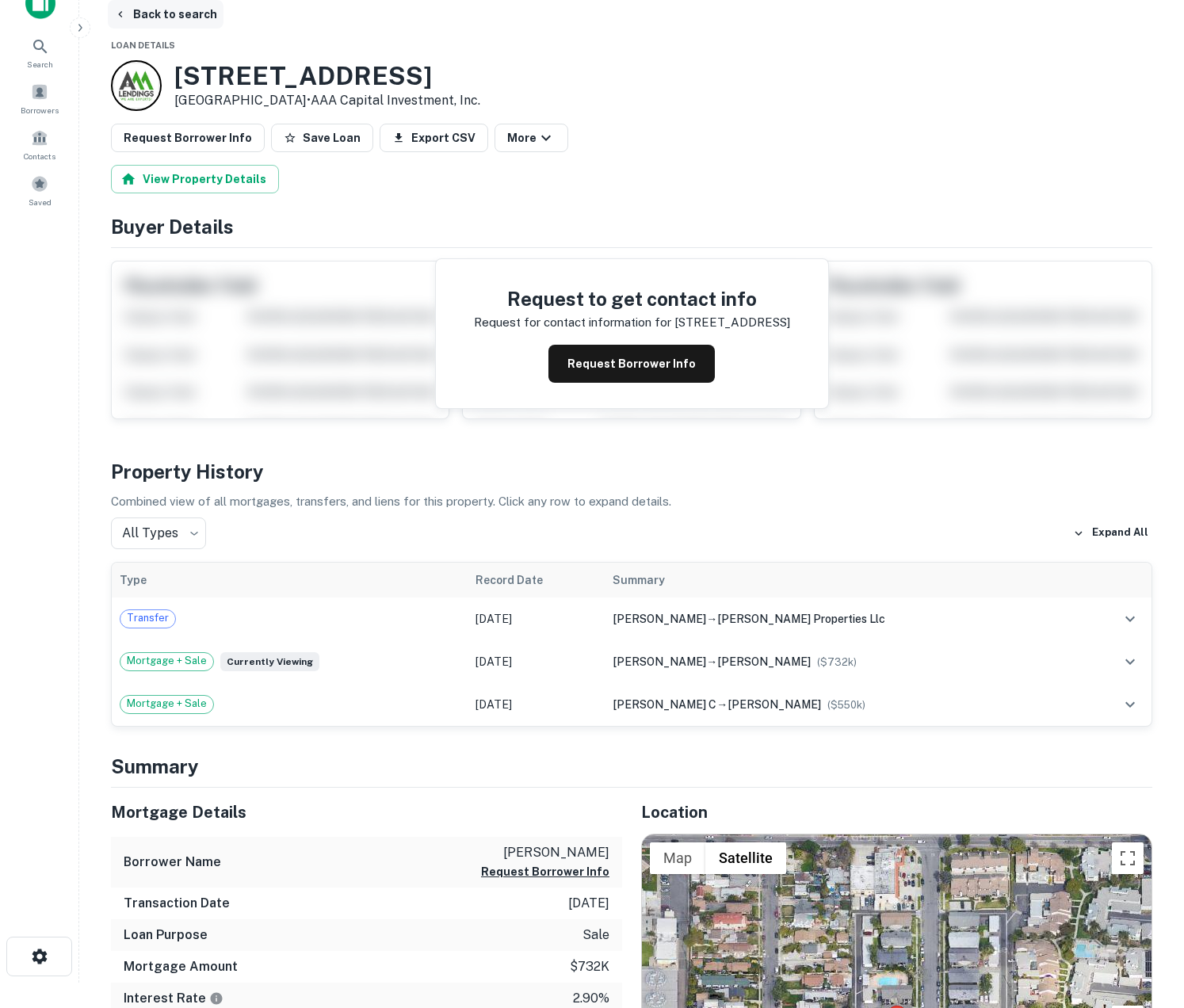
click at [180, 11] on button "Back to search" at bounding box center [166, 14] width 116 height 29
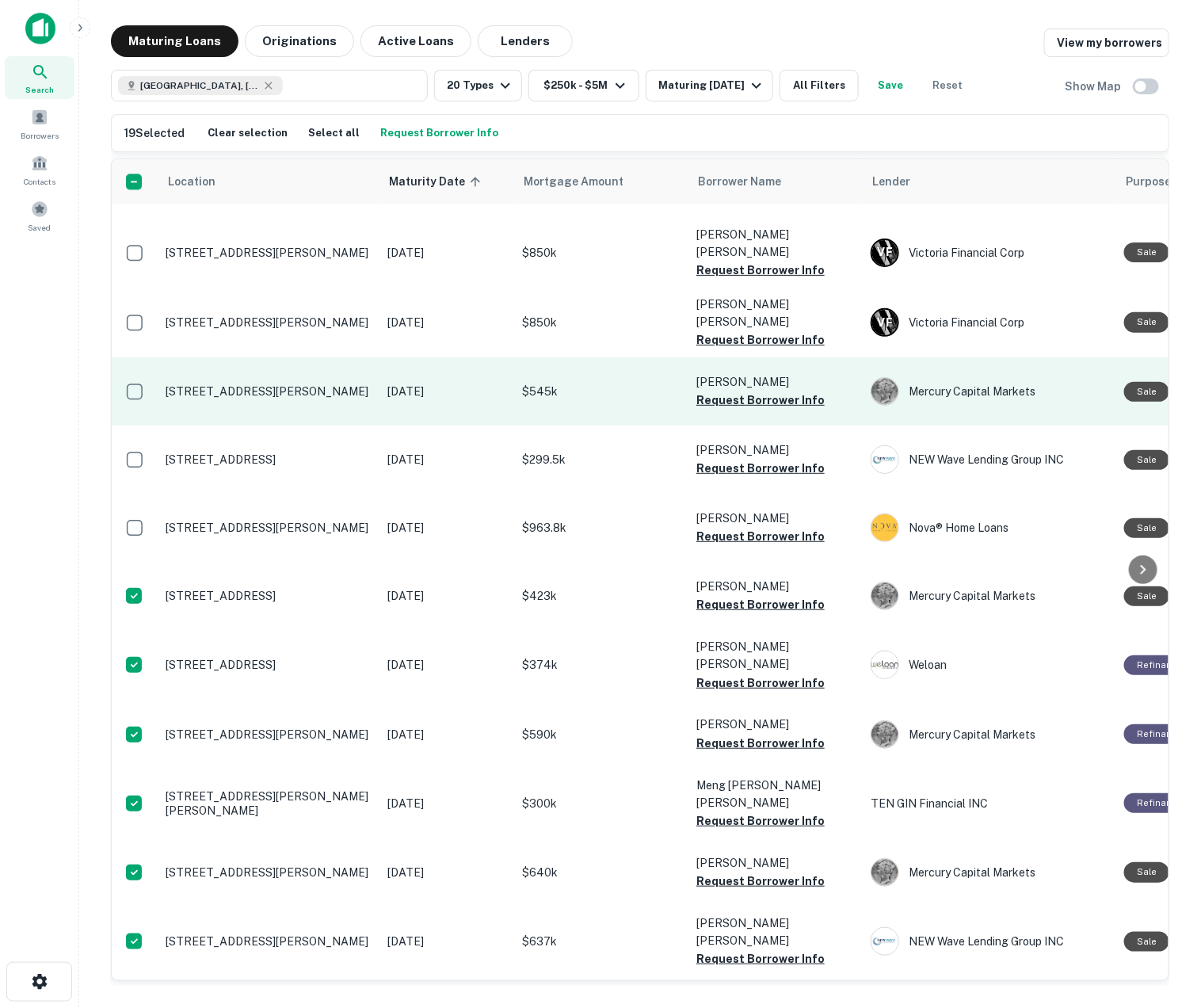
scroll to position [1490, 0]
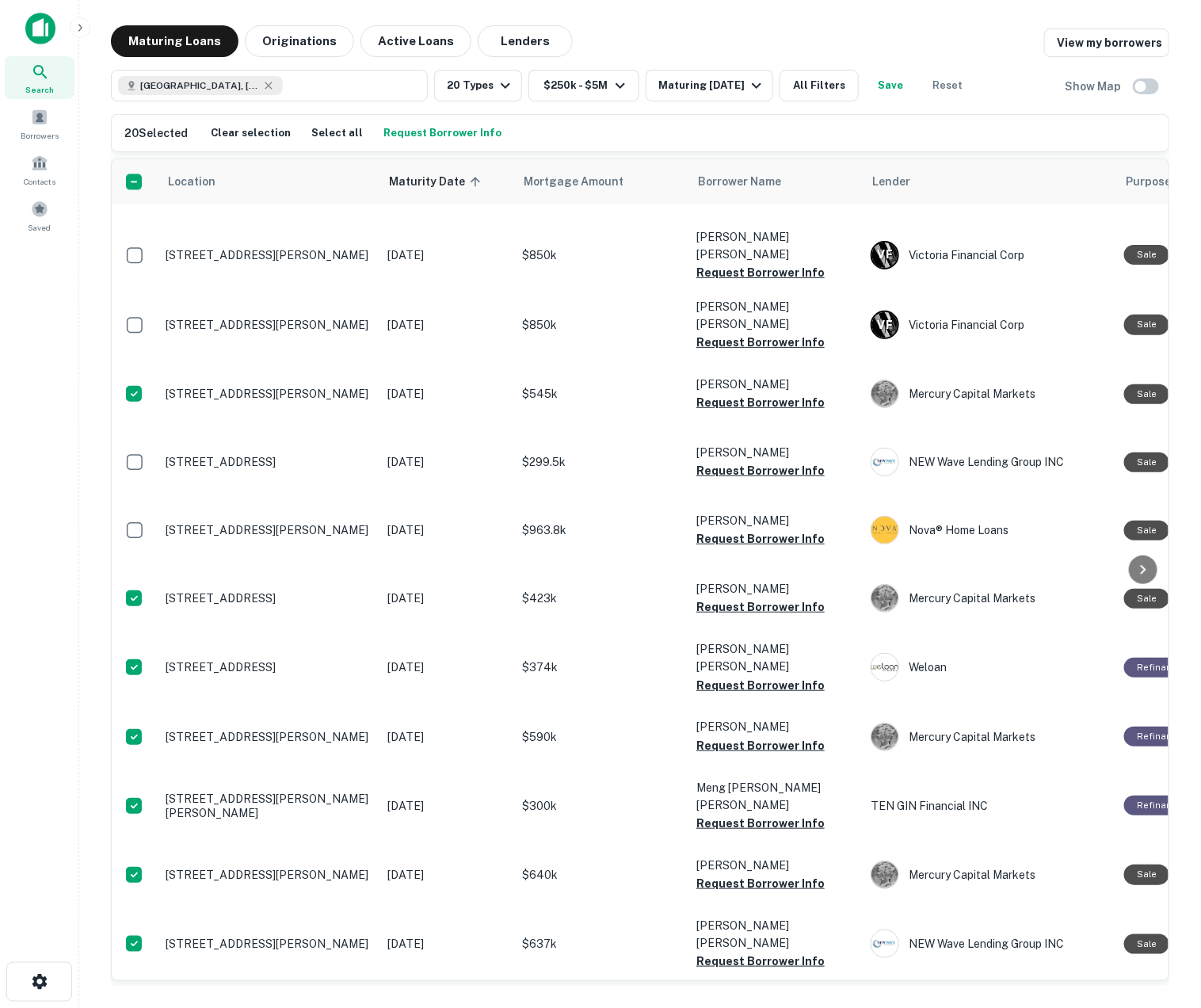
click at [405, 132] on button "Request Borrower Info" at bounding box center [442, 133] width 126 height 24
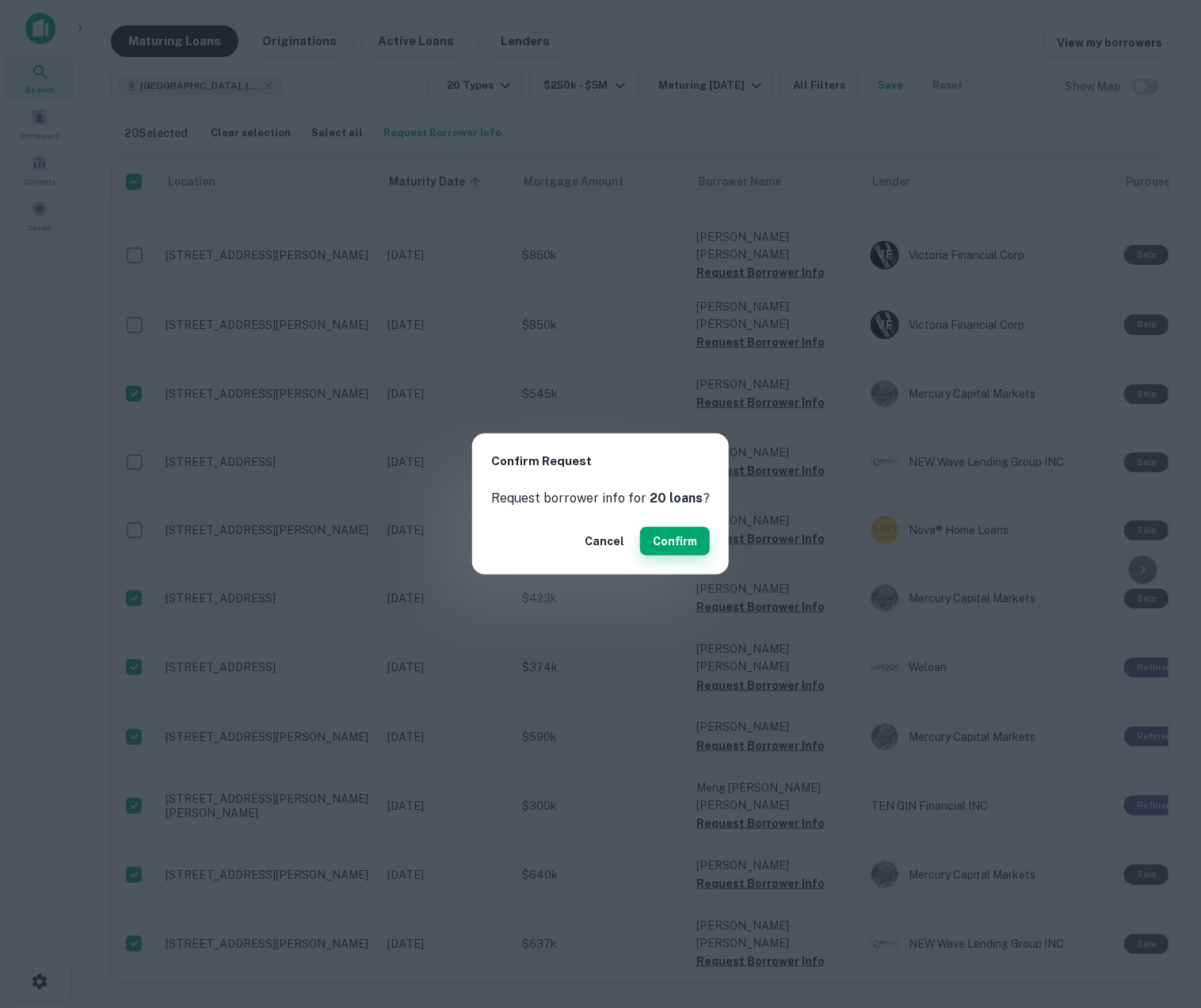
click at [681, 552] on div "Cancel Confirm" at bounding box center [601, 541] width 257 height 67
click at [679, 552] on button "Confirm" at bounding box center [675, 541] width 70 height 29
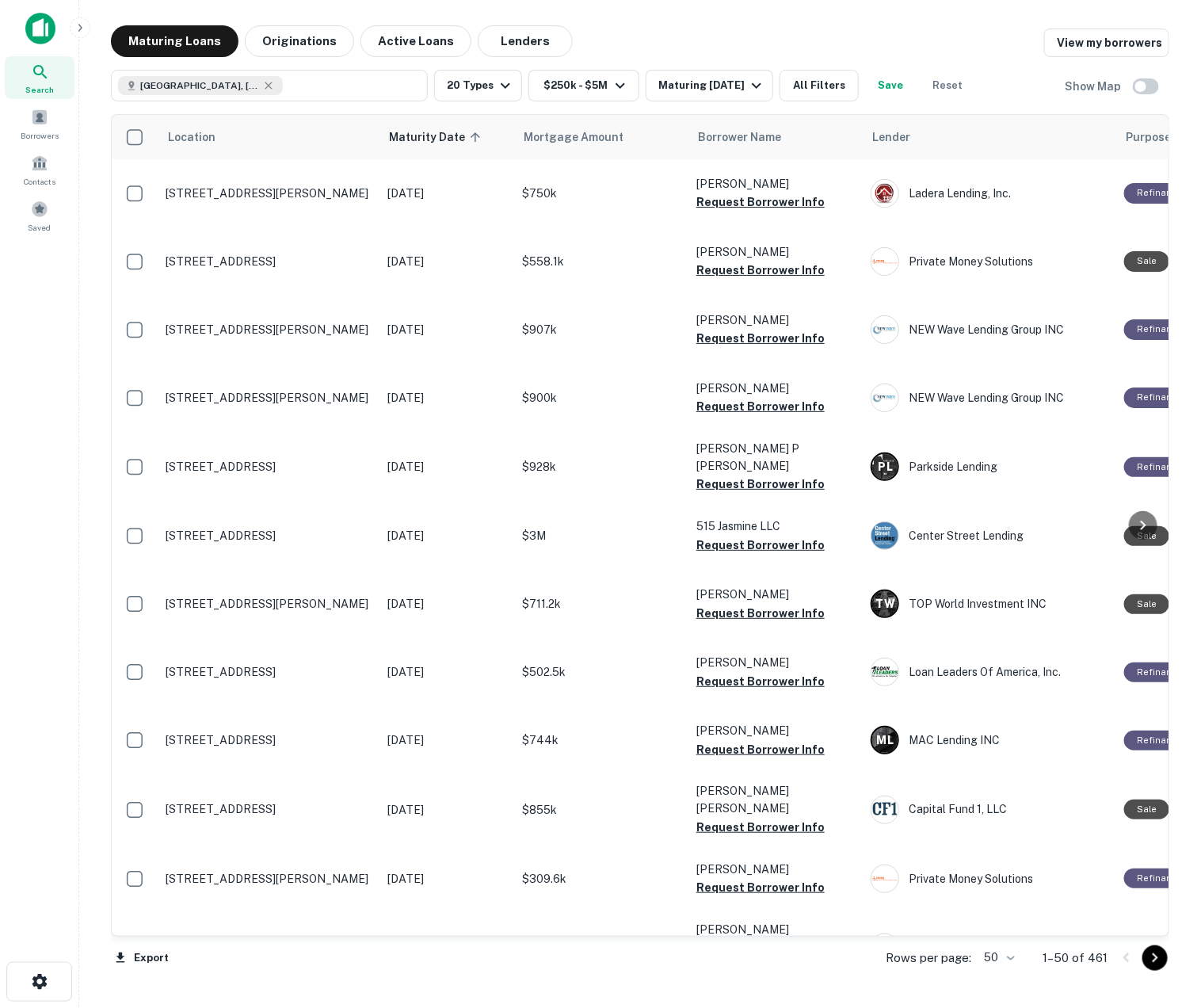
scroll to position [1490, 0]
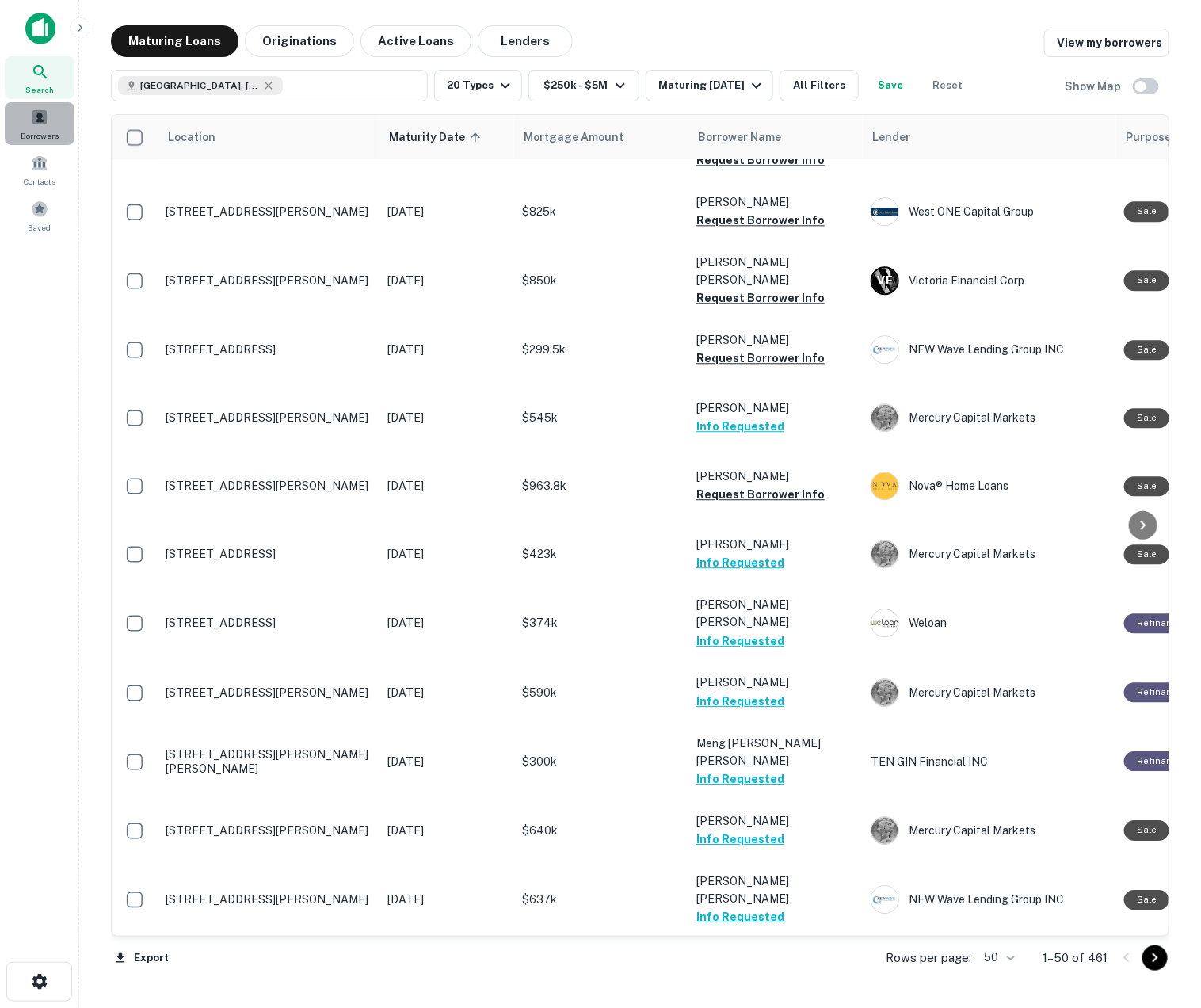
click at [28, 140] on span "Borrowers" at bounding box center [39, 135] width 38 height 12
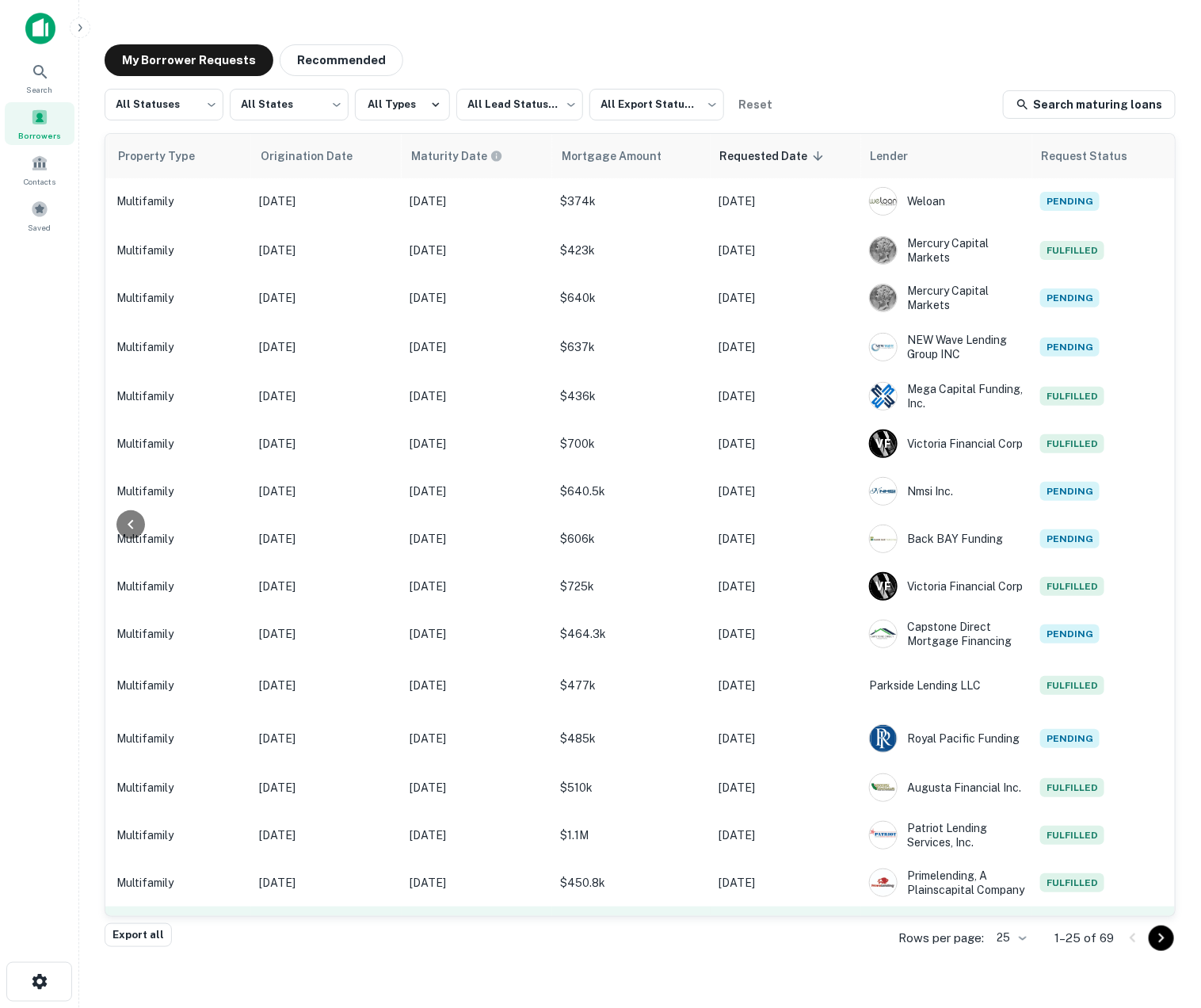
scroll to position [0, 649]
